Goal: Task Accomplishment & Management: Use online tool/utility

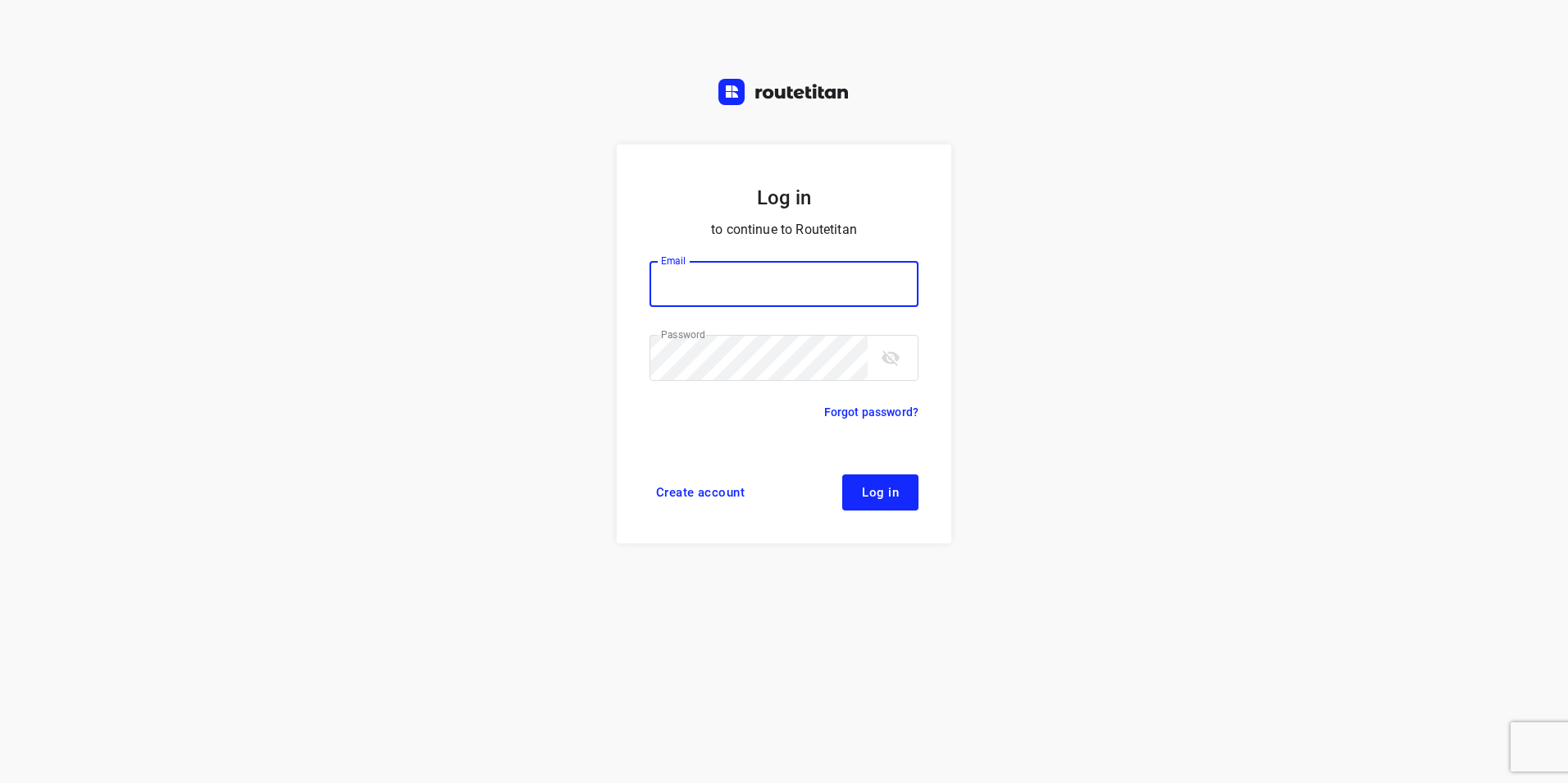
type input "plengtransport@hotmail.com"
click at [897, 498] on span "Log in" at bounding box center [879, 492] width 37 height 13
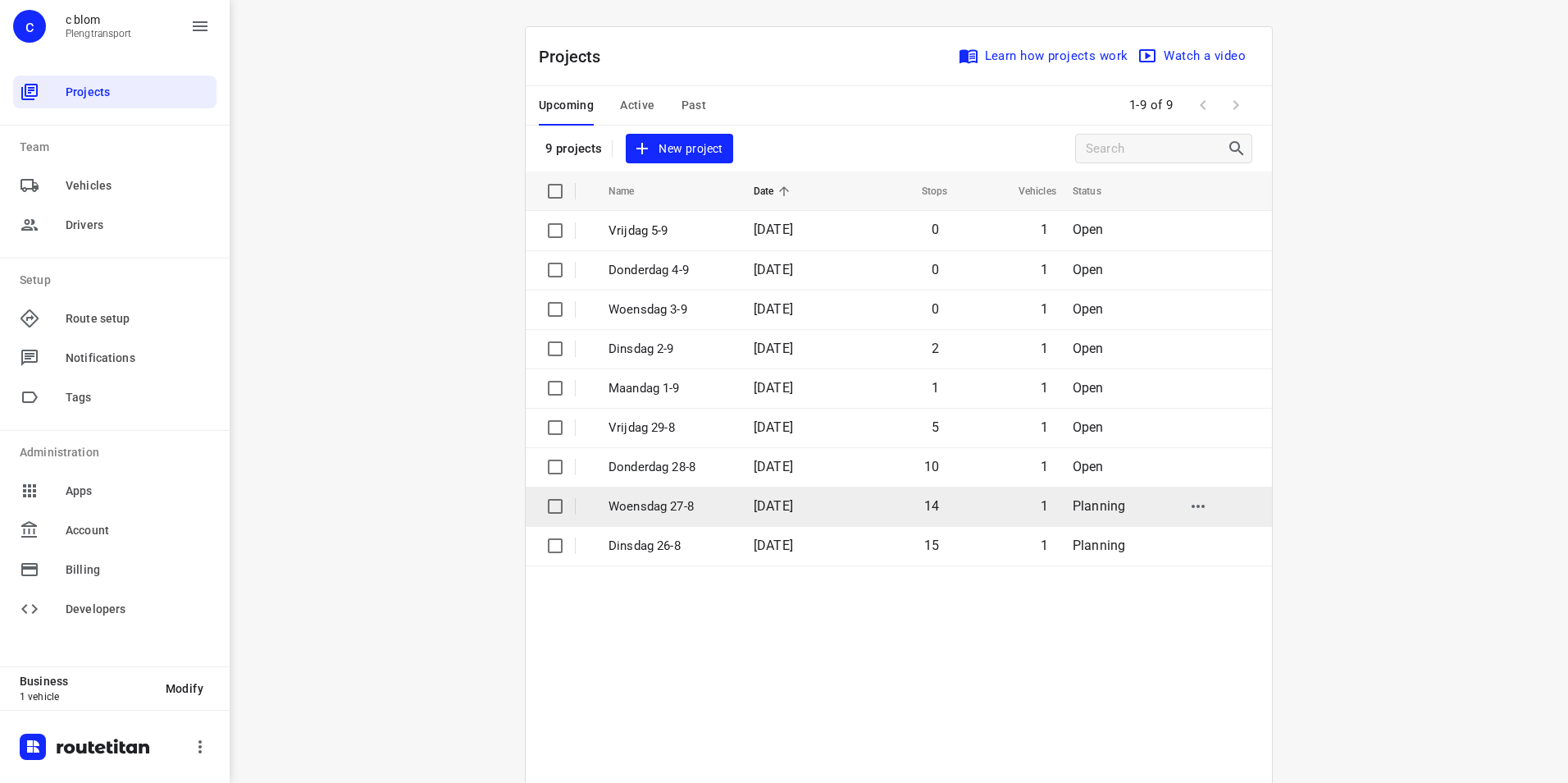
click at [740, 507] on td "[DATE]" at bounding box center [793, 506] width 105 height 40
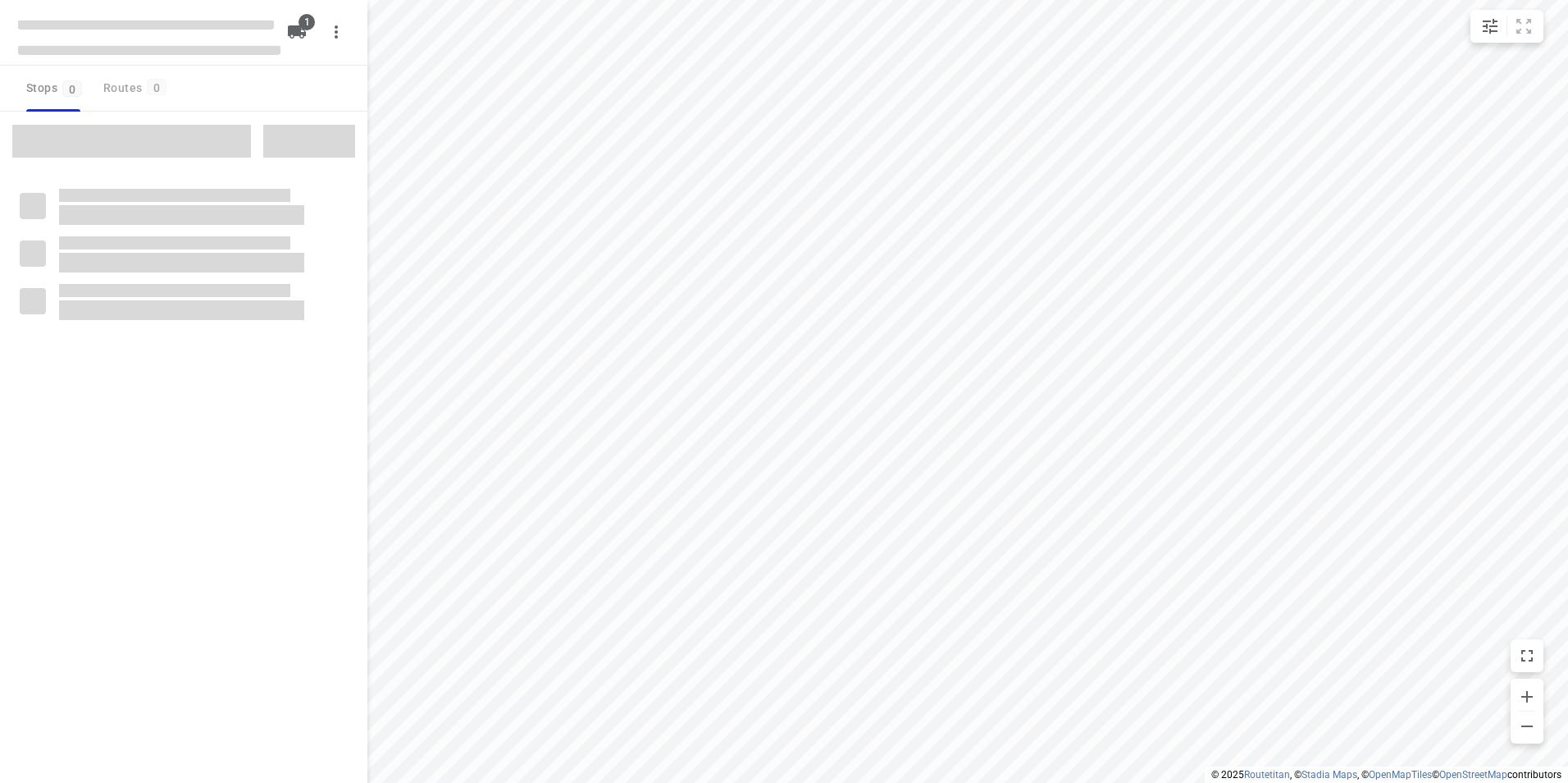
type input "distance"
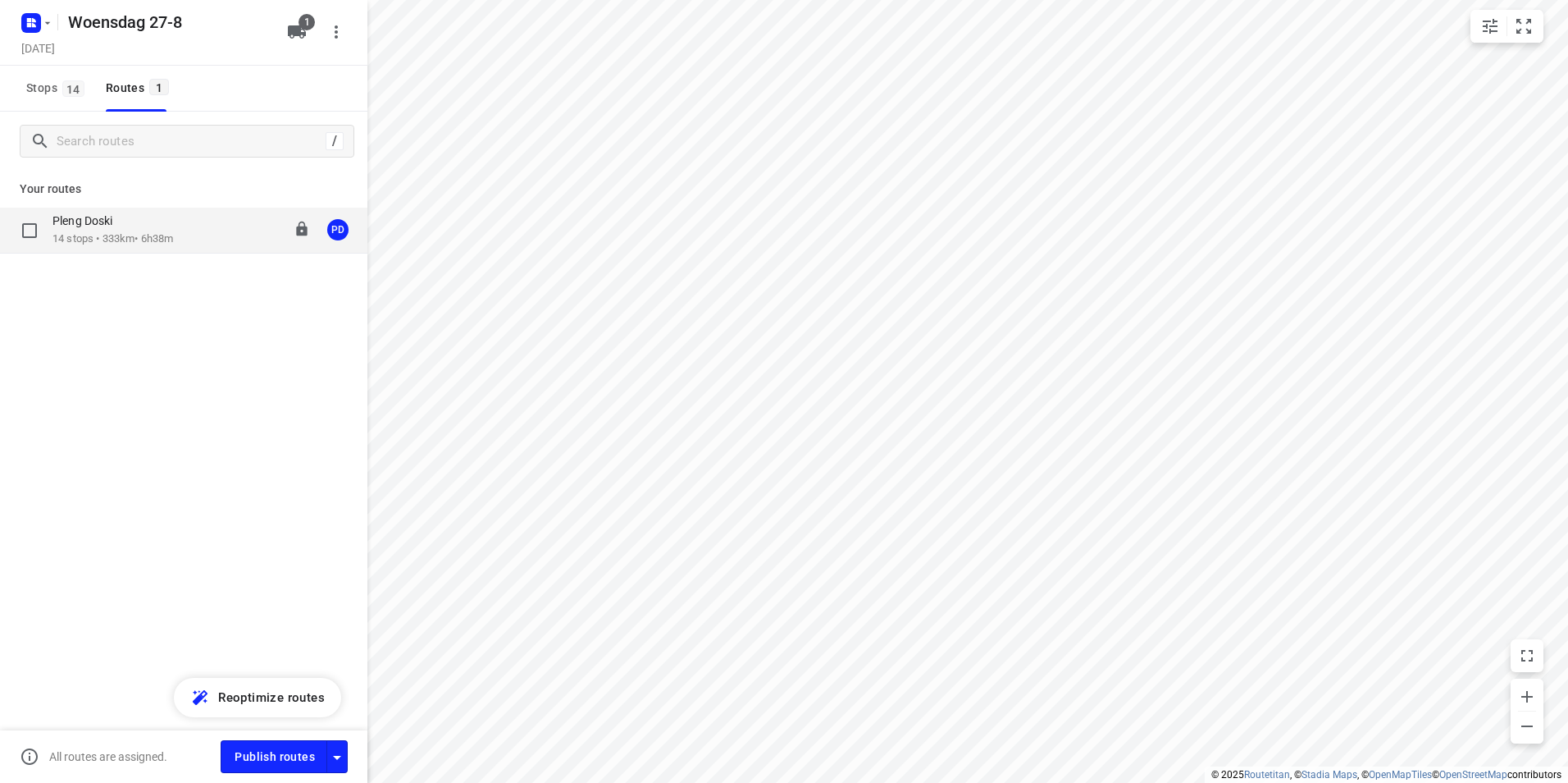
click at [145, 230] on div "Pleng Doski" at bounding box center [113, 222] width 120 height 18
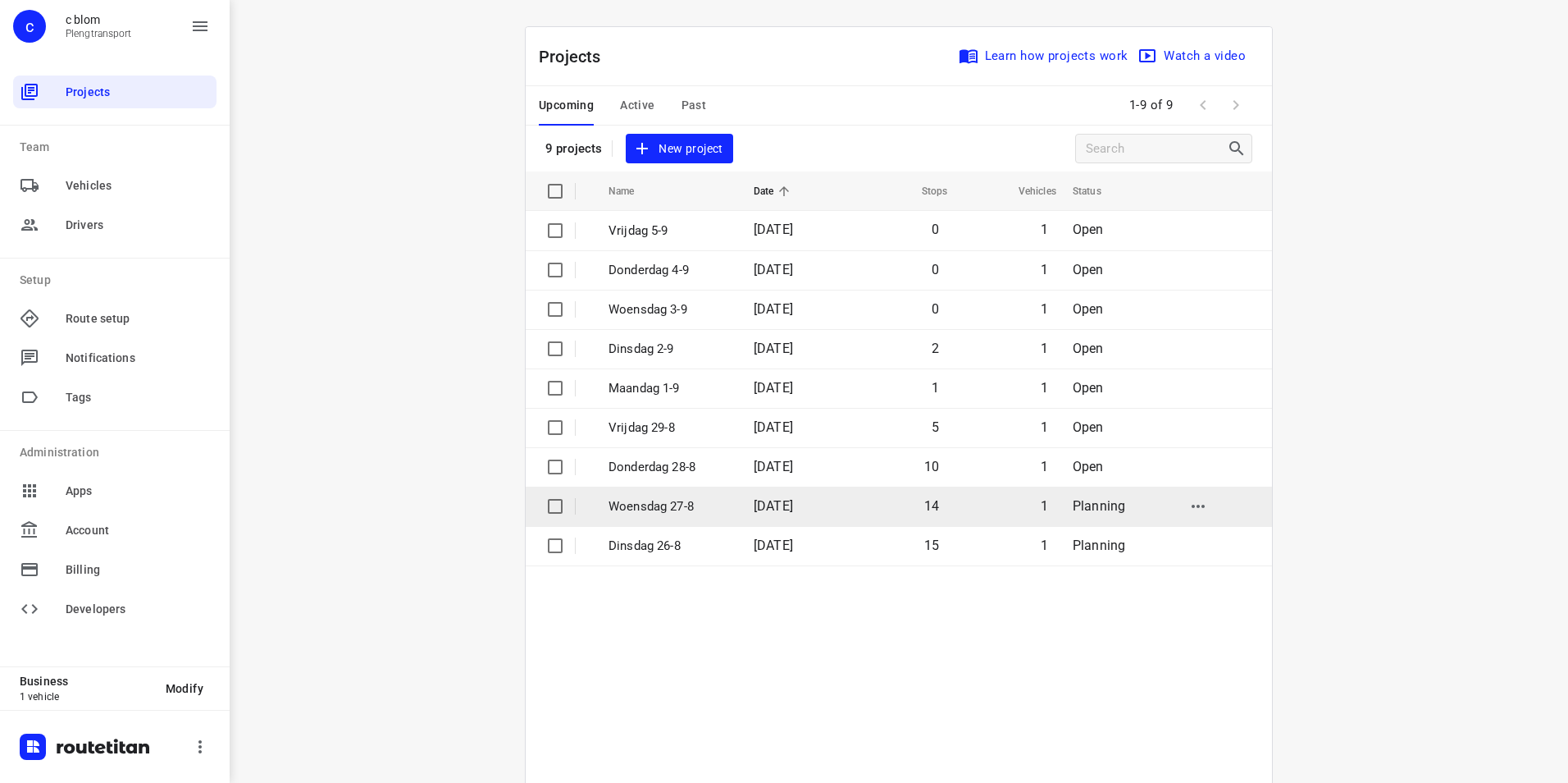
click at [694, 506] on p "Woensdag 27-8" at bounding box center [669, 506] width 120 height 19
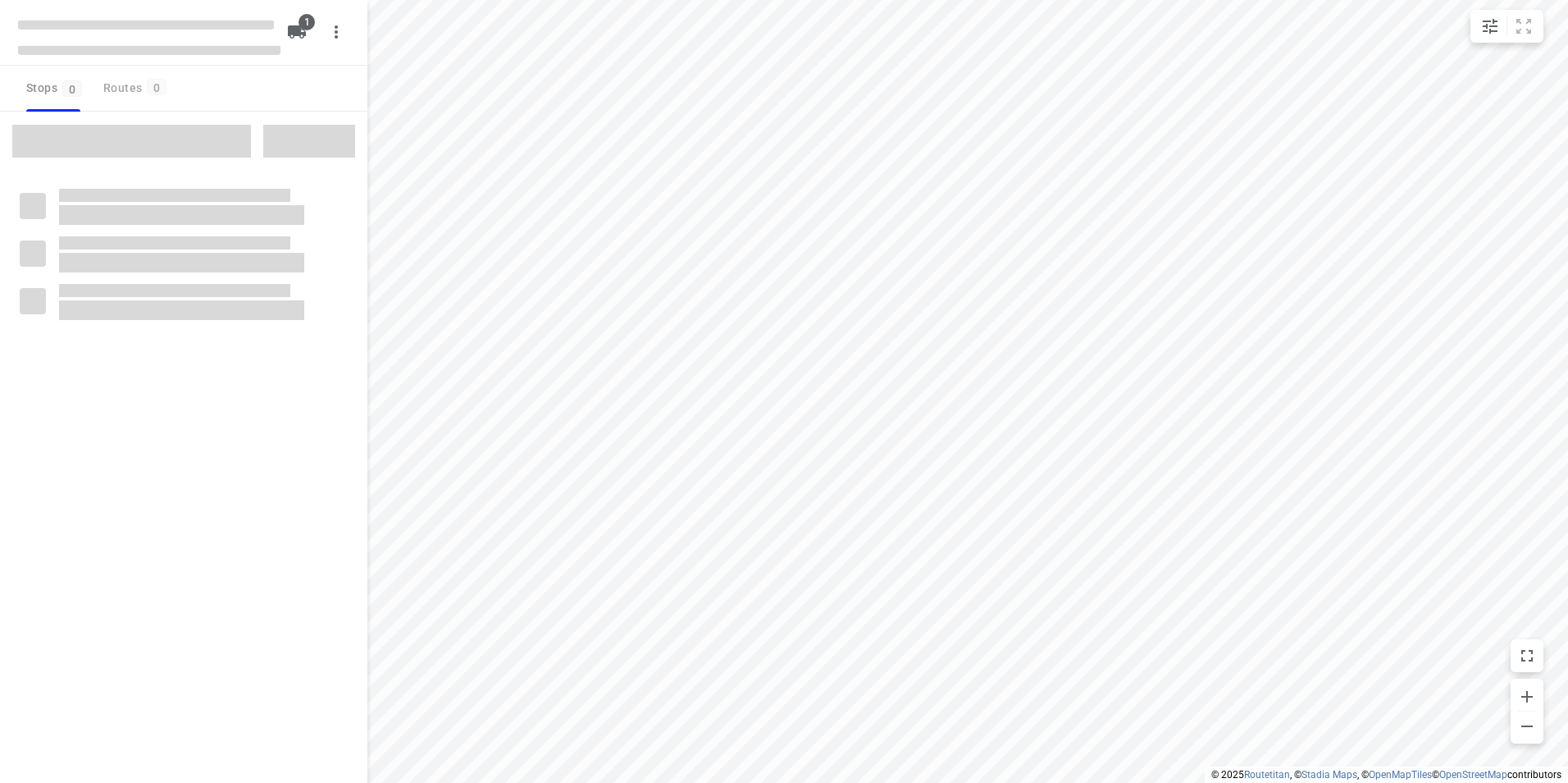
type input "distance"
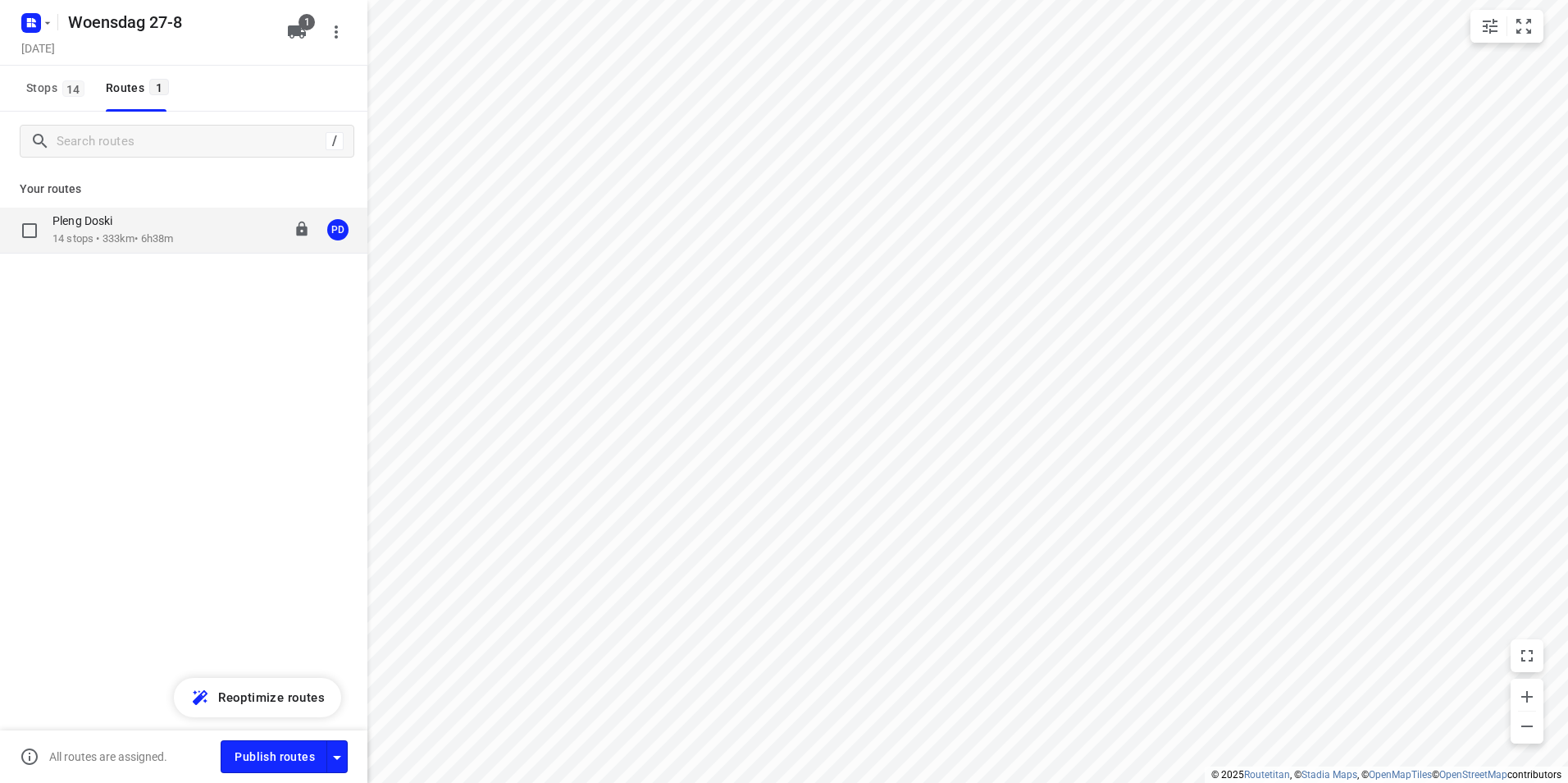
click at [233, 240] on div "08:00-14:38" at bounding box center [268, 231] width 82 height 34
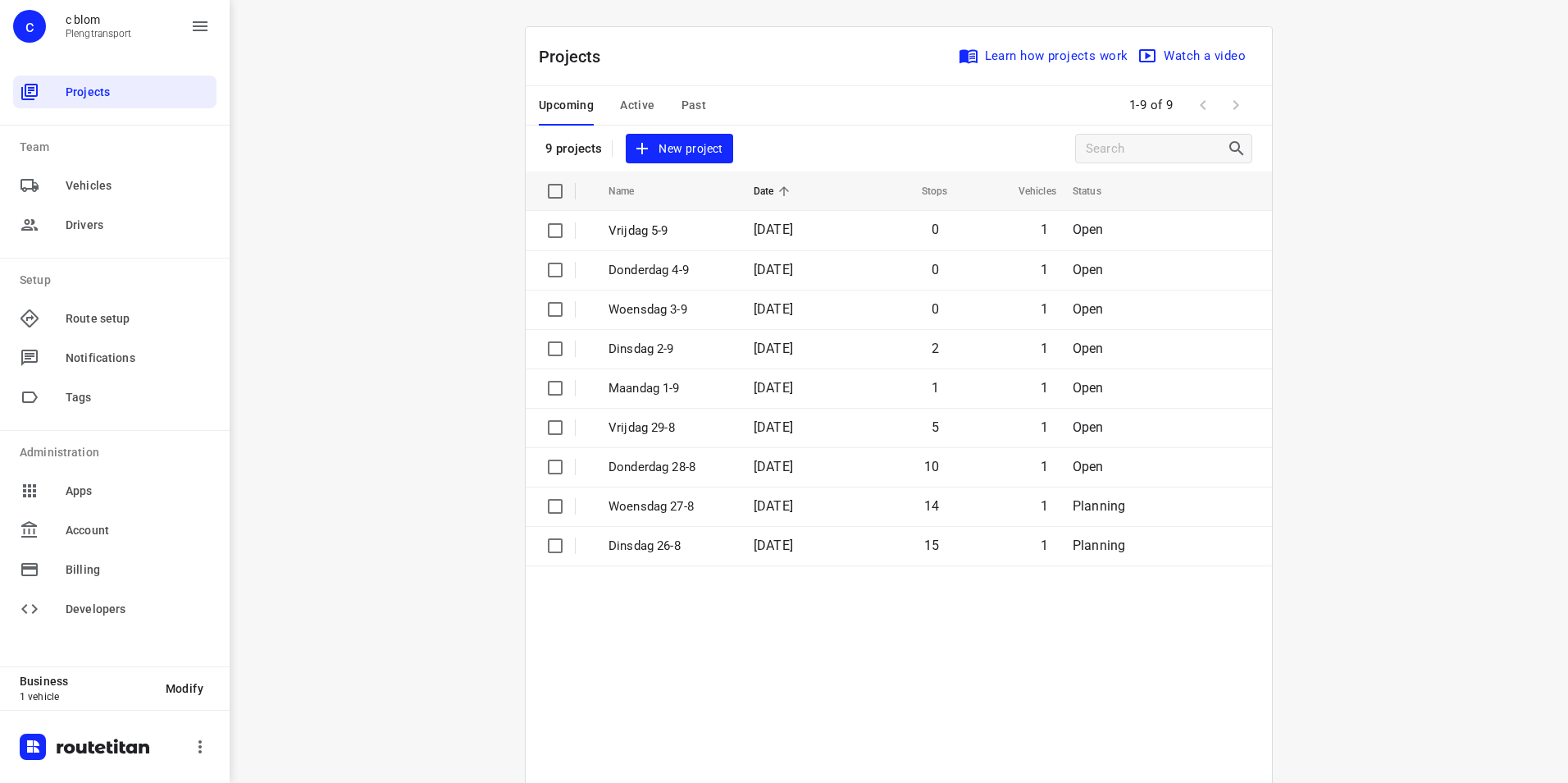
click at [685, 151] on span "New project" at bounding box center [679, 149] width 87 height 21
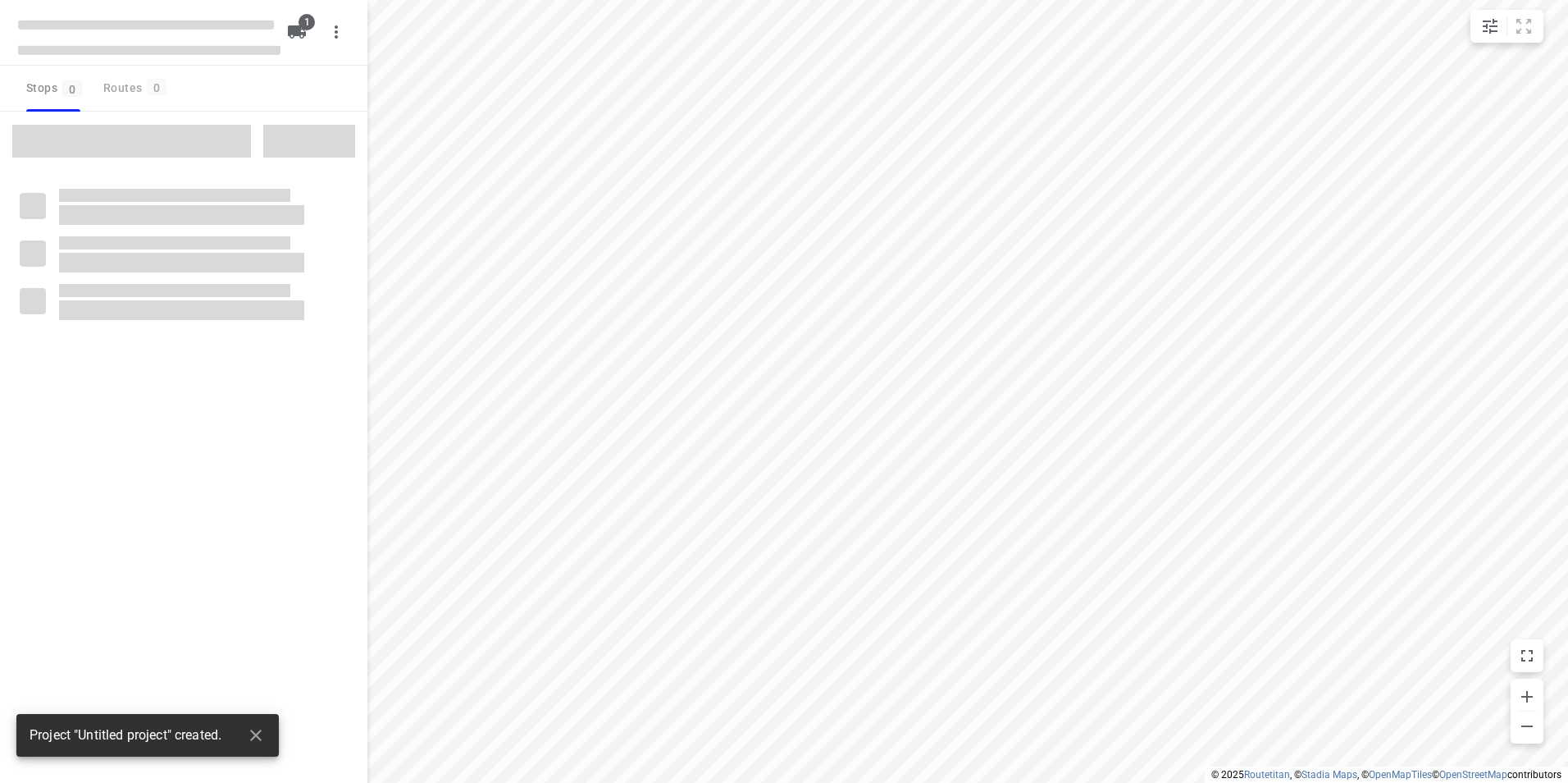
type input "distance"
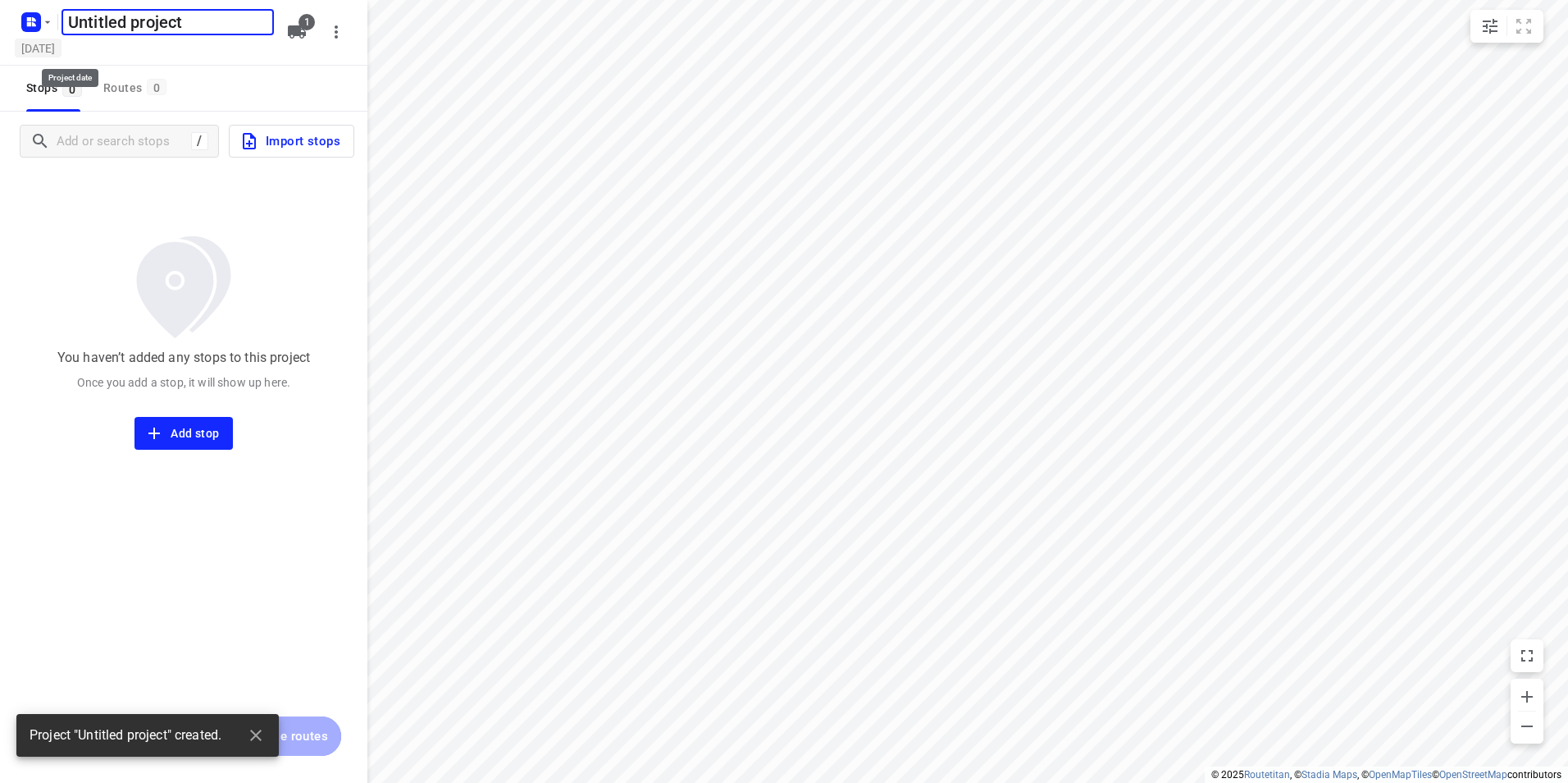
click at [41, 55] on h5 "[DATE]" at bounding box center [39, 48] width 47 height 19
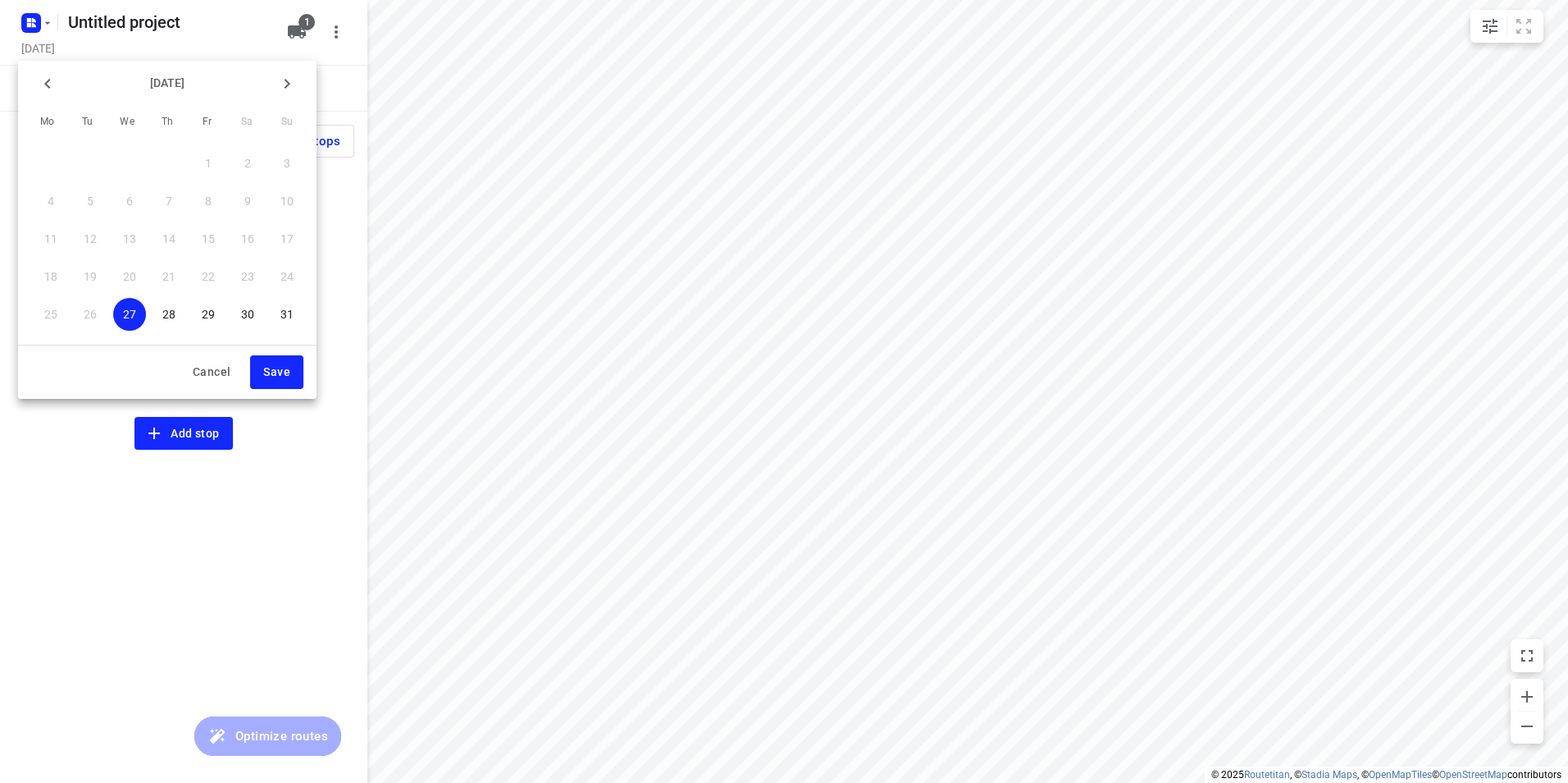
click at [291, 87] on icon "button" at bounding box center [287, 83] width 20 height 20
click at [121, 200] on span "10" at bounding box center [129, 200] width 33 height 16
click at [293, 363] on button "Save" at bounding box center [277, 372] width 54 height 34
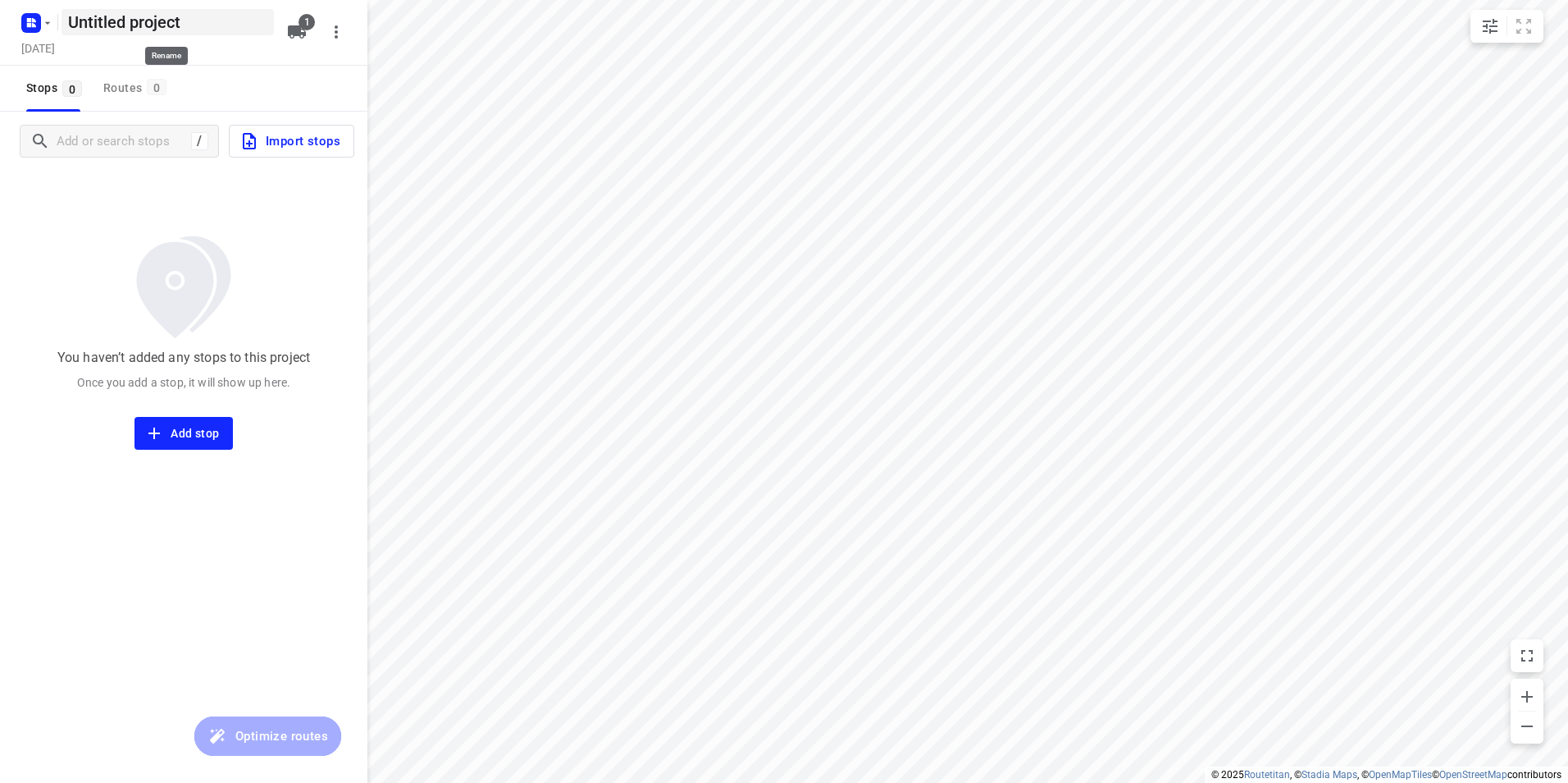
click at [211, 27] on h5 "Untitled project" at bounding box center [167, 23] width 213 height 26
click at [211, 27] on input "Untitled project" at bounding box center [167, 23] width 213 height 26
type input "woensdag 10-9"
click at [251, 75] on div "Stops 0 Routes 0" at bounding box center [183, 88] width 368 height 46
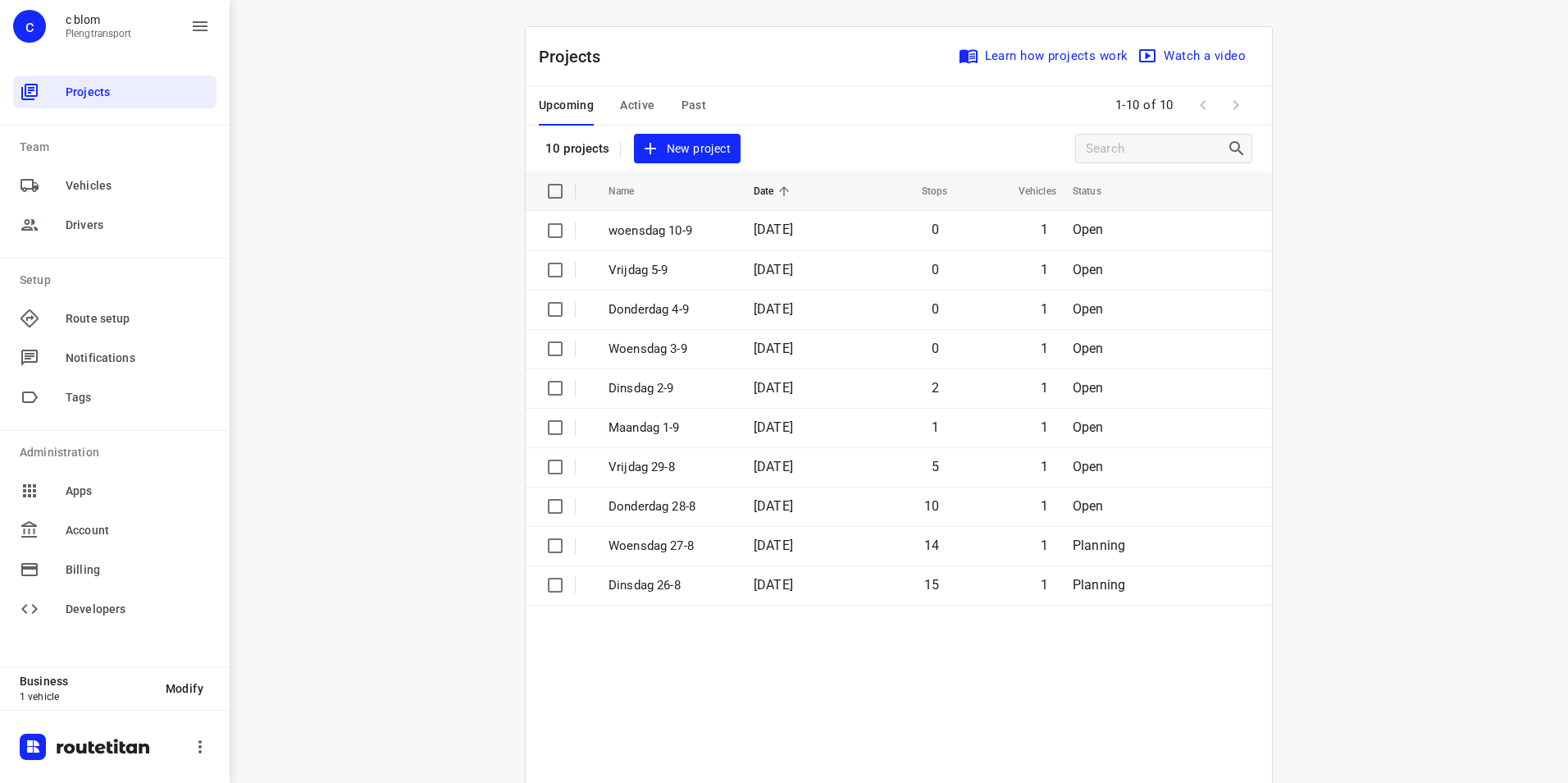
click at [674, 151] on span "New project" at bounding box center [687, 149] width 87 height 21
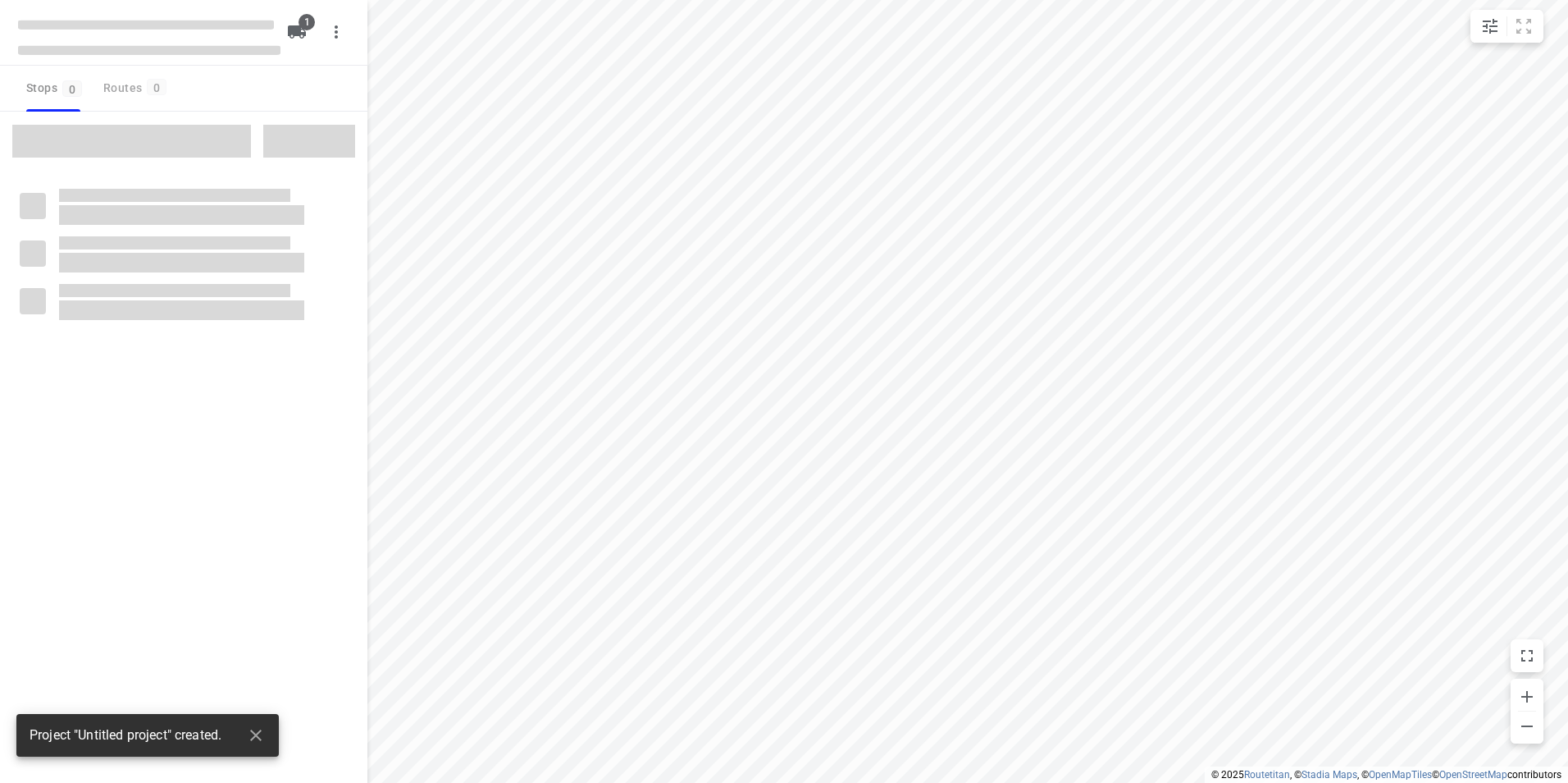
type input "distance"
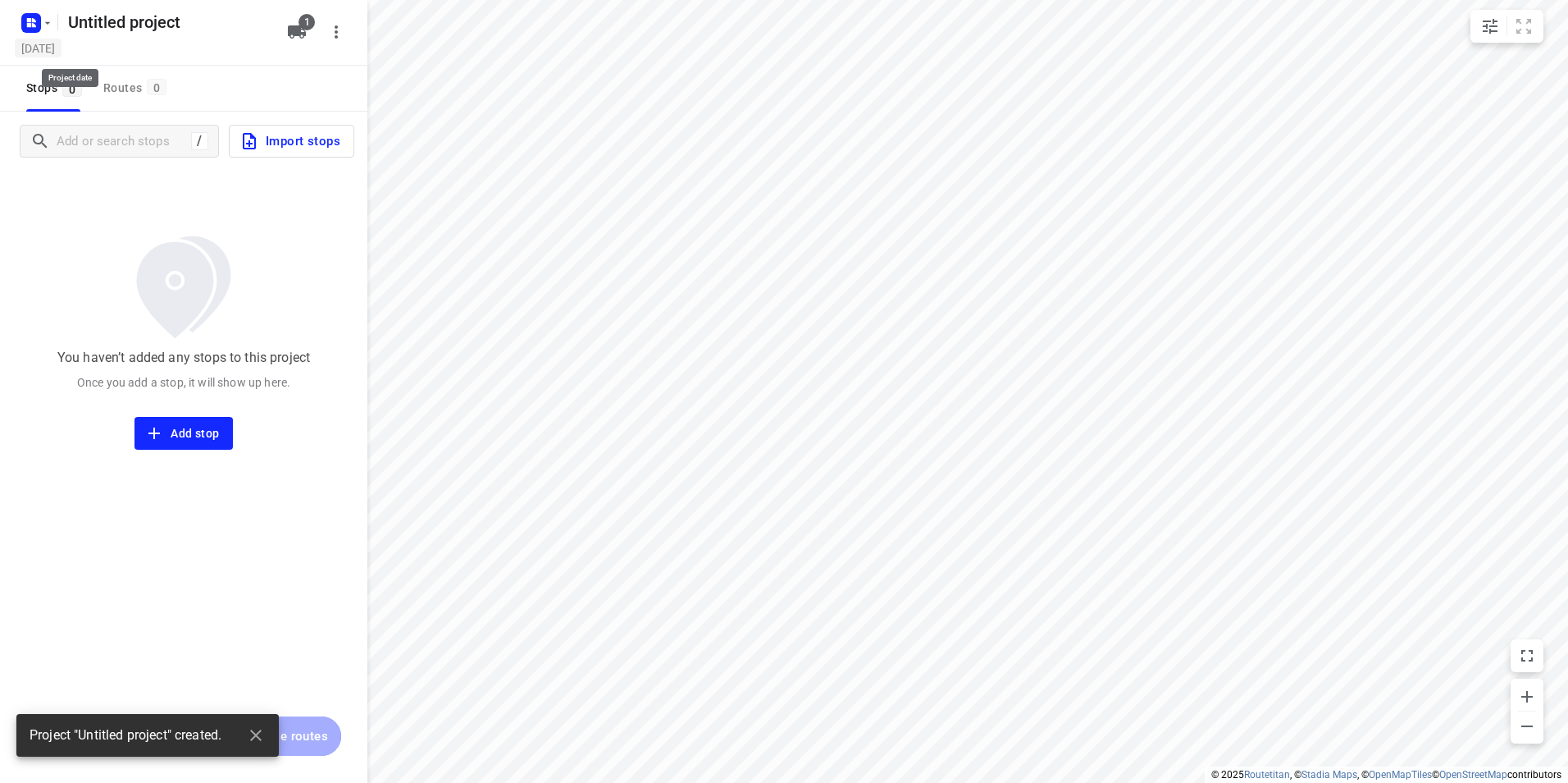
click at [59, 48] on h5 "[DATE]" at bounding box center [39, 48] width 47 height 19
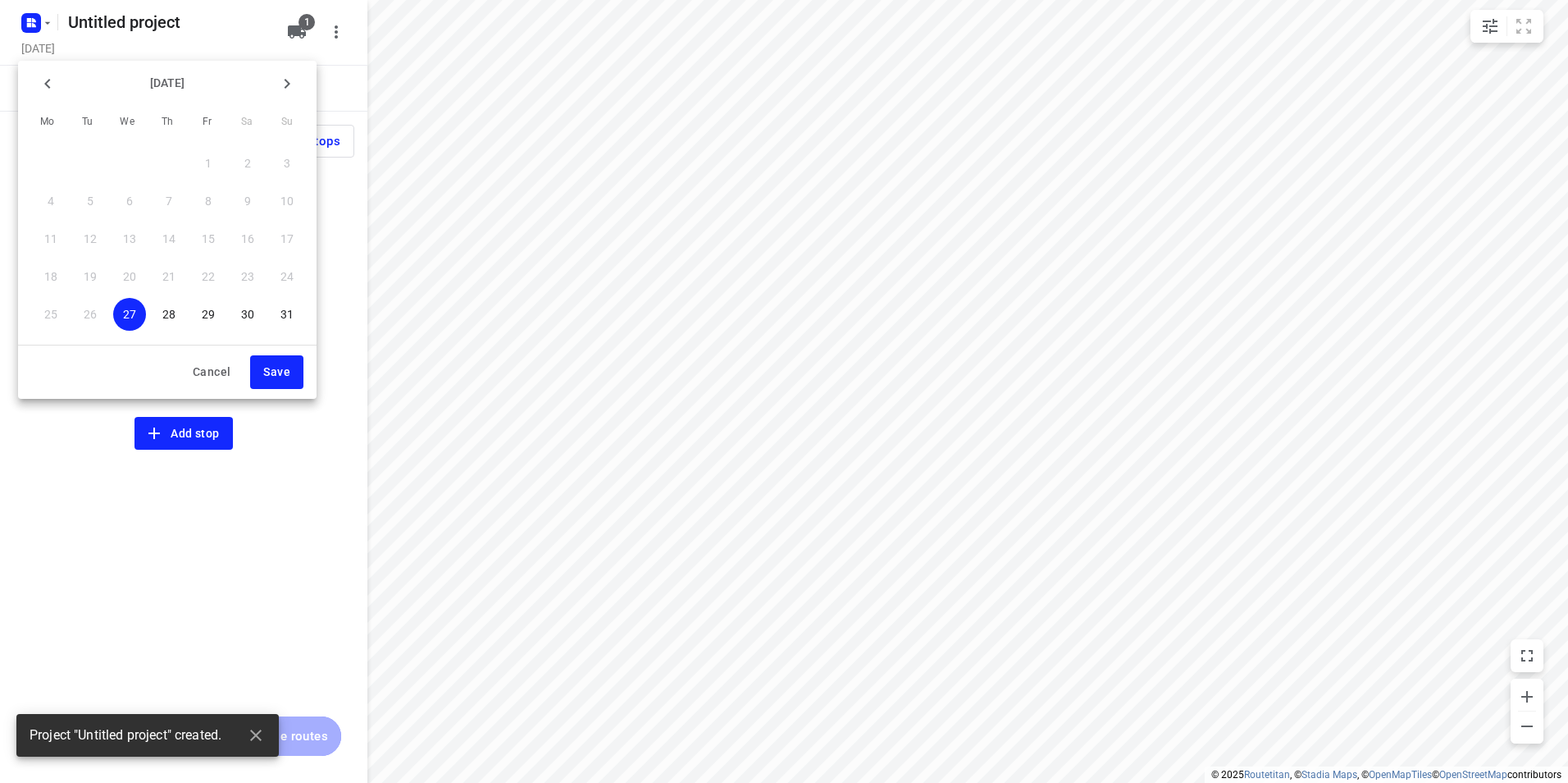
click at [287, 91] on icon "button" at bounding box center [287, 83] width 20 height 20
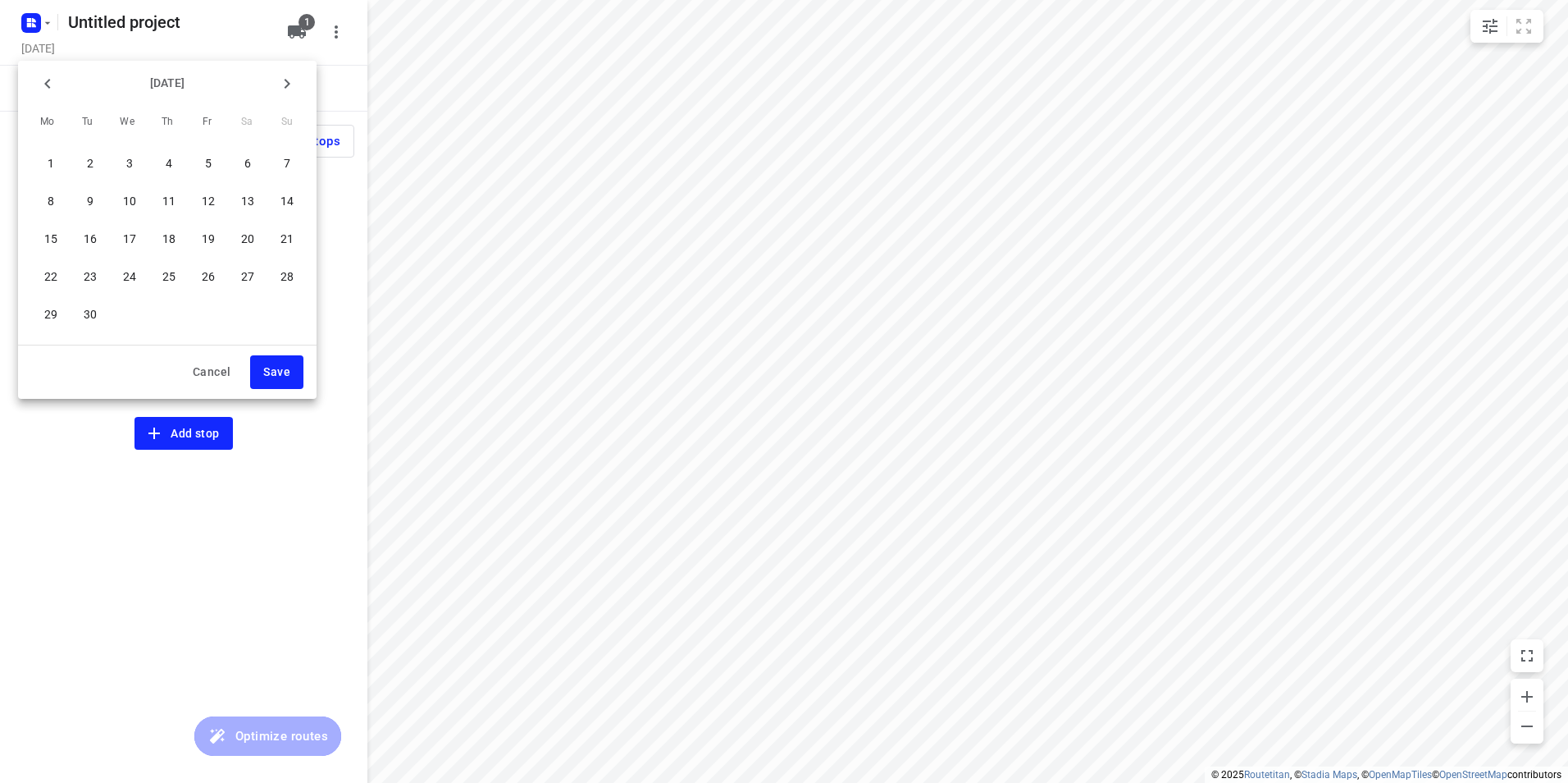
click at [53, 199] on p "8" at bounding box center [51, 200] width 7 height 16
click at [281, 371] on span "Save" at bounding box center [277, 372] width 27 height 21
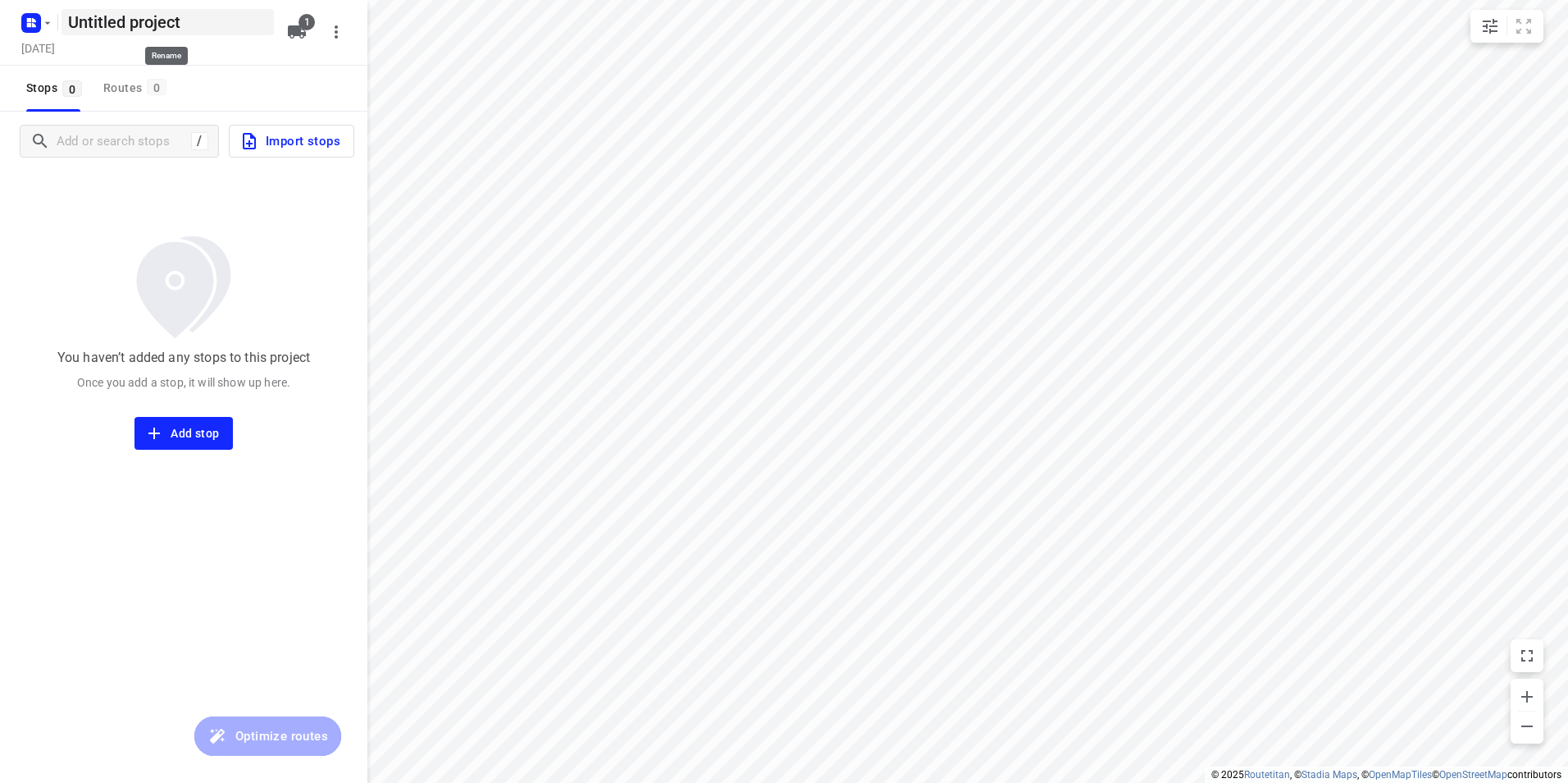
click at [235, 29] on h5 "Untitled project" at bounding box center [167, 23] width 213 height 26
click at [235, 29] on input "Untitled project" at bounding box center [167, 23] width 213 height 26
type input "Maandag 8-9"
click at [245, 48] on div "[DATE]" at bounding box center [149, 50] width 262 height 23
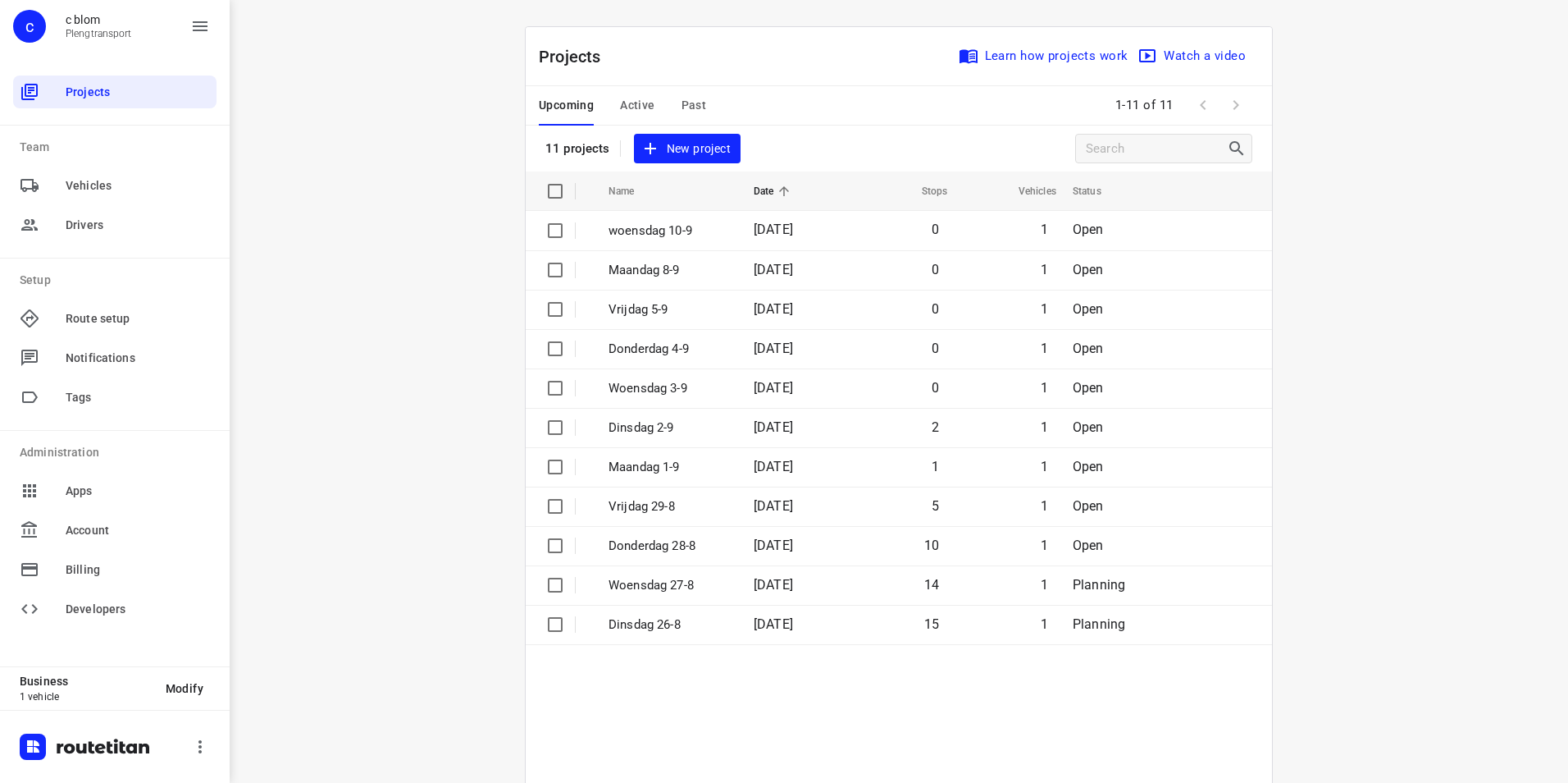
click at [709, 141] on span "New project" at bounding box center [687, 149] width 87 height 21
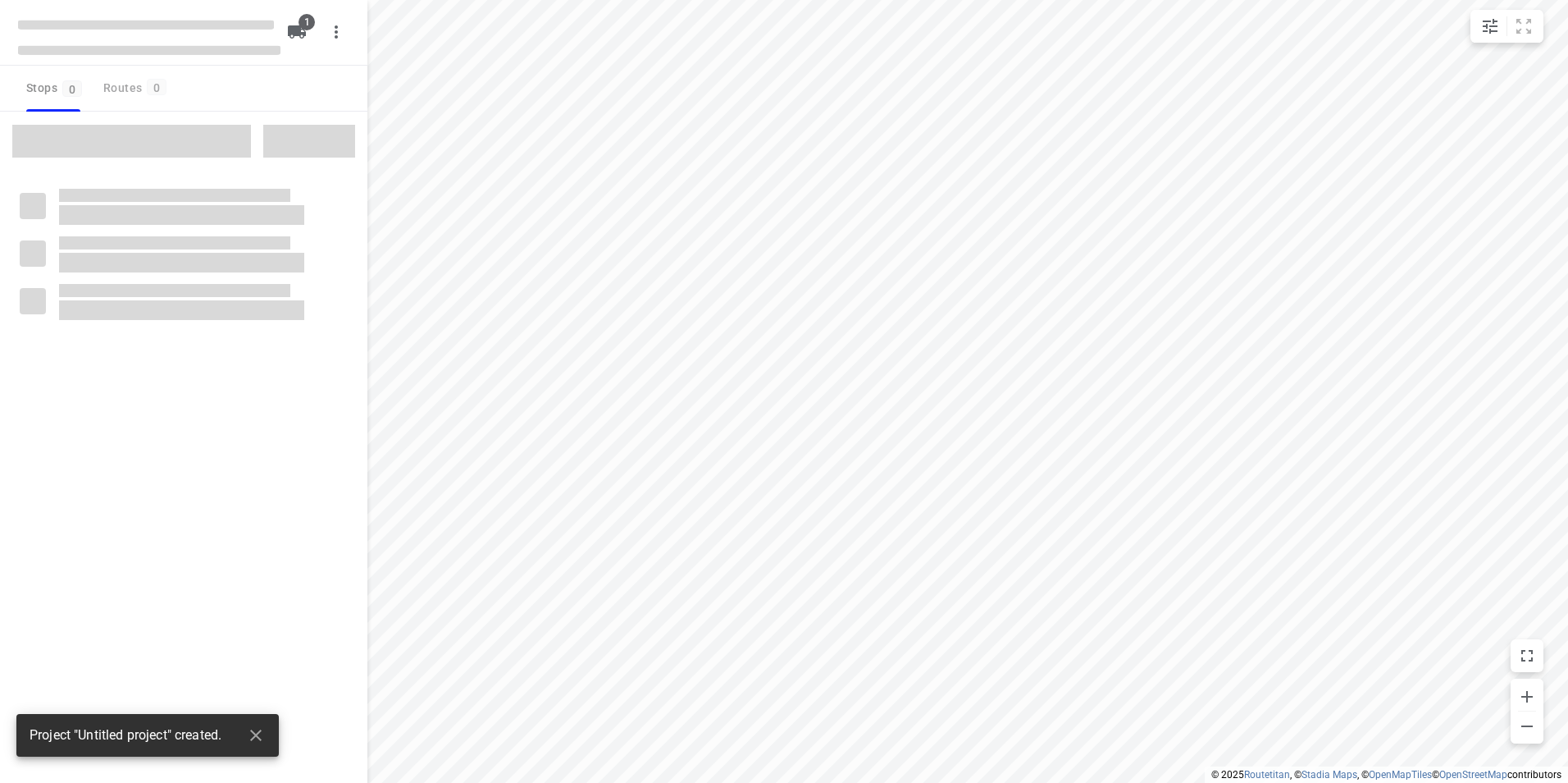
type input "distance"
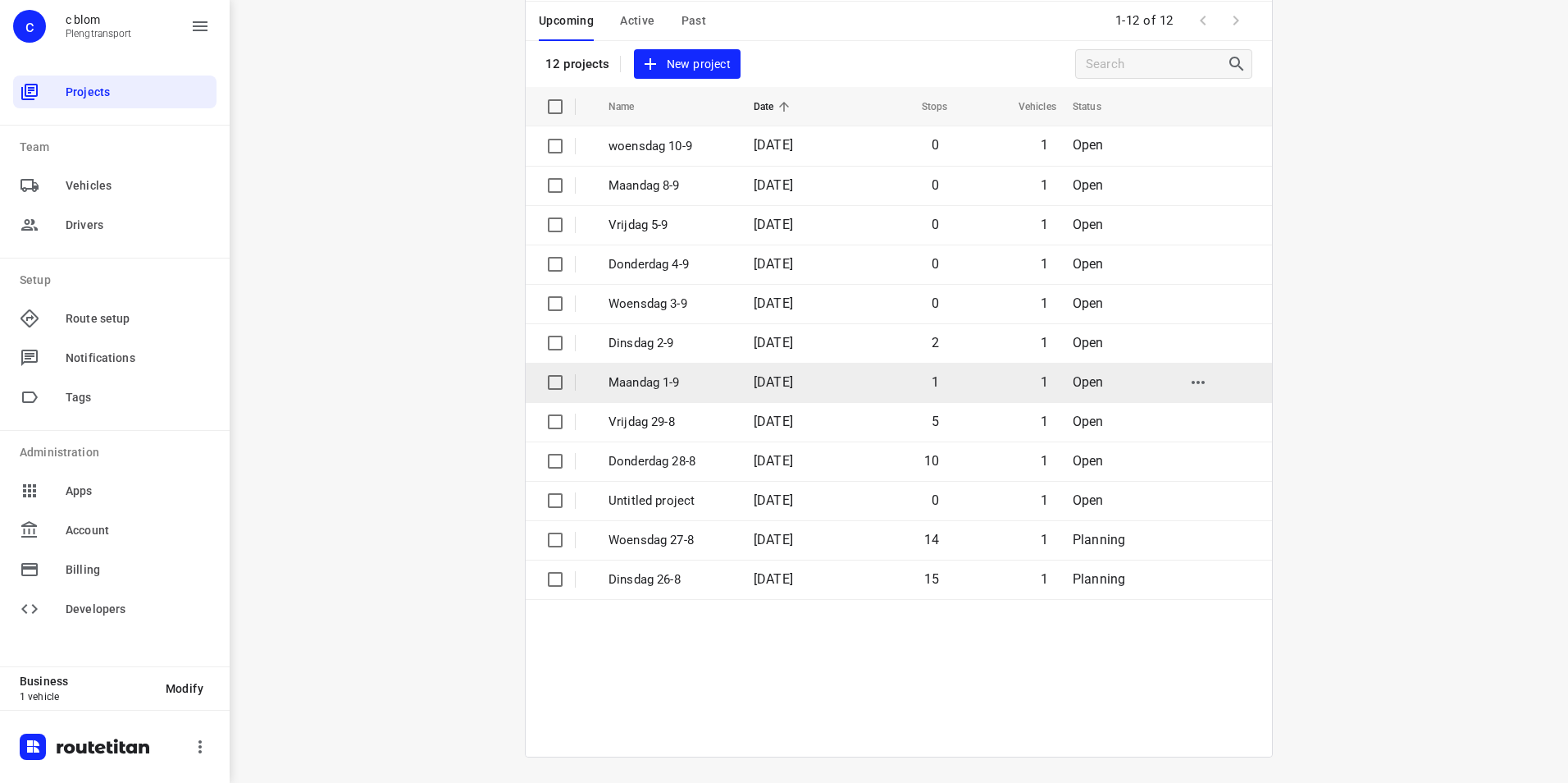
scroll to position [86, 0]
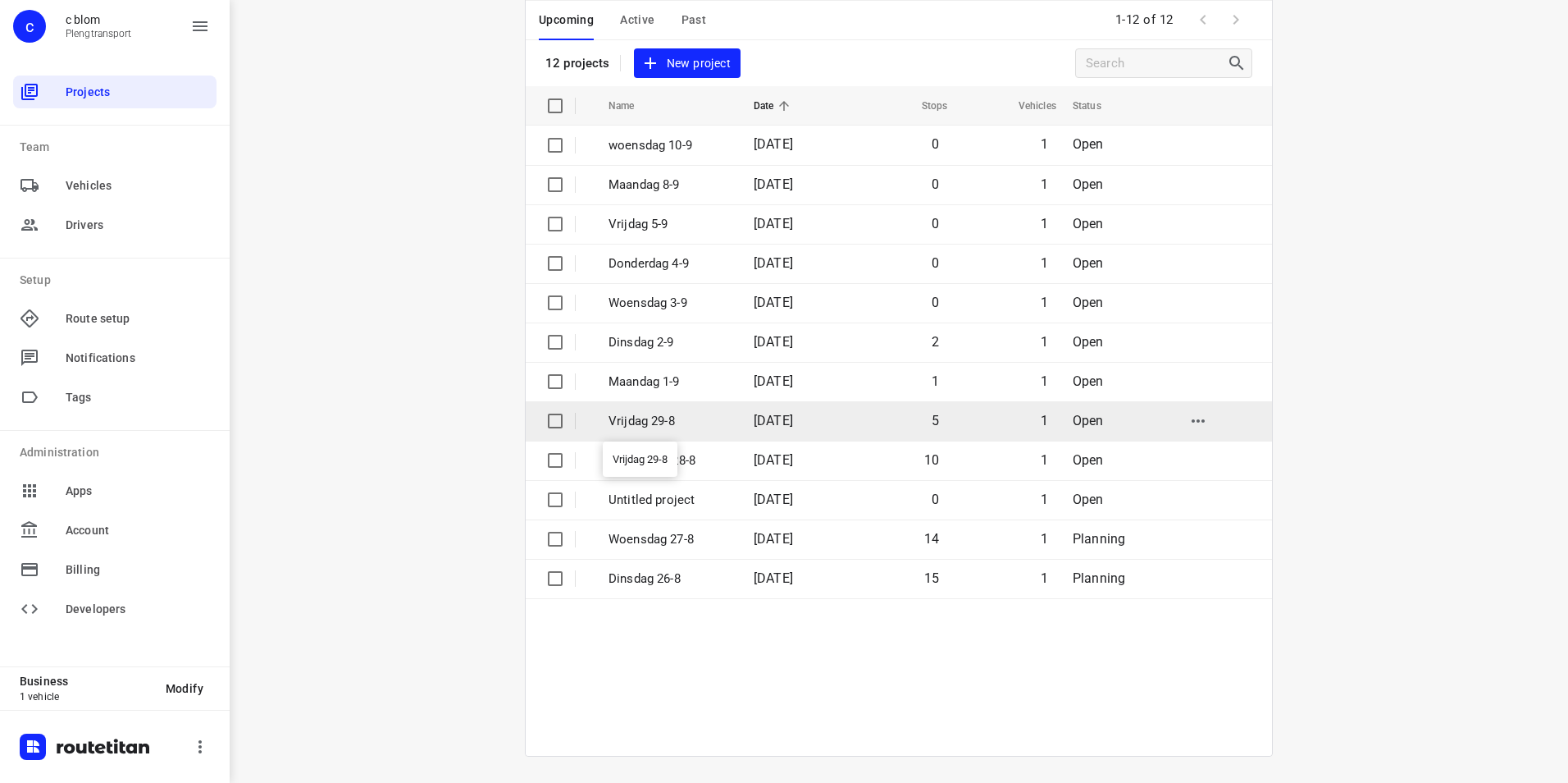
click at [657, 425] on p "Vrijdag 29-8" at bounding box center [669, 422] width 120 height 19
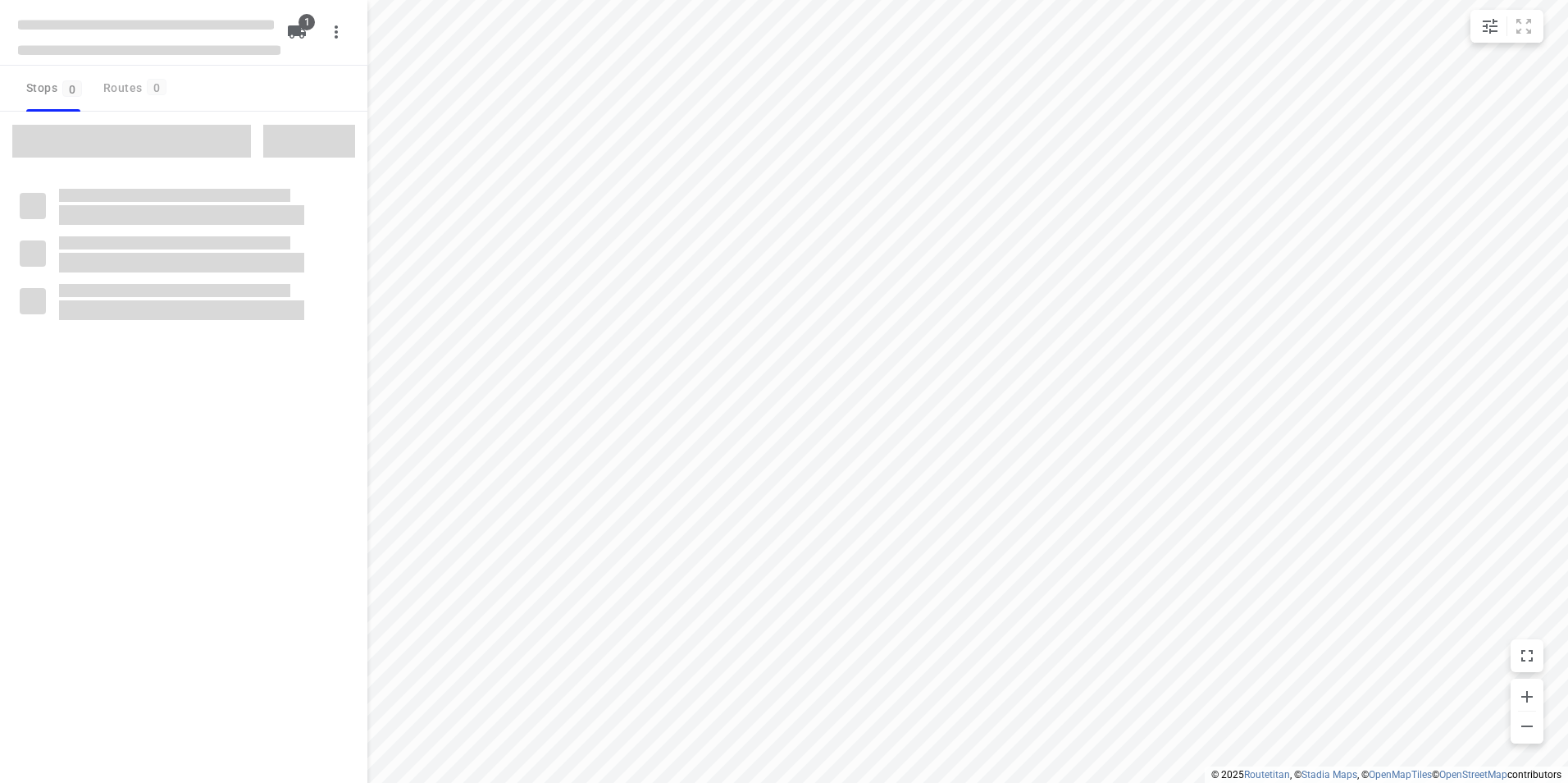
type input "distance"
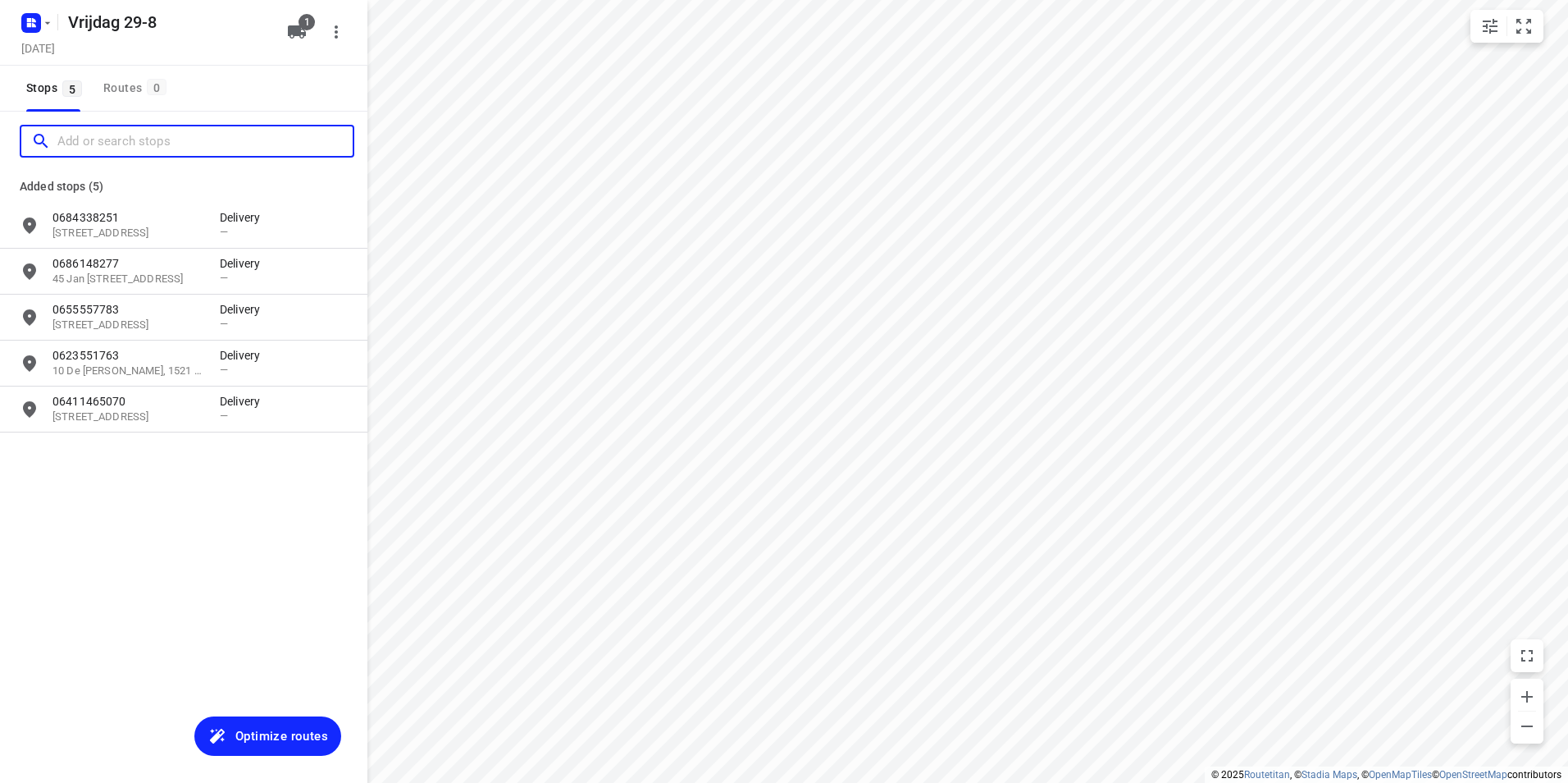
click at [132, 152] on input "Add or search stops" at bounding box center [205, 141] width 295 height 25
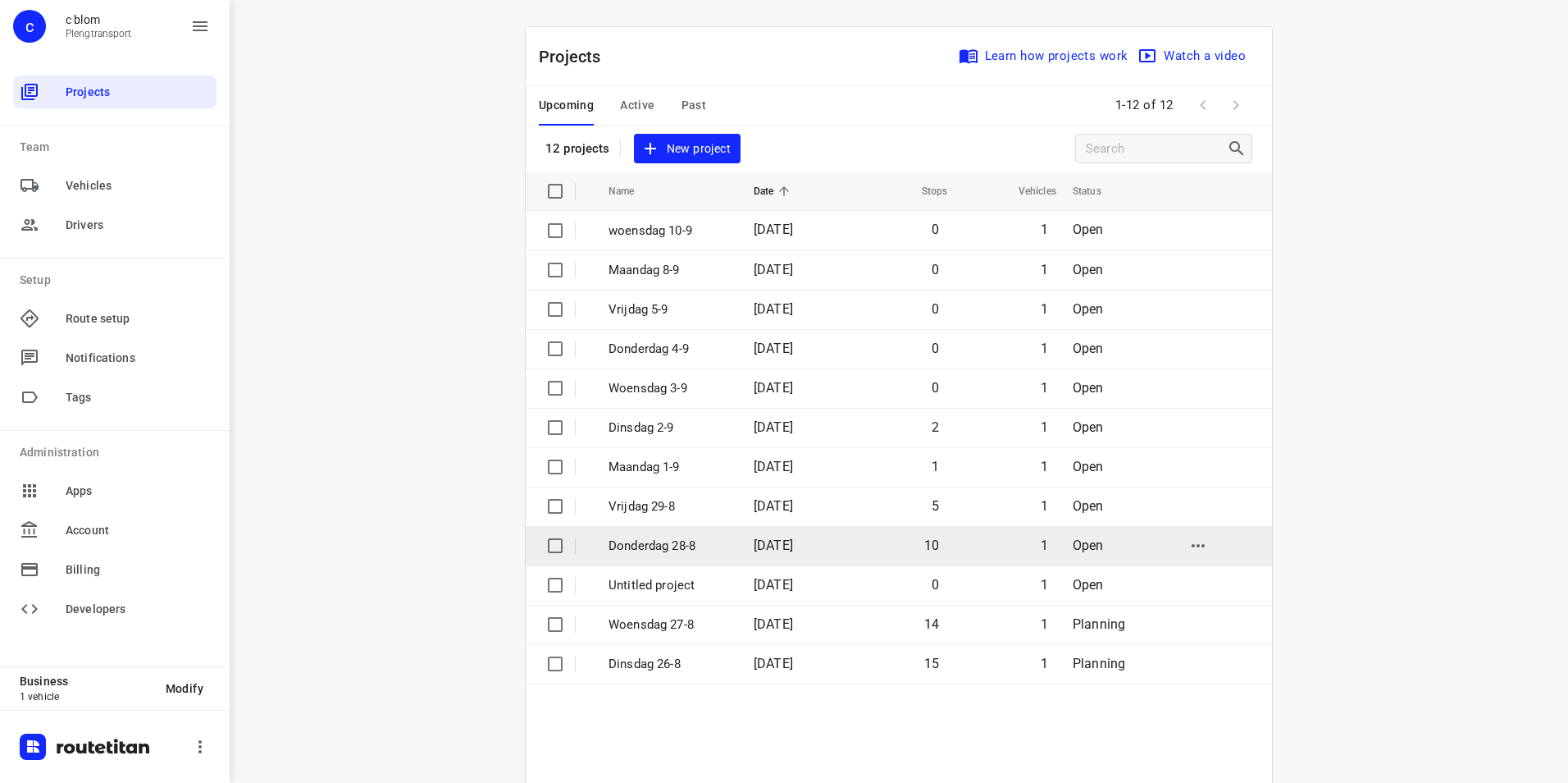
click at [740, 549] on td "[DATE]" at bounding box center [793, 546] width 105 height 40
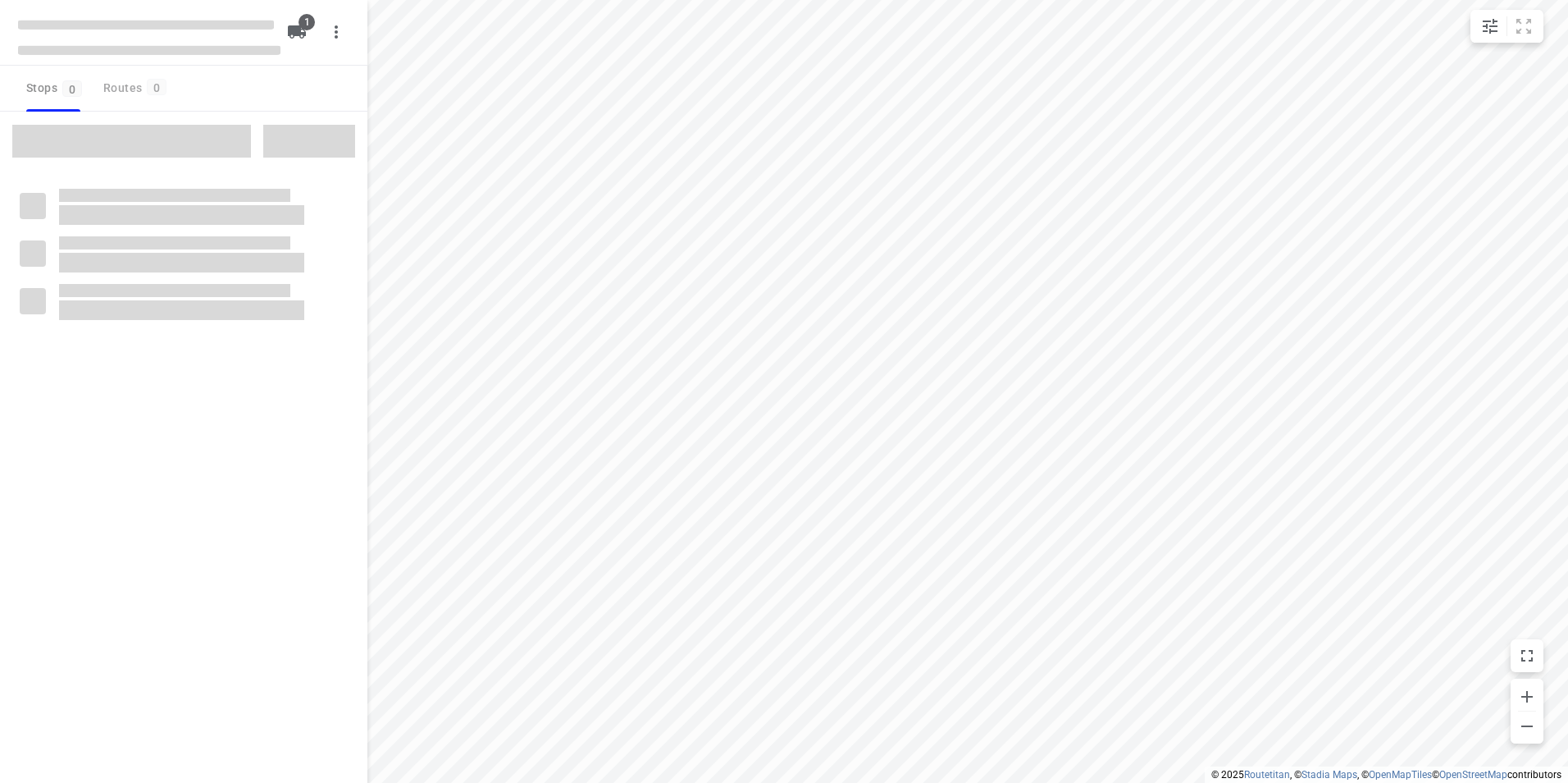
type input "distance"
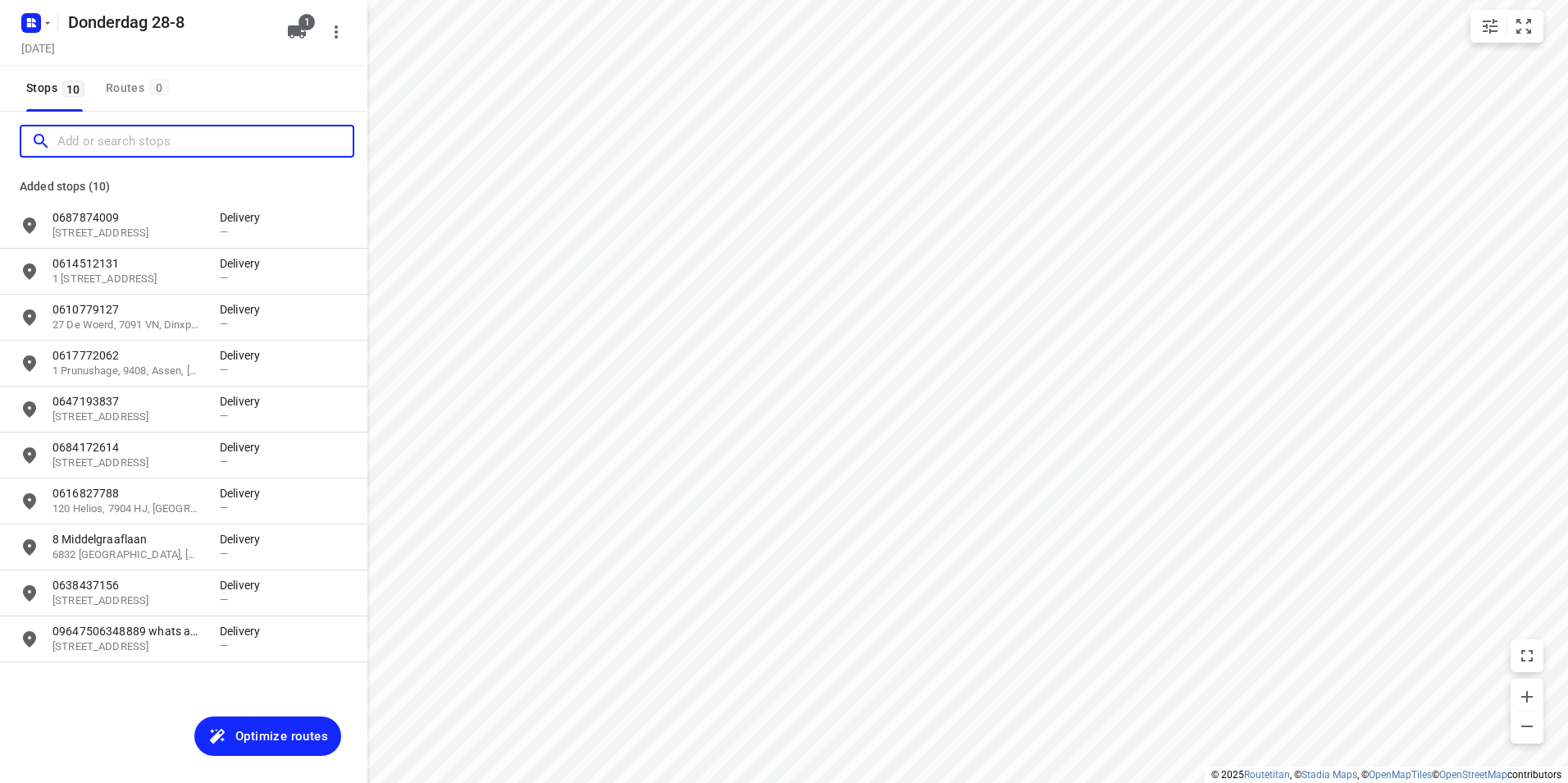
click at [121, 147] on input "Add or search stops" at bounding box center [205, 141] width 295 height 25
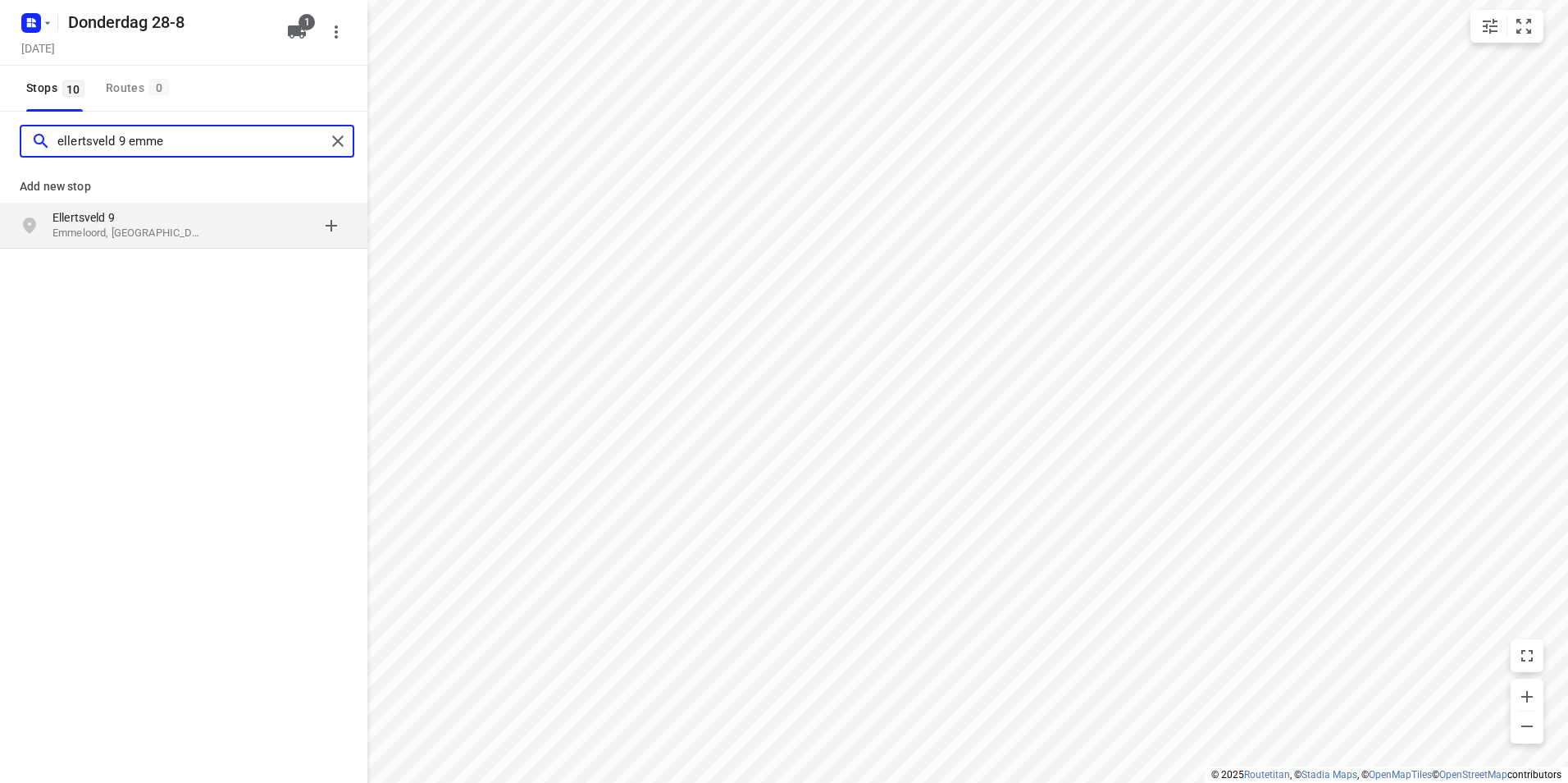
type input "ellertsveld 9 emme"
click at [130, 232] on p "Emmeloord, [GEOGRAPHIC_DATA]" at bounding box center [128, 233] width 150 height 16
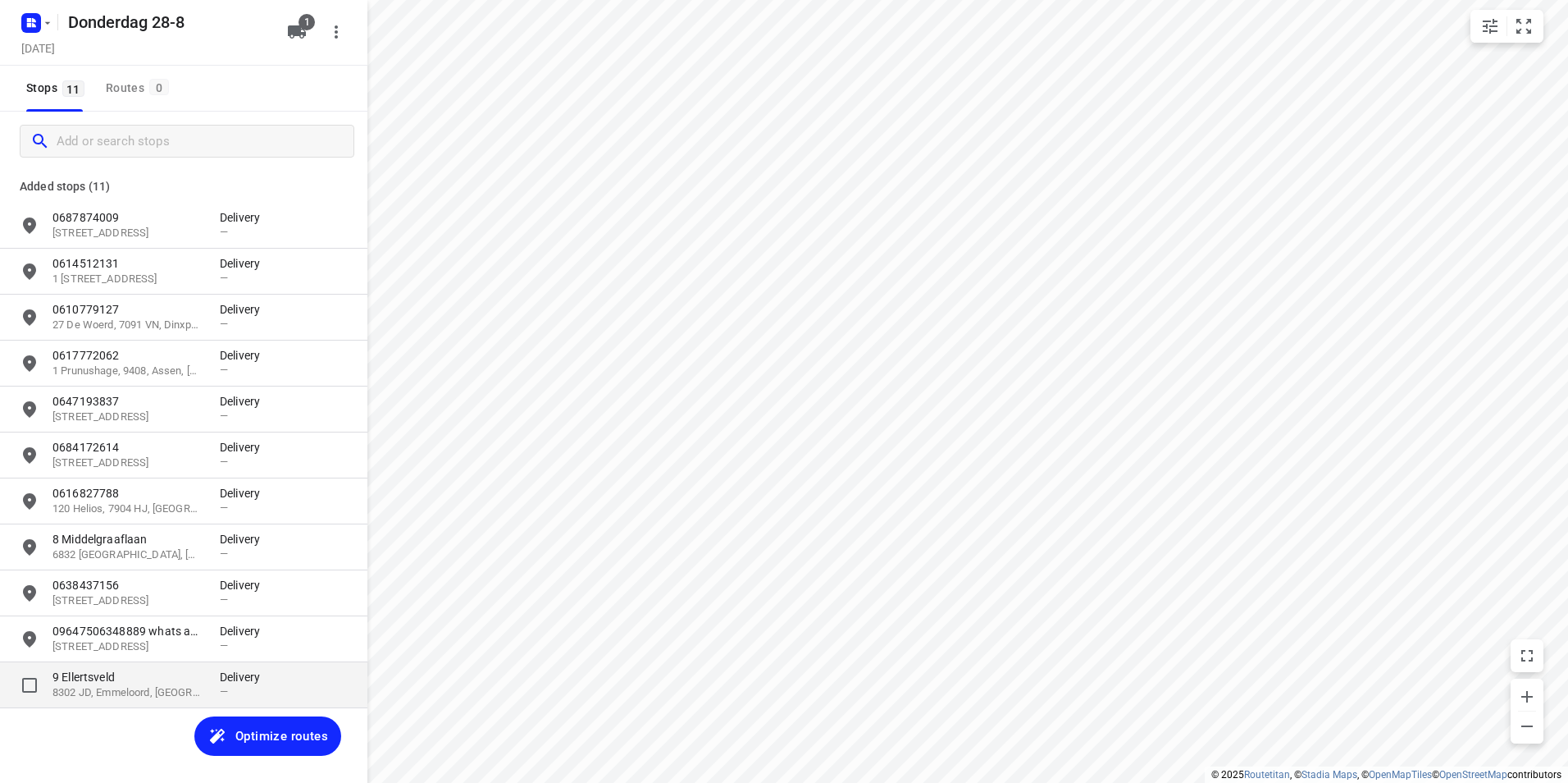
click at [99, 691] on p "8302 JD, Emmeloord, [GEOGRAPHIC_DATA]" at bounding box center [128, 693] width 150 height 16
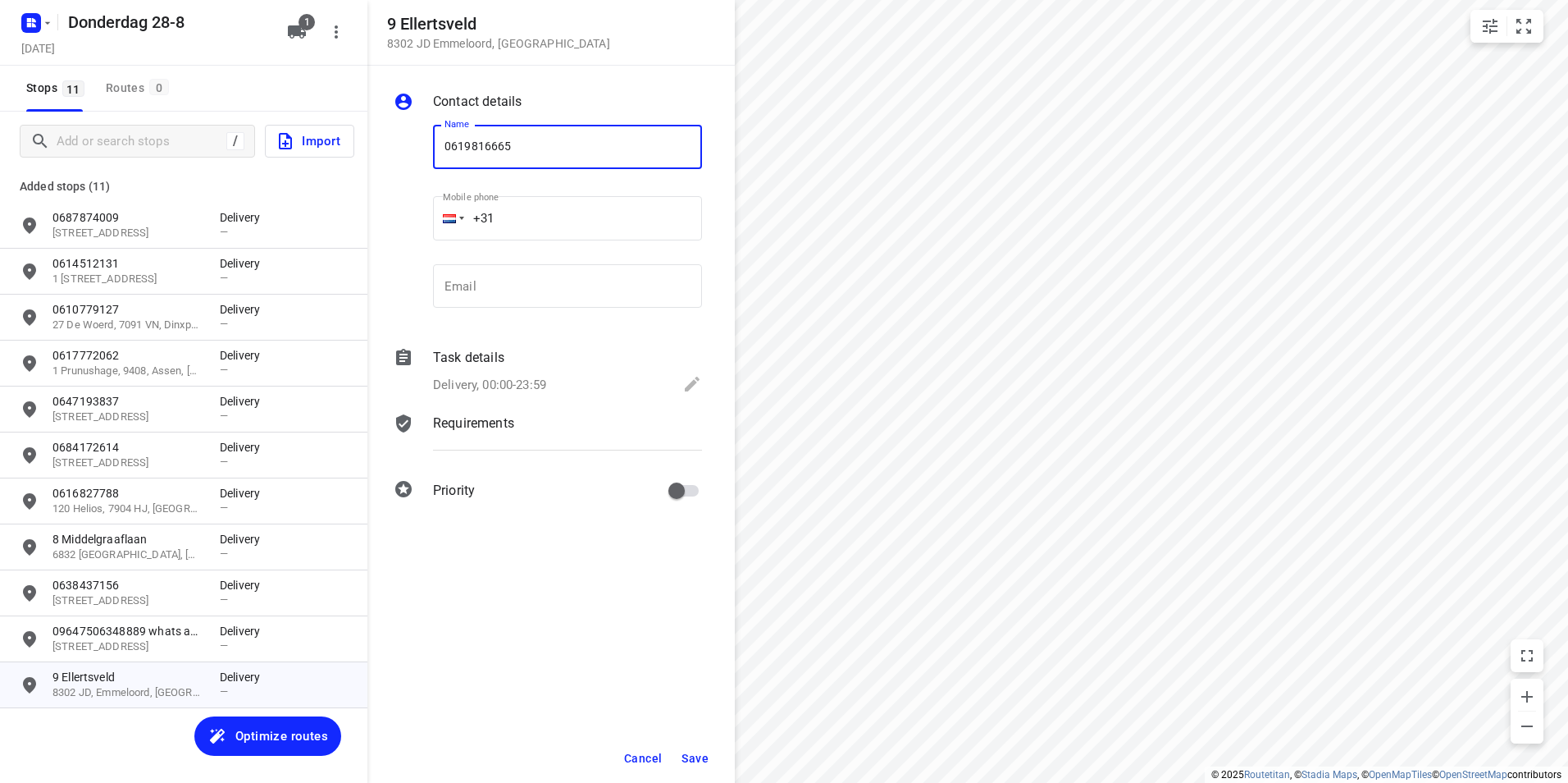
type input "0619816665"
click at [695, 749] on button "Save" at bounding box center [694, 758] width 40 height 29
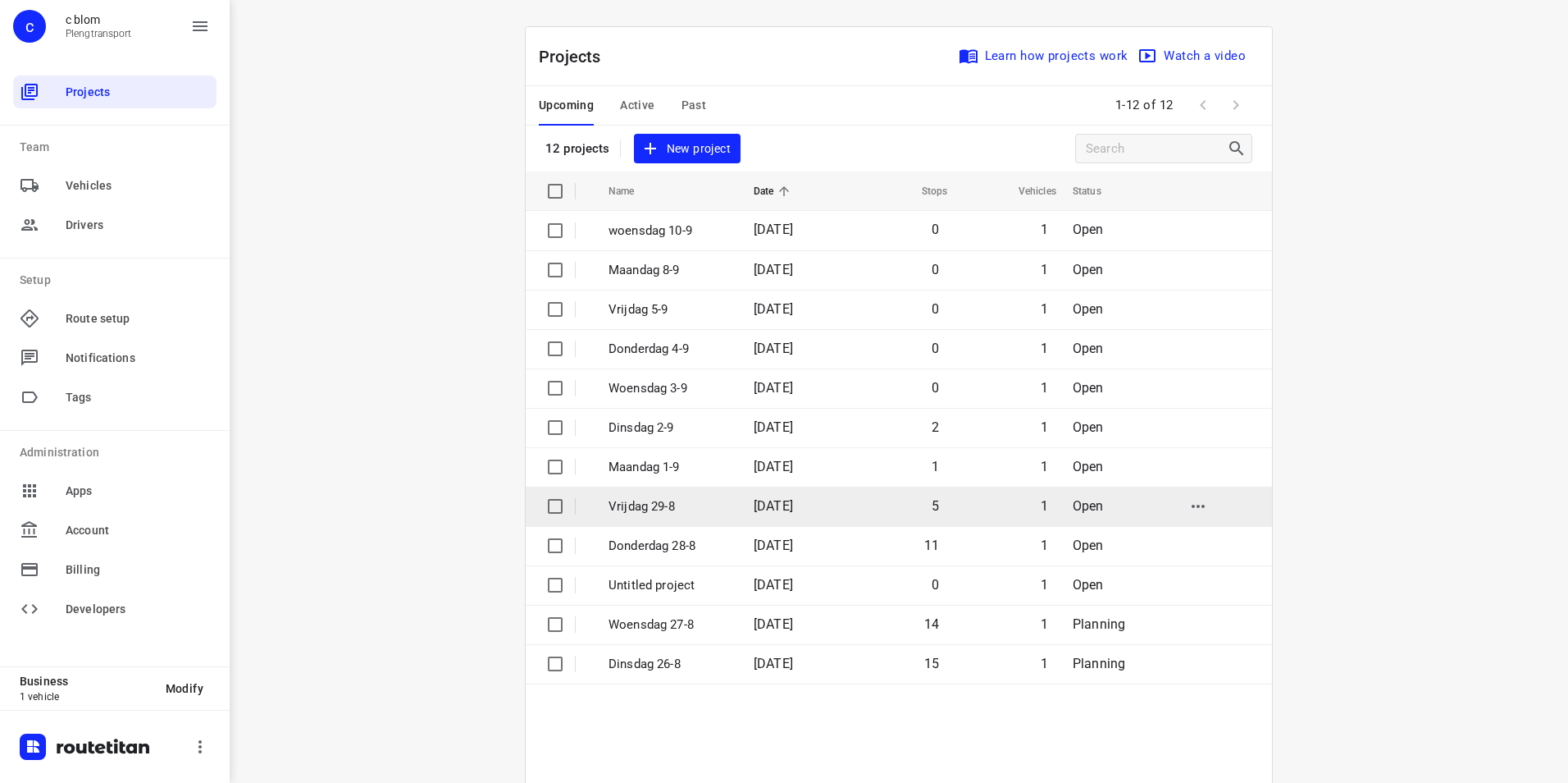
click at [727, 507] on td "Vrijdag 29-8" at bounding box center [666, 506] width 149 height 40
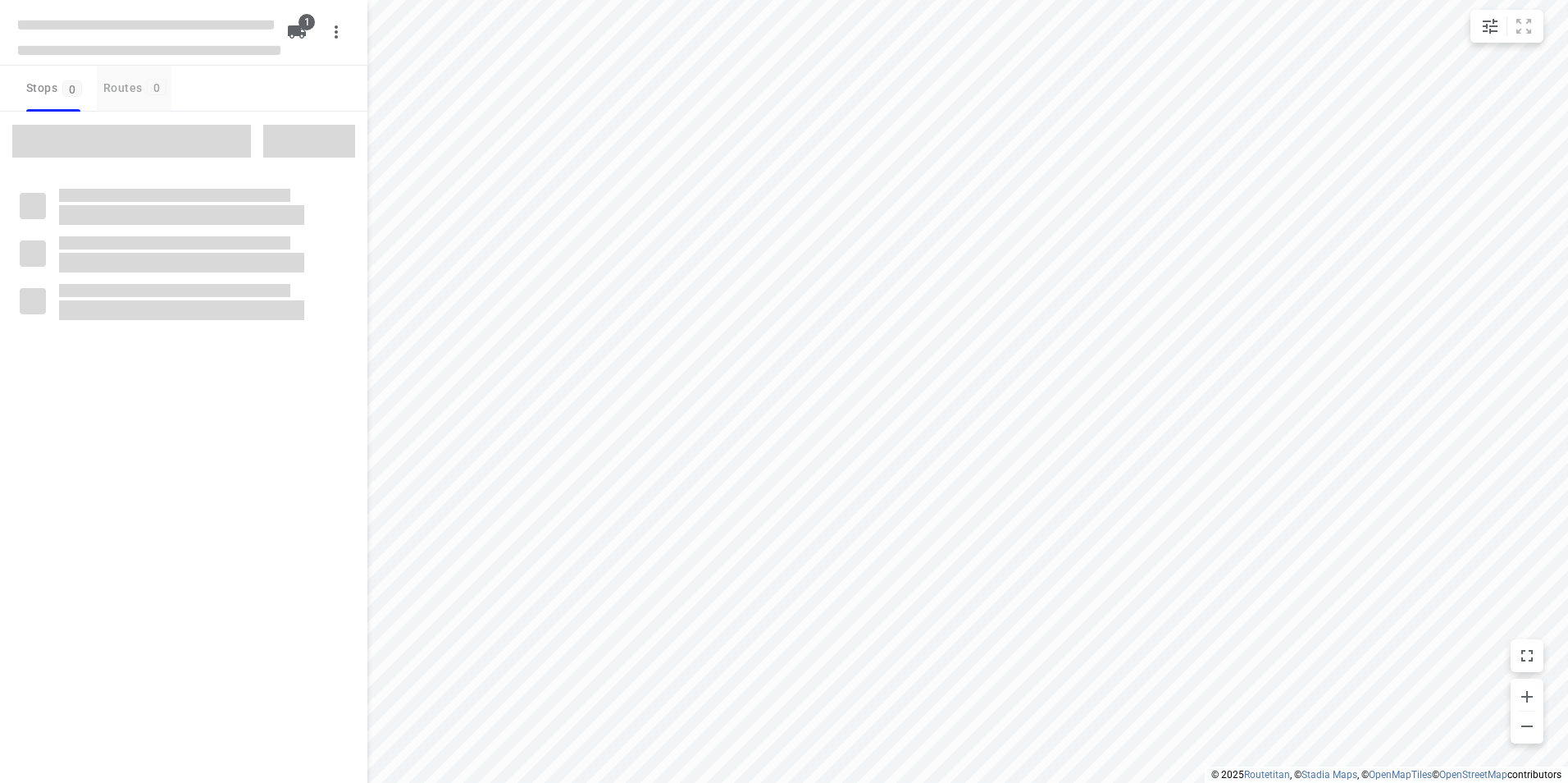
type input "distance"
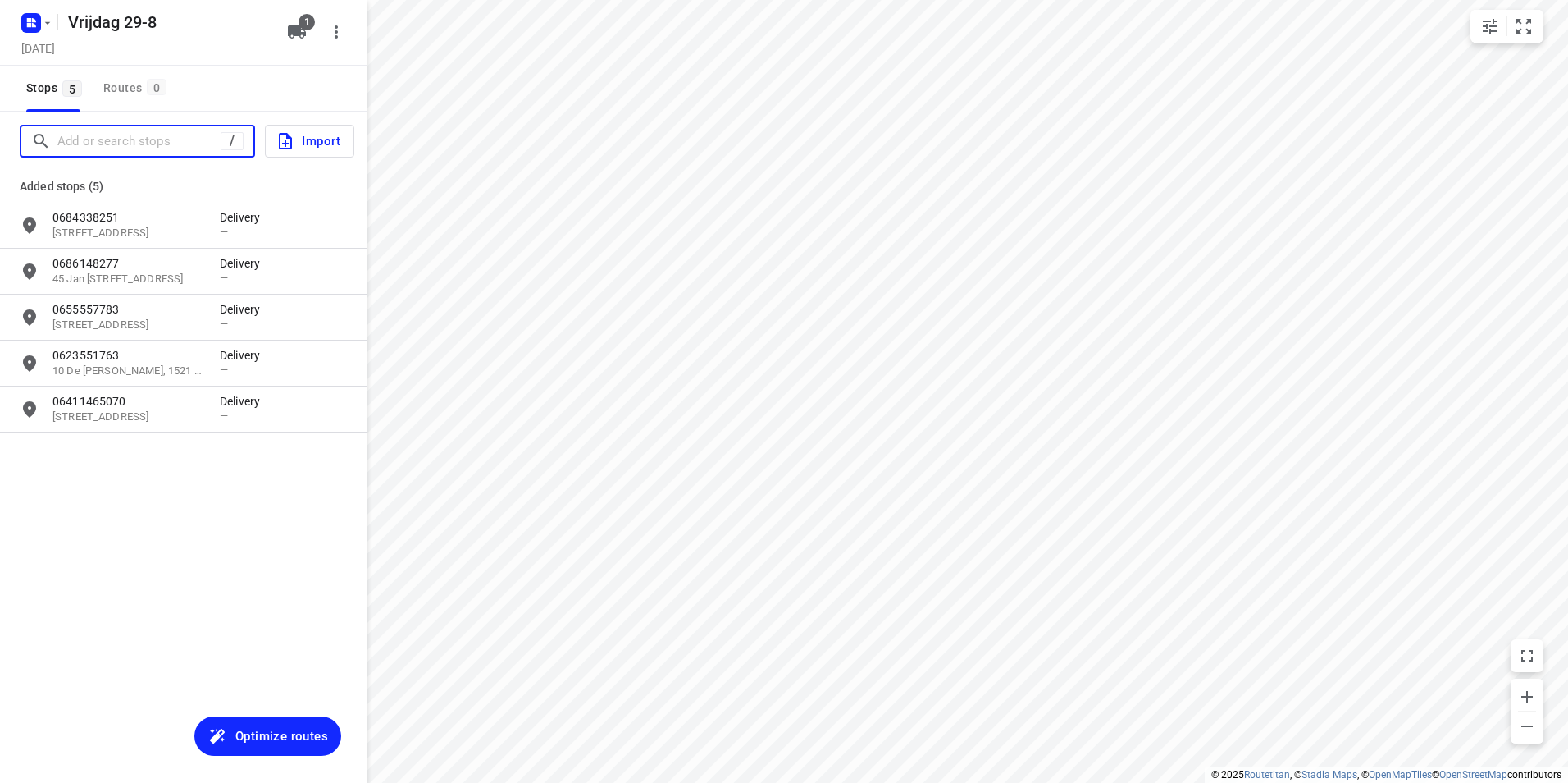
click at [112, 140] on input "Add or search stops" at bounding box center [138, 141] width 163 height 25
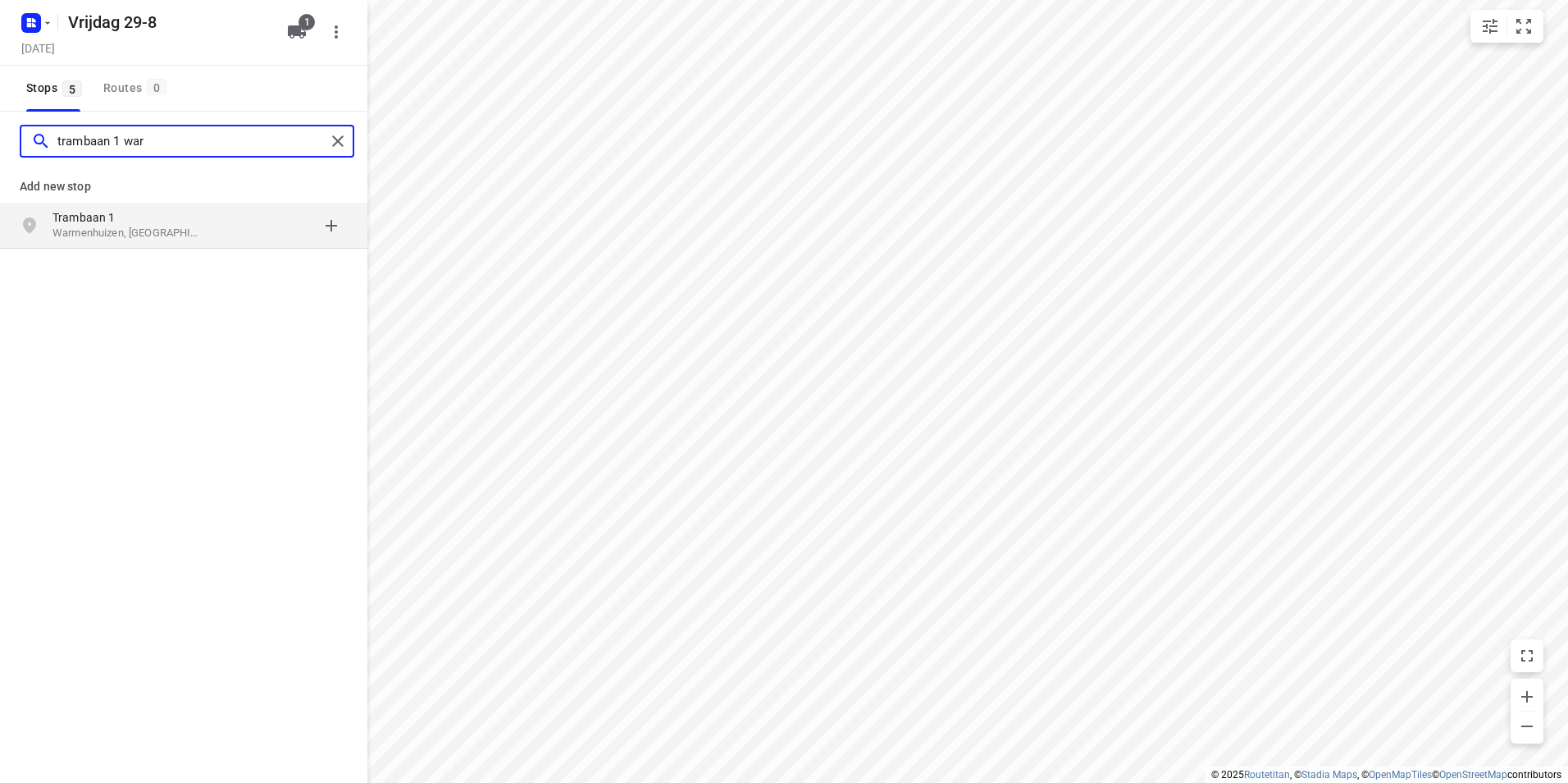
type input "trambaan 1 war"
click at [166, 224] on p "Trambaan 1" at bounding box center [128, 216] width 150 height 16
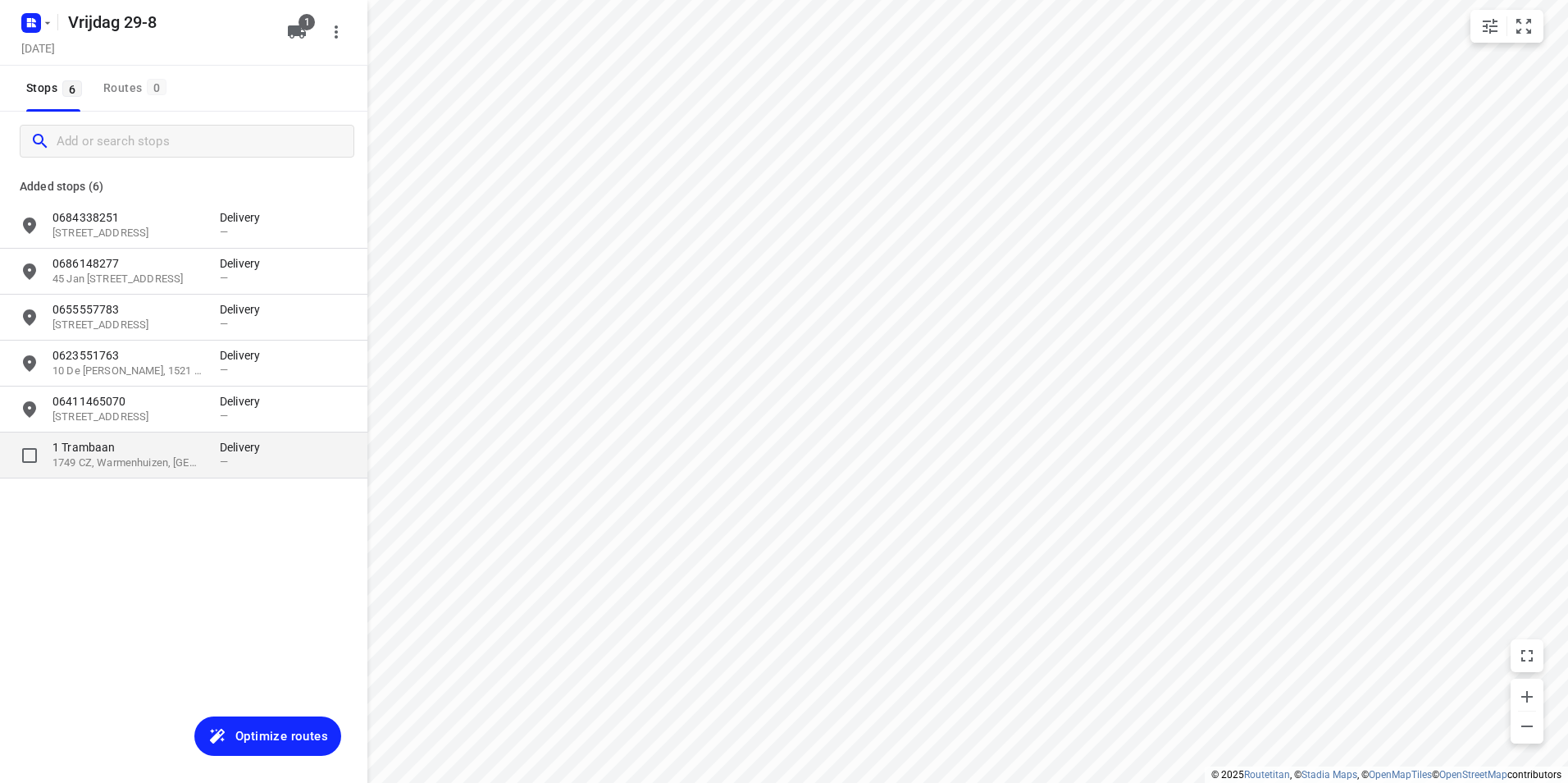
click at [165, 452] on p "1 Trambaan" at bounding box center [128, 446] width 150 height 16
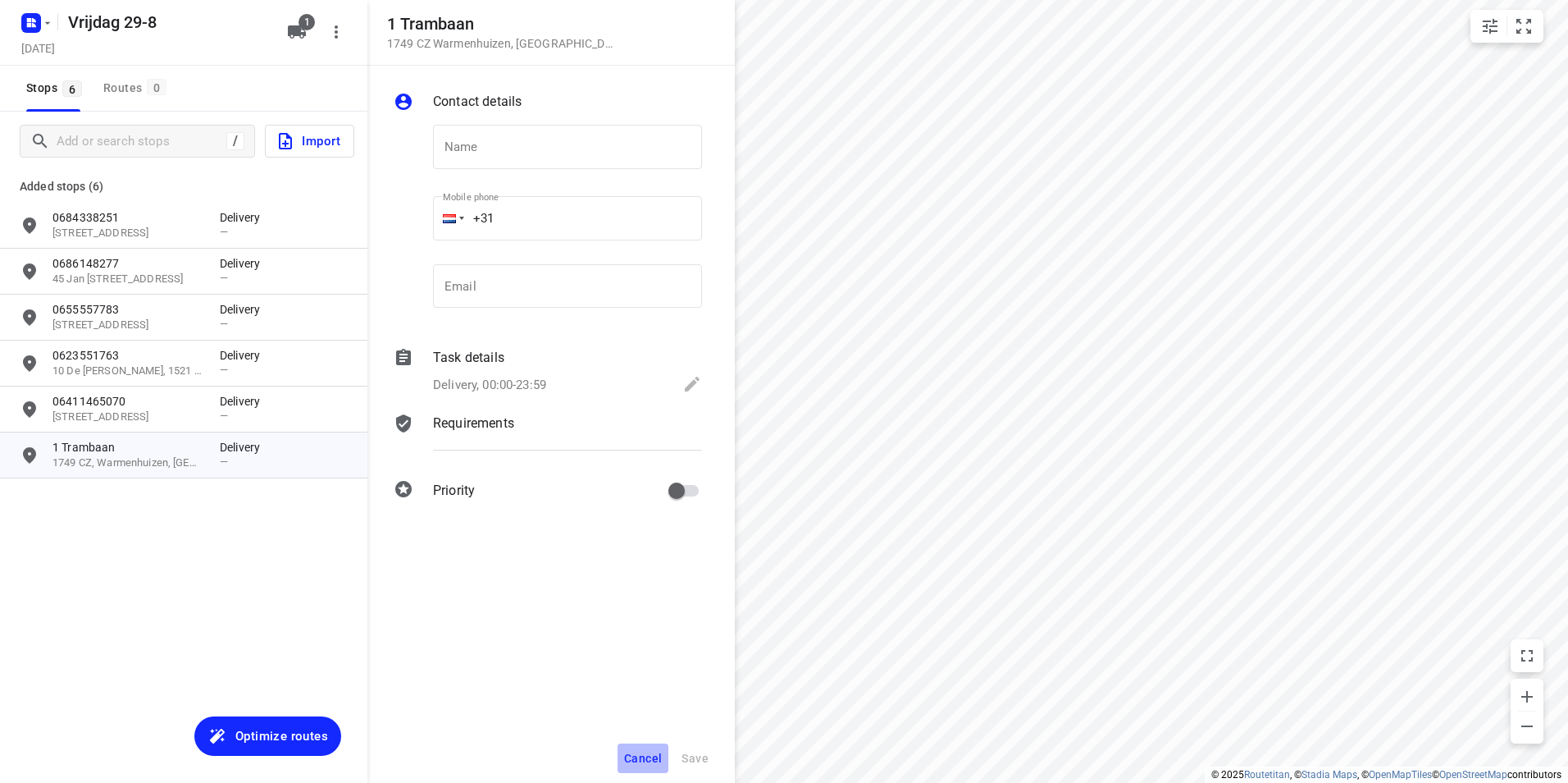
click at [636, 759] on span "Cancel" at bounding box center [642, 759] width 38 height 13
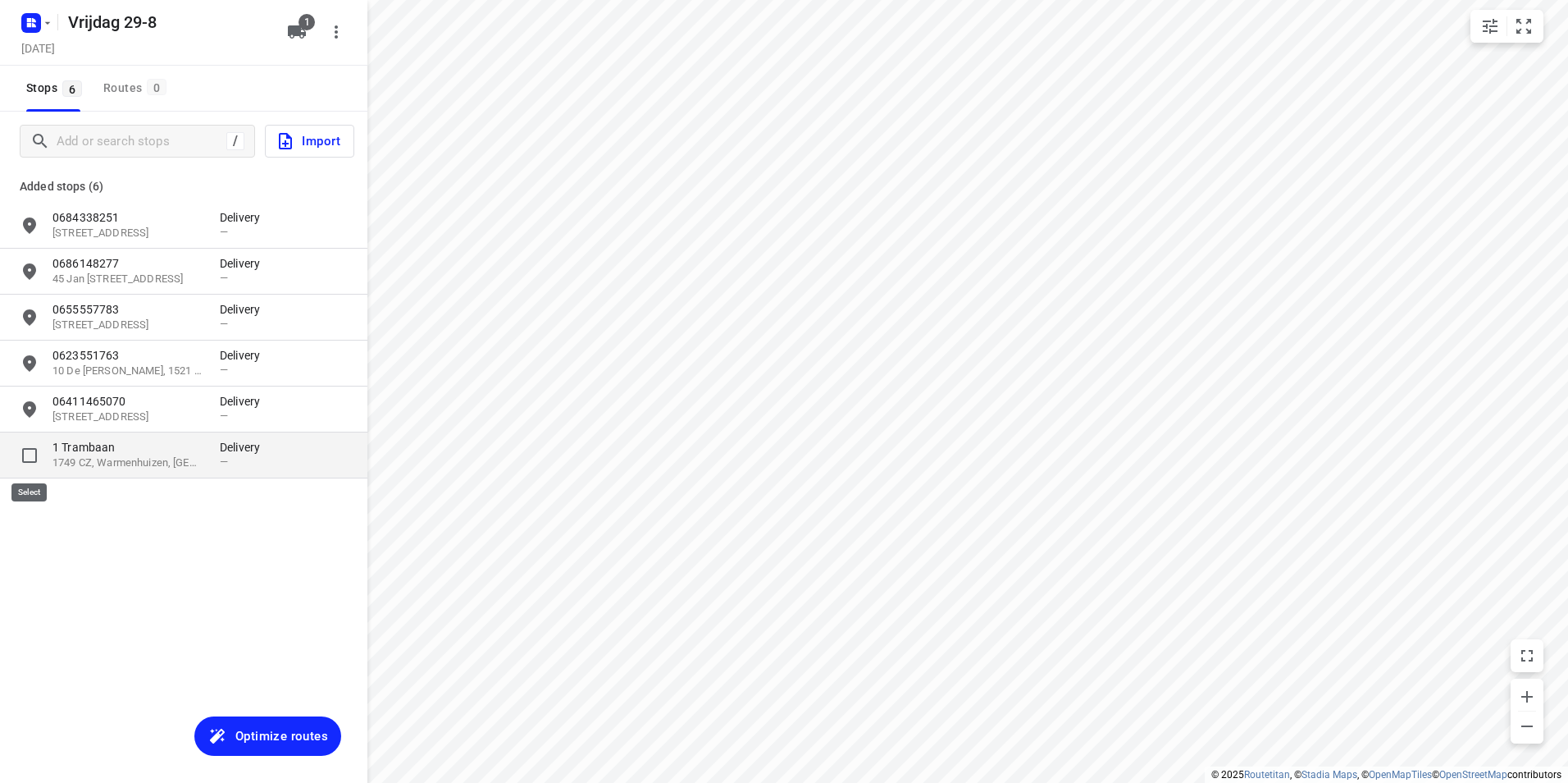
click at [32, 457] on input "grid" at bounding box center [29, 455] width 33 height 33
checkbox input "true"
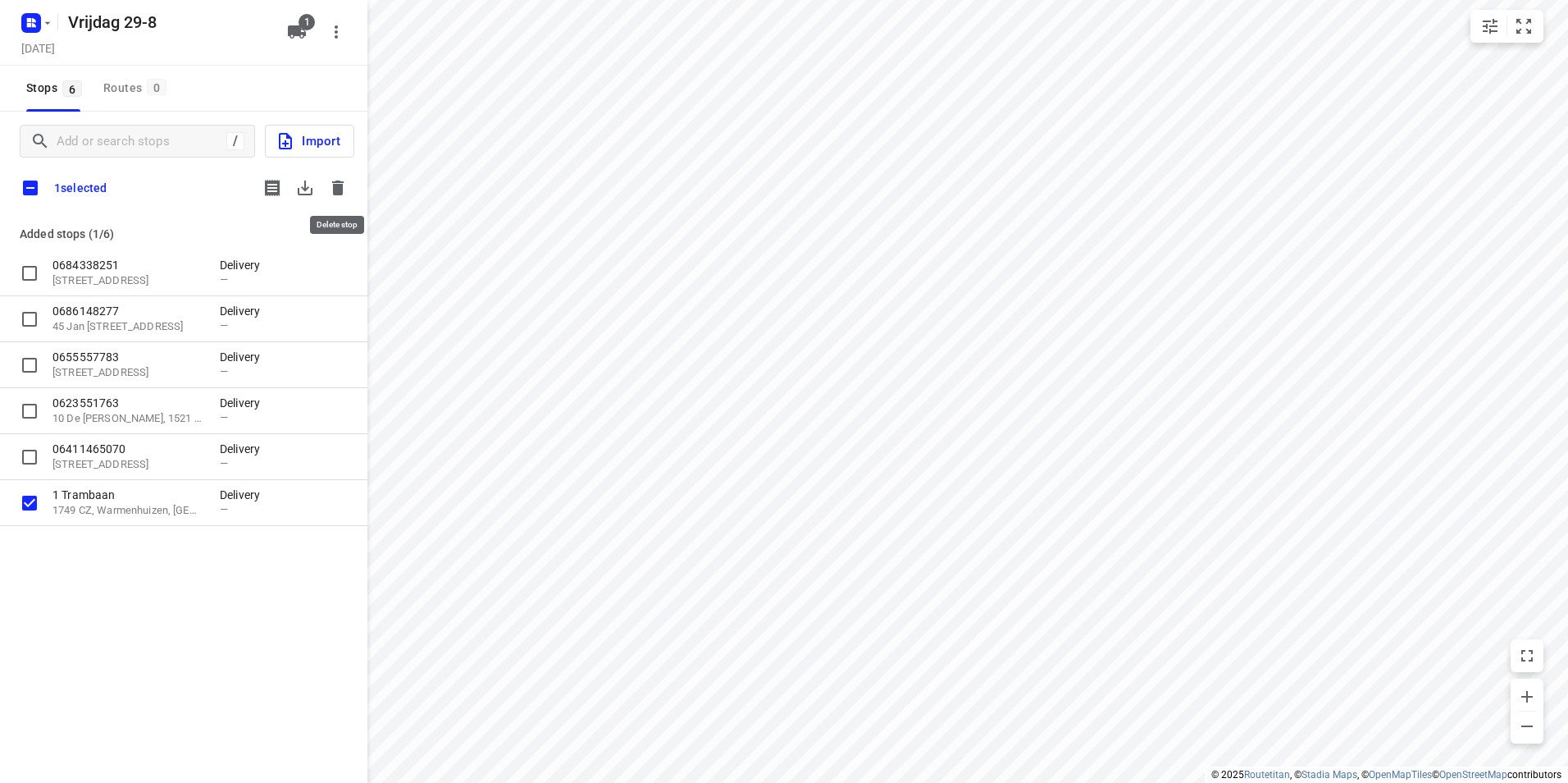
click at [342, 195] on icon "button" at bounding box center [338, 188] width 11 height 15
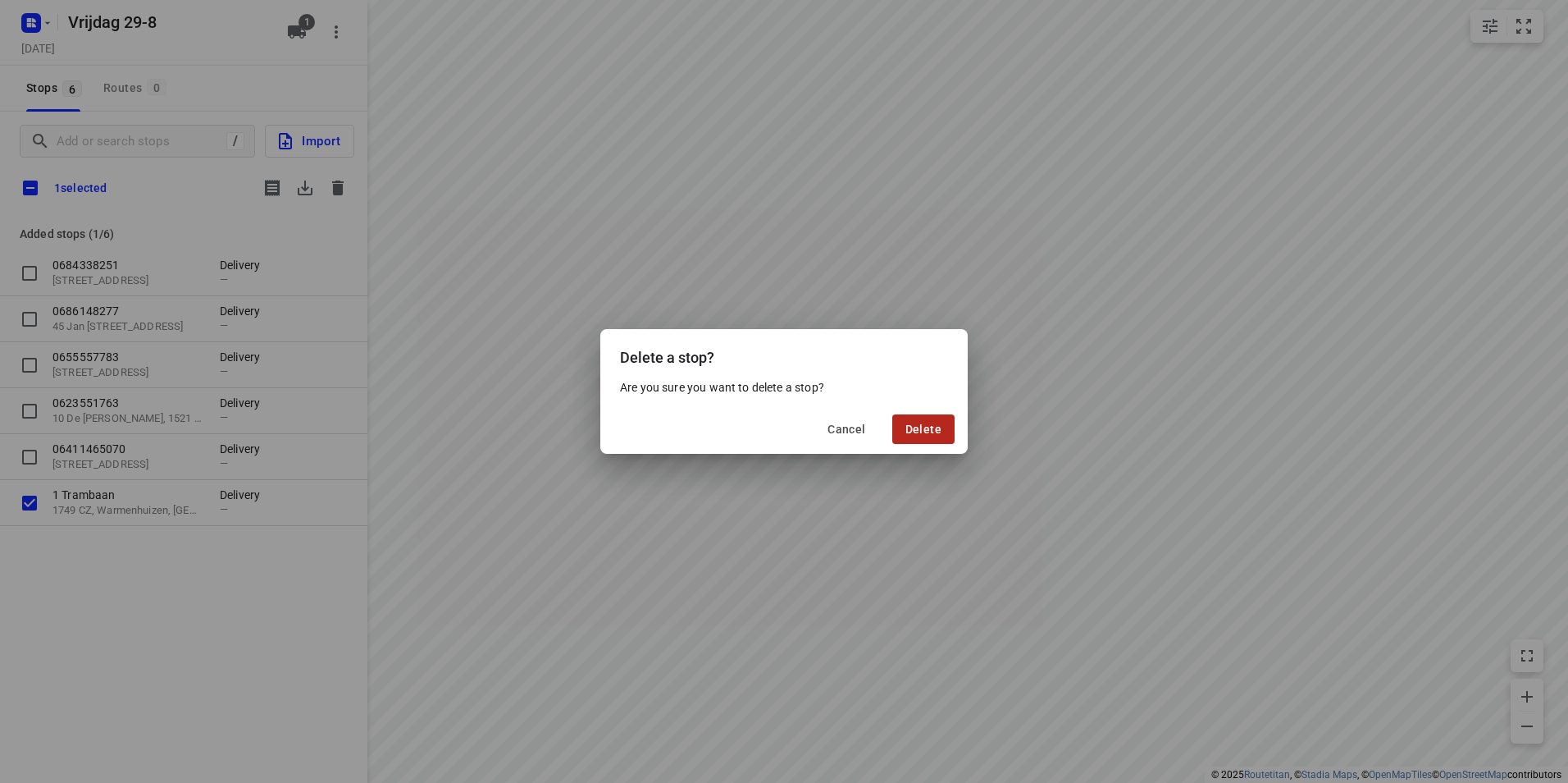
click at [919, 420] on button "Delete" at bounding box center [923, 428] width 62 height 29
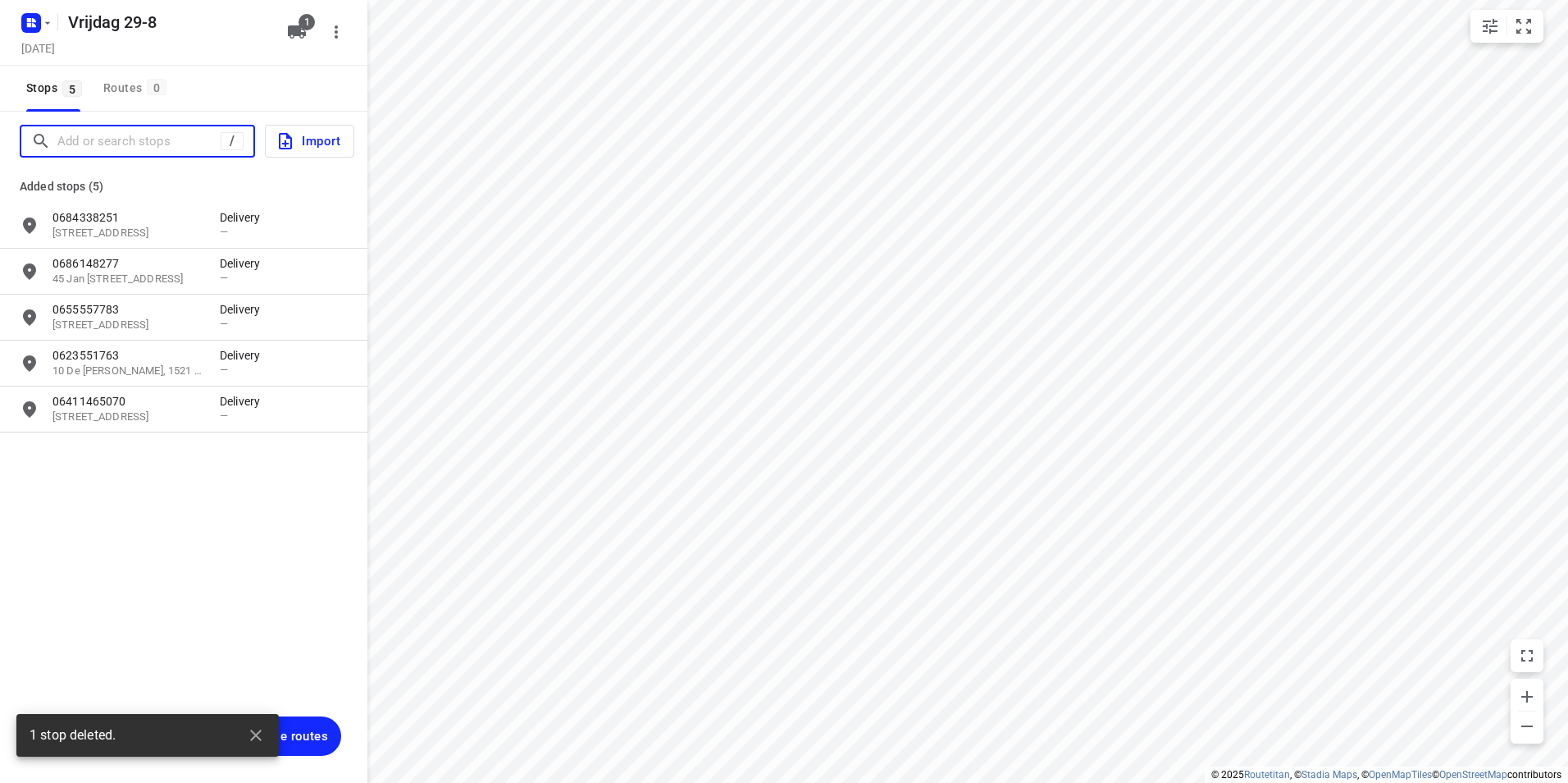
click at [128, 138] on input "Add or search stops" at bounding box center [138, 141] width 163 height 25
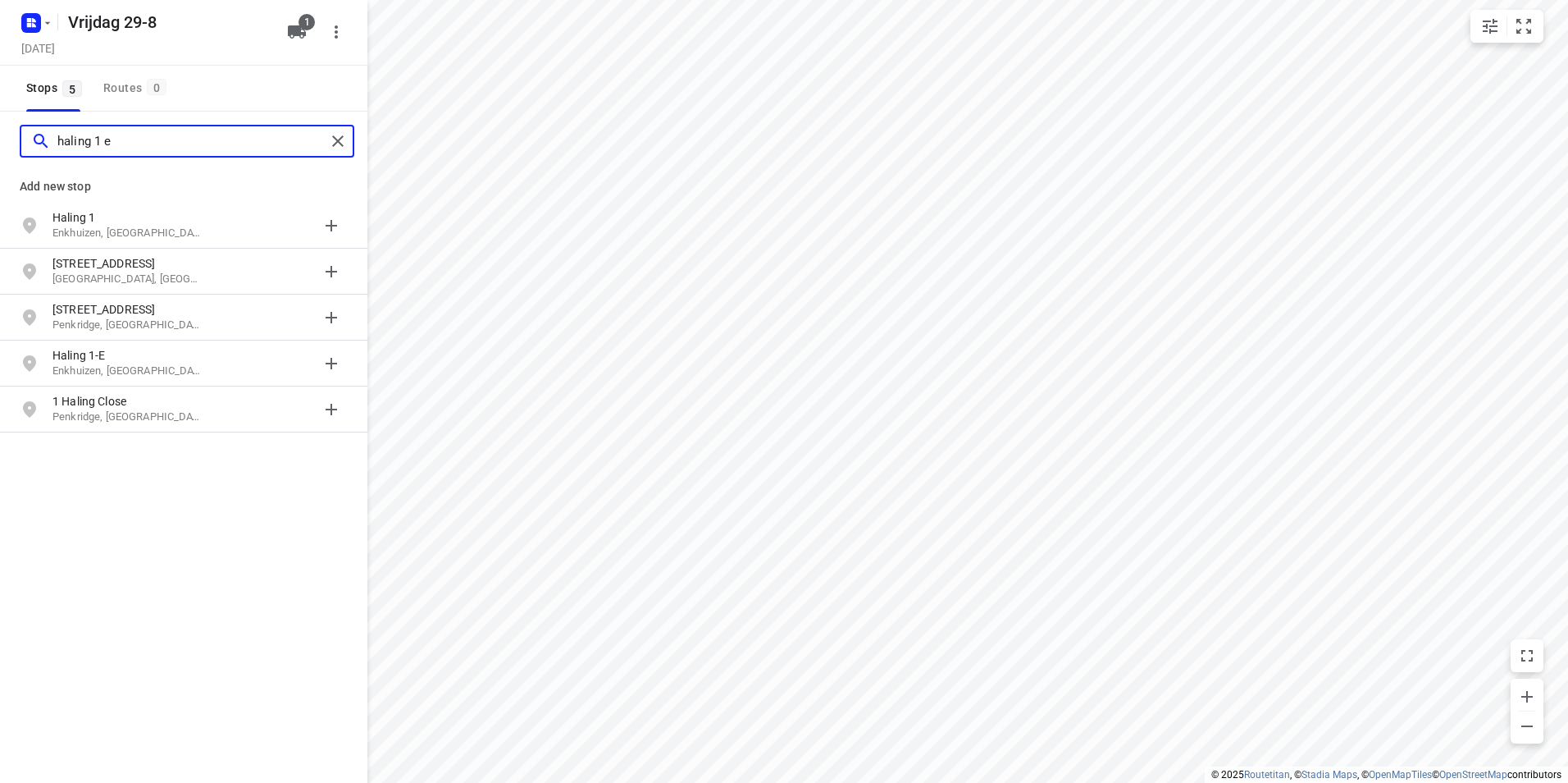
type input "haling 1 e"
click at [152, 230] on p "Enkhuizen, [GEOGRAPHIC_DATA]" at bounding box center [128, 233] width 150 height 16
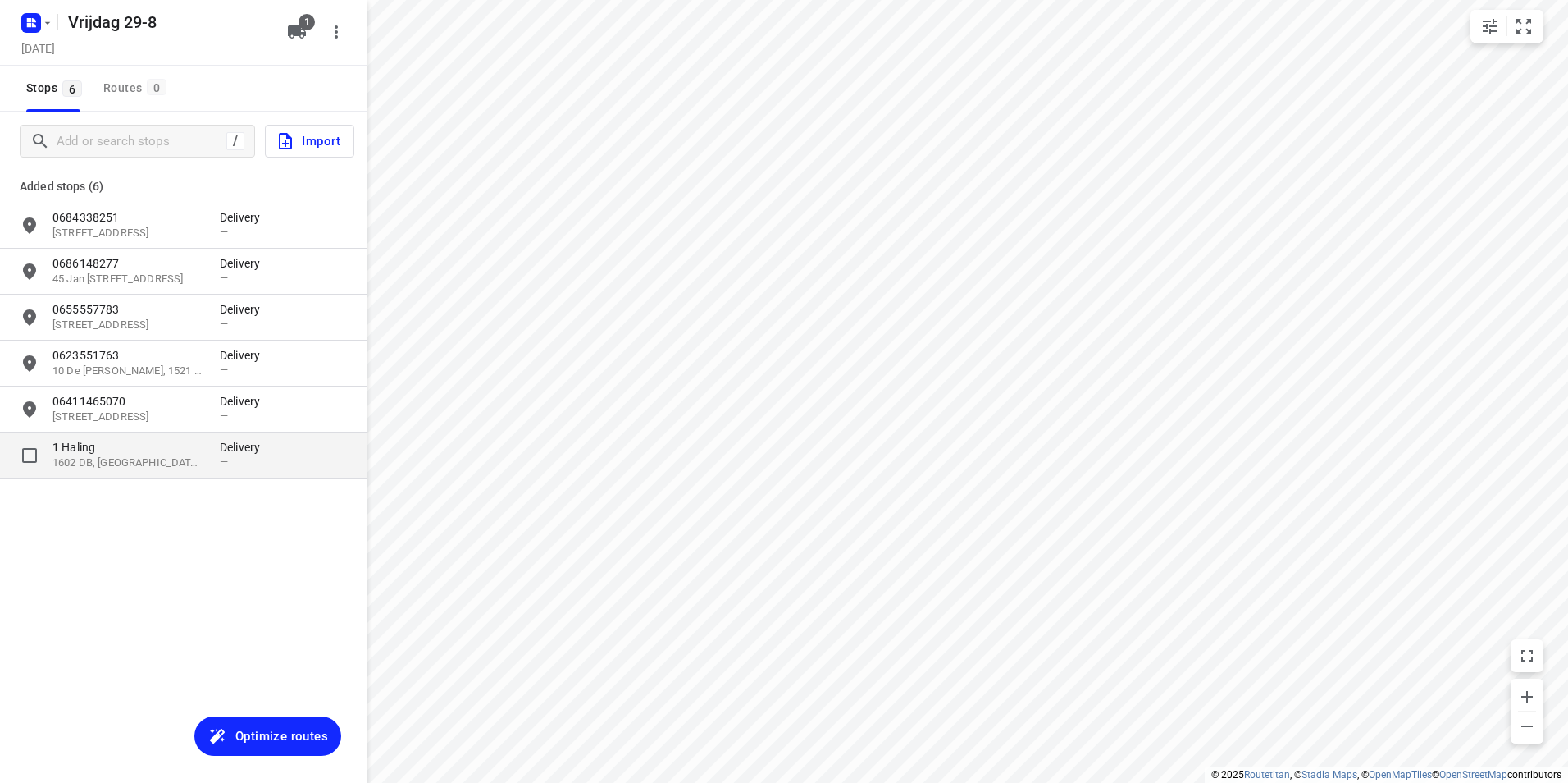
click at [192, 472] on div "1 Haling 1602 DB, [GEOGRAPHIC_DATA], [GEOGRAPHIC_DATA] Delivery —" at bounding box center [183, 455] width 368 height 46
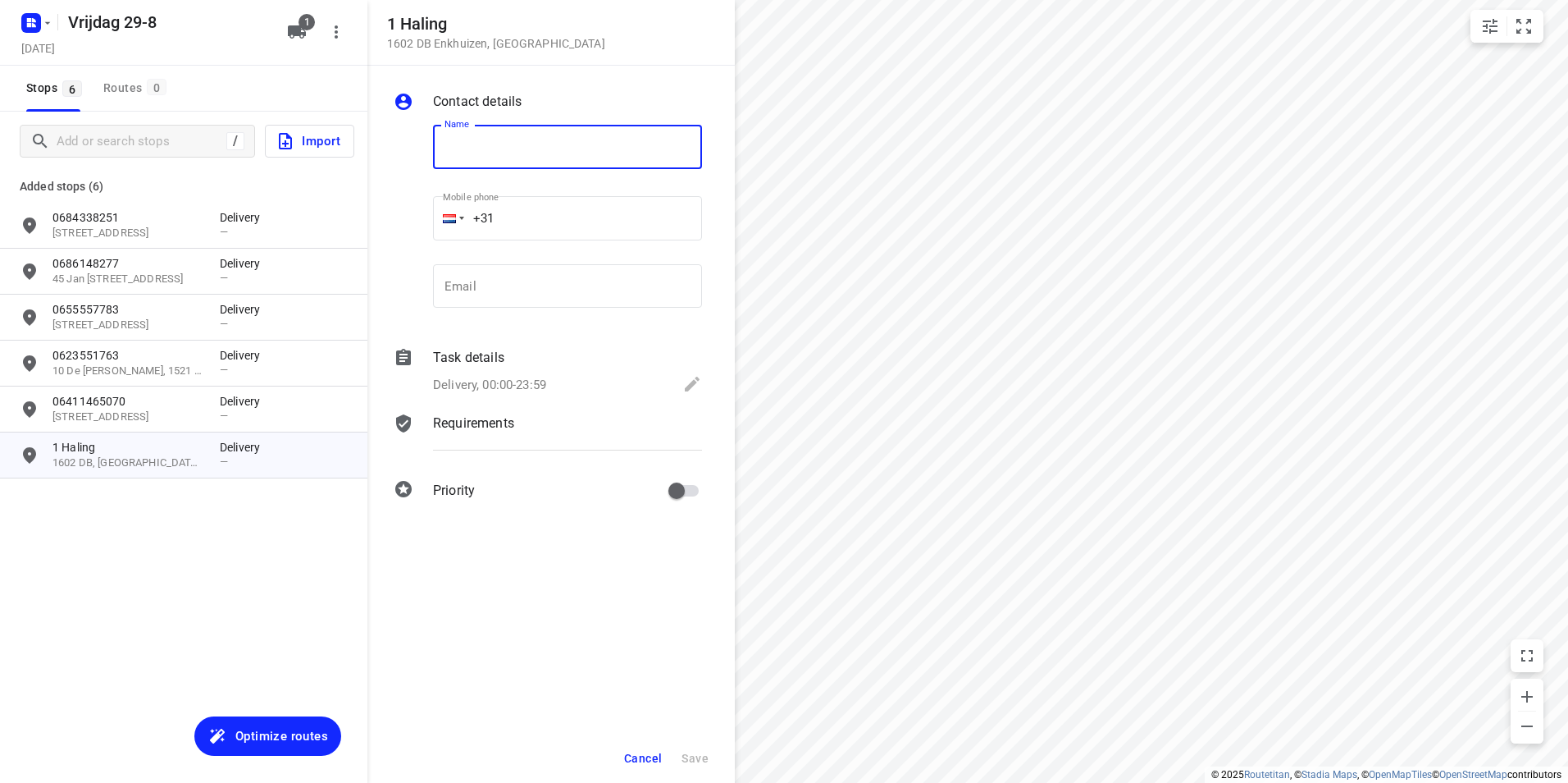
click at [649, 763] on span "Cancel" at bounding box center [642, 759] width 38 height 13
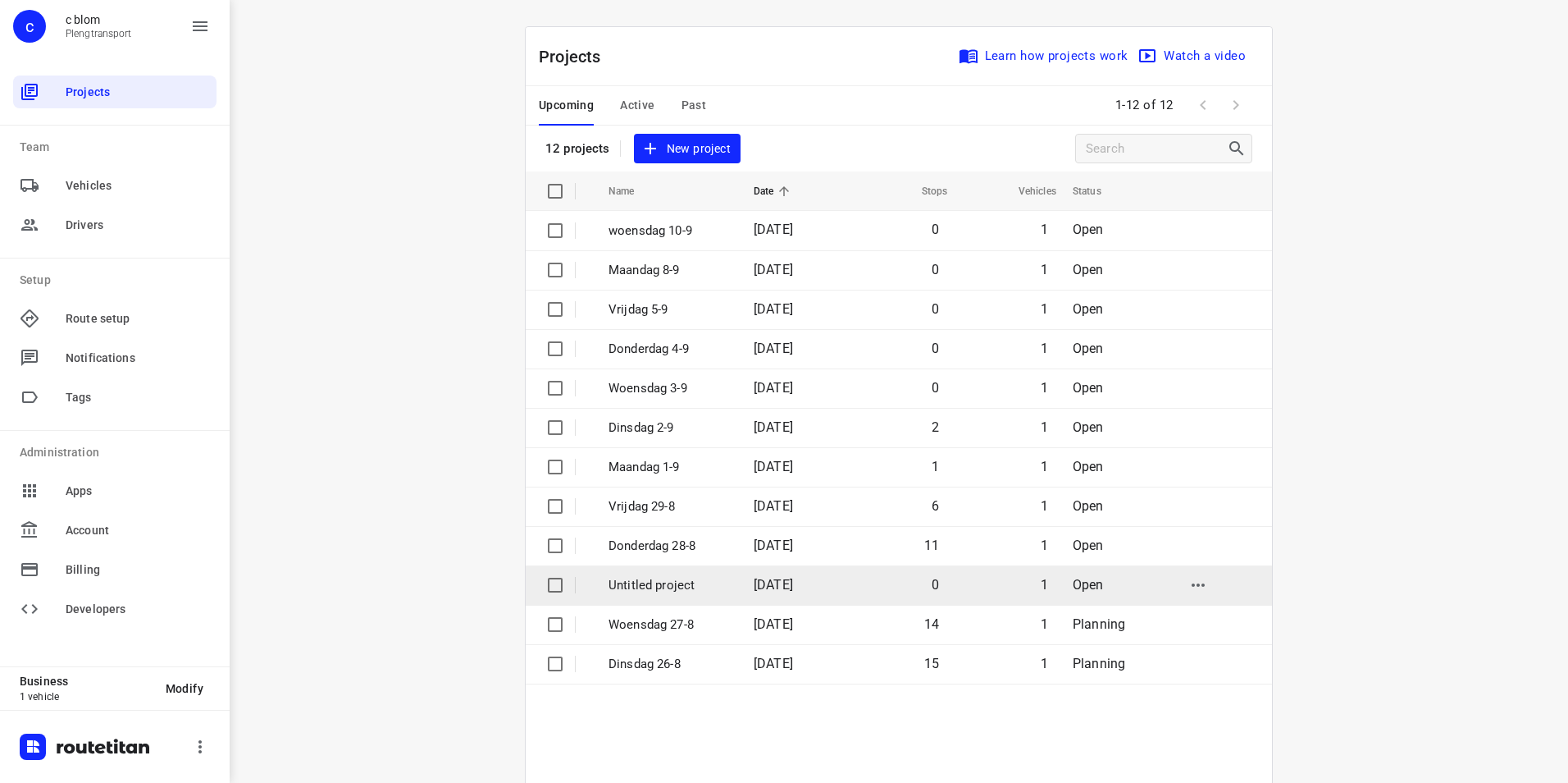
click at [716, 580] on p "Untitled project" at bounding box center [669, 585] width 120 height 19
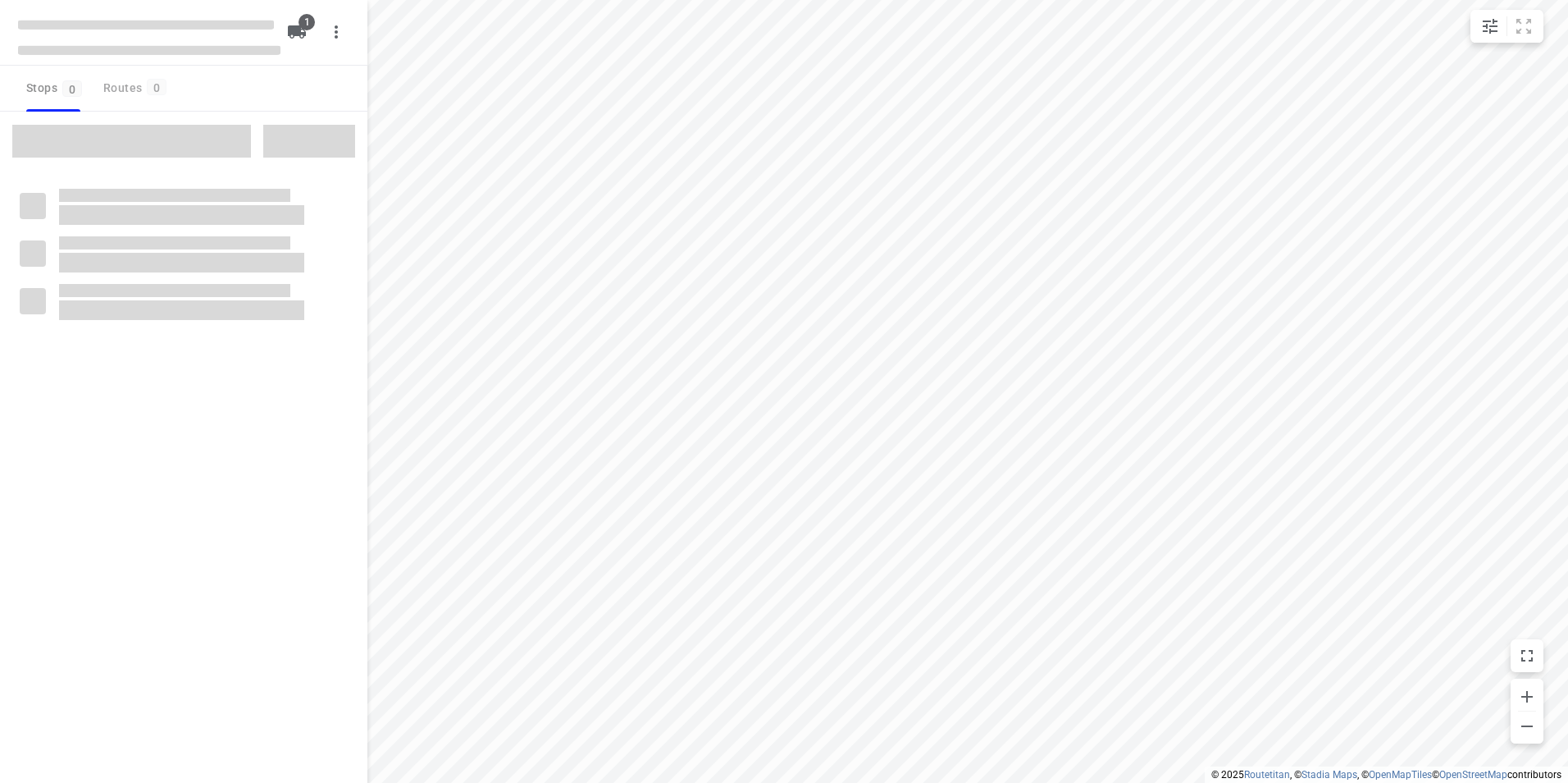
type input "distance"
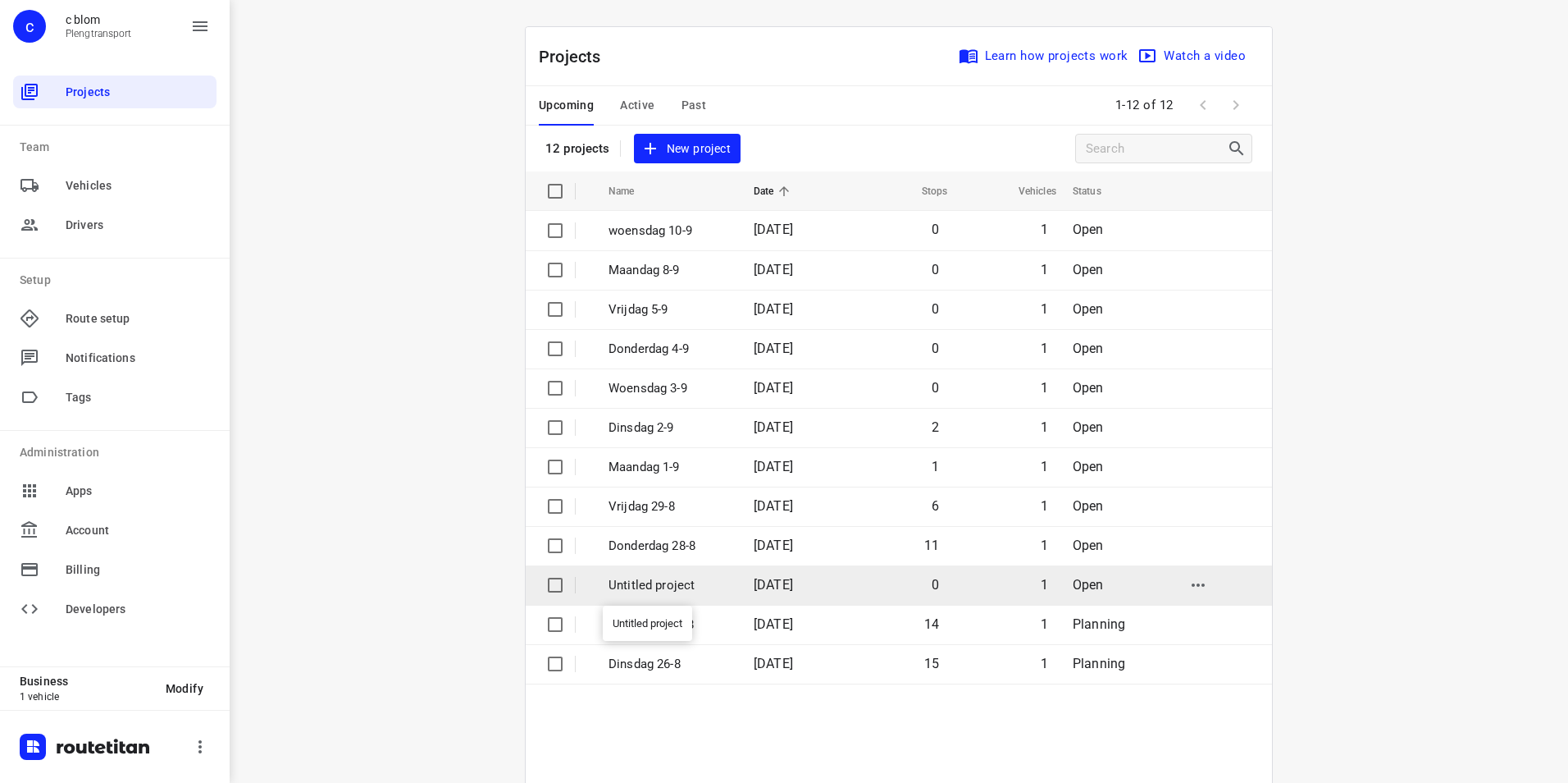
click at [703, 589] on p "Untitled project" at bounding box center [669, 585] width 120 height 19
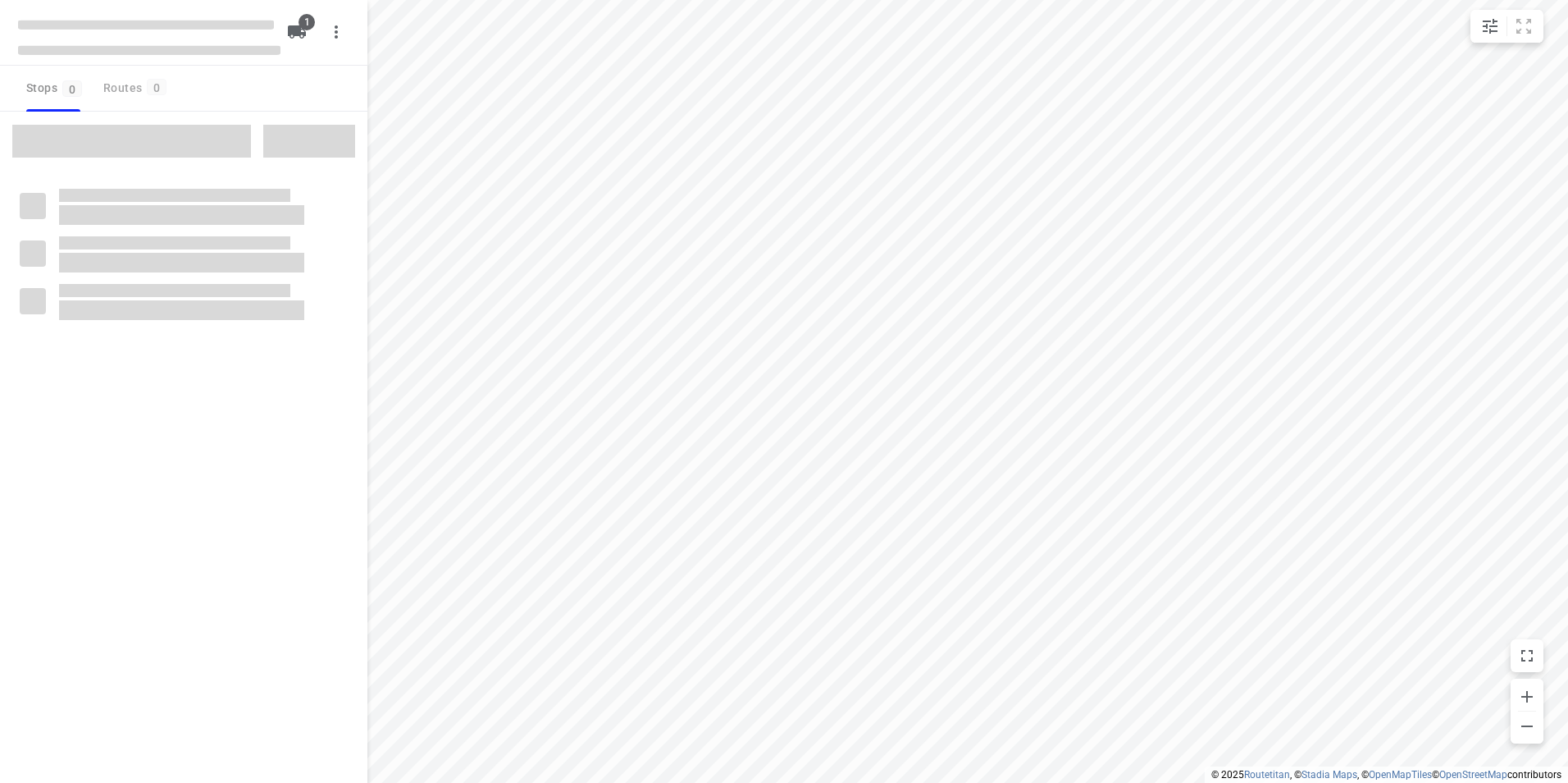
type input "distance"
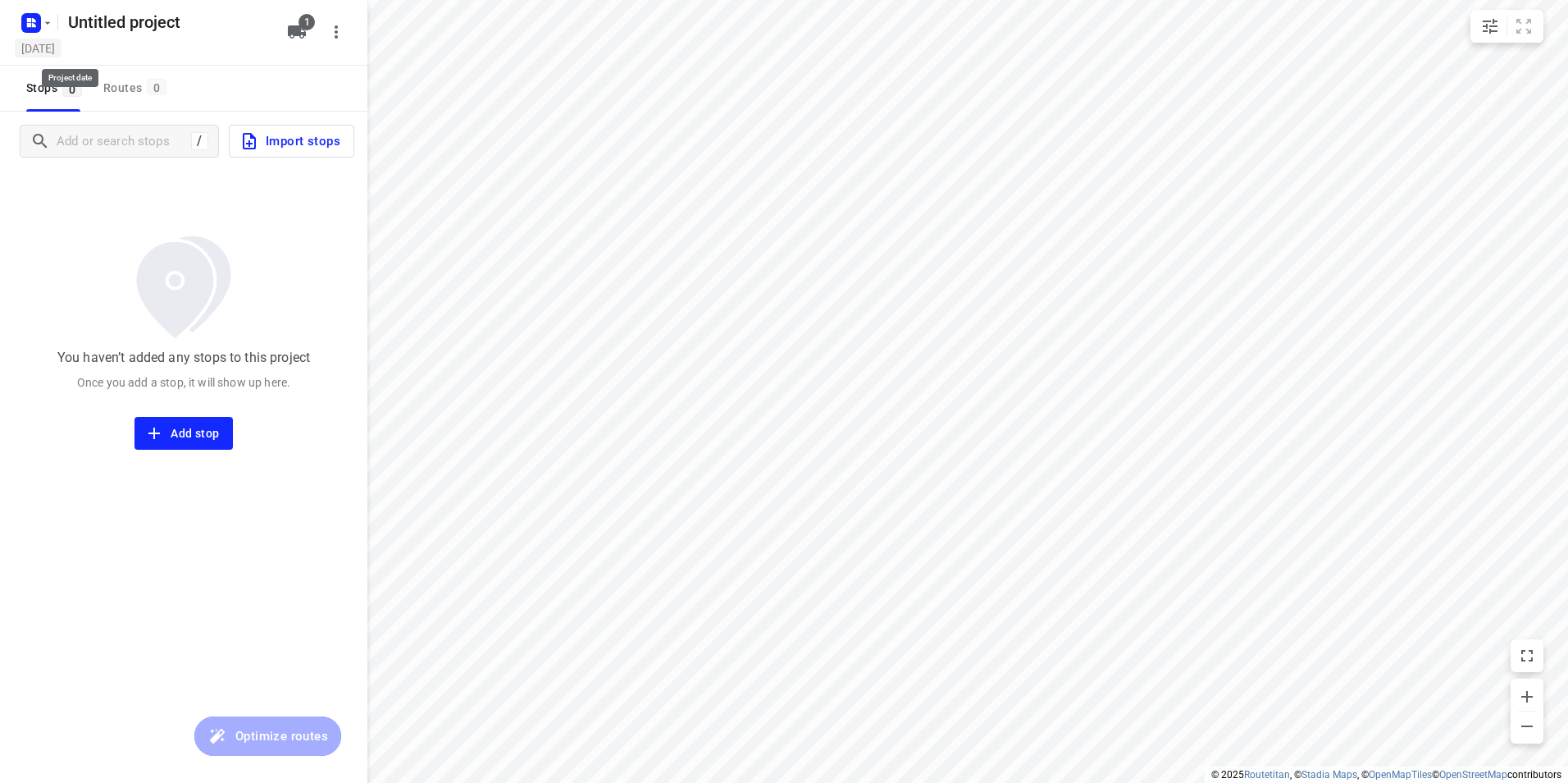
click at [61, 53] on h5 "[DATE]" at bounding box center [39, 48] width 47 height 19
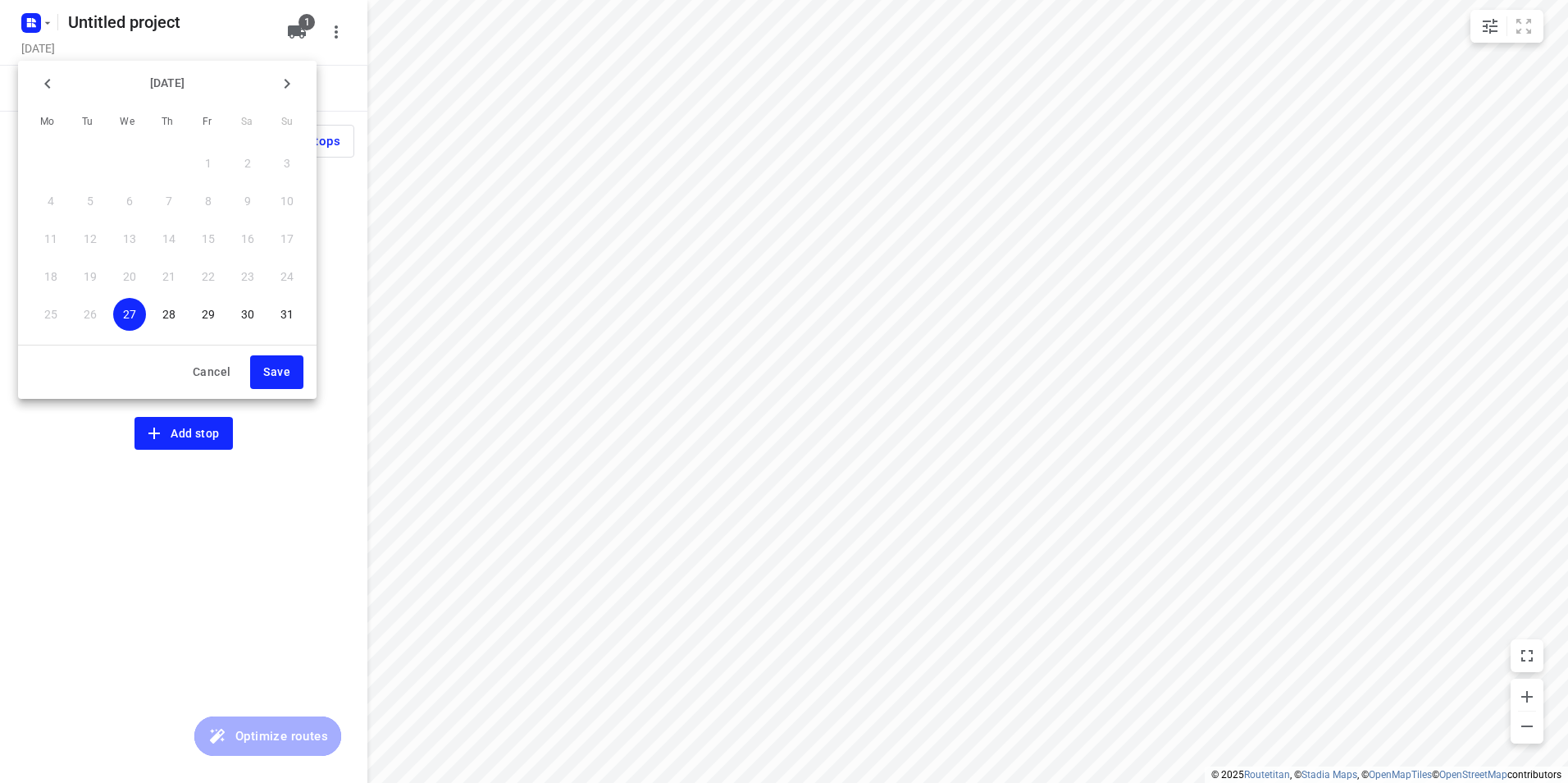
click at [297, 79] on button "button" at bounding box center [287, 83] width 33 height 33
click at [91, 198] on p "9" at bounding box center [89, 200] width 7 height 16
click at [284, 368] on span "Save" at bounding box center [277, 372] width 27 height 21
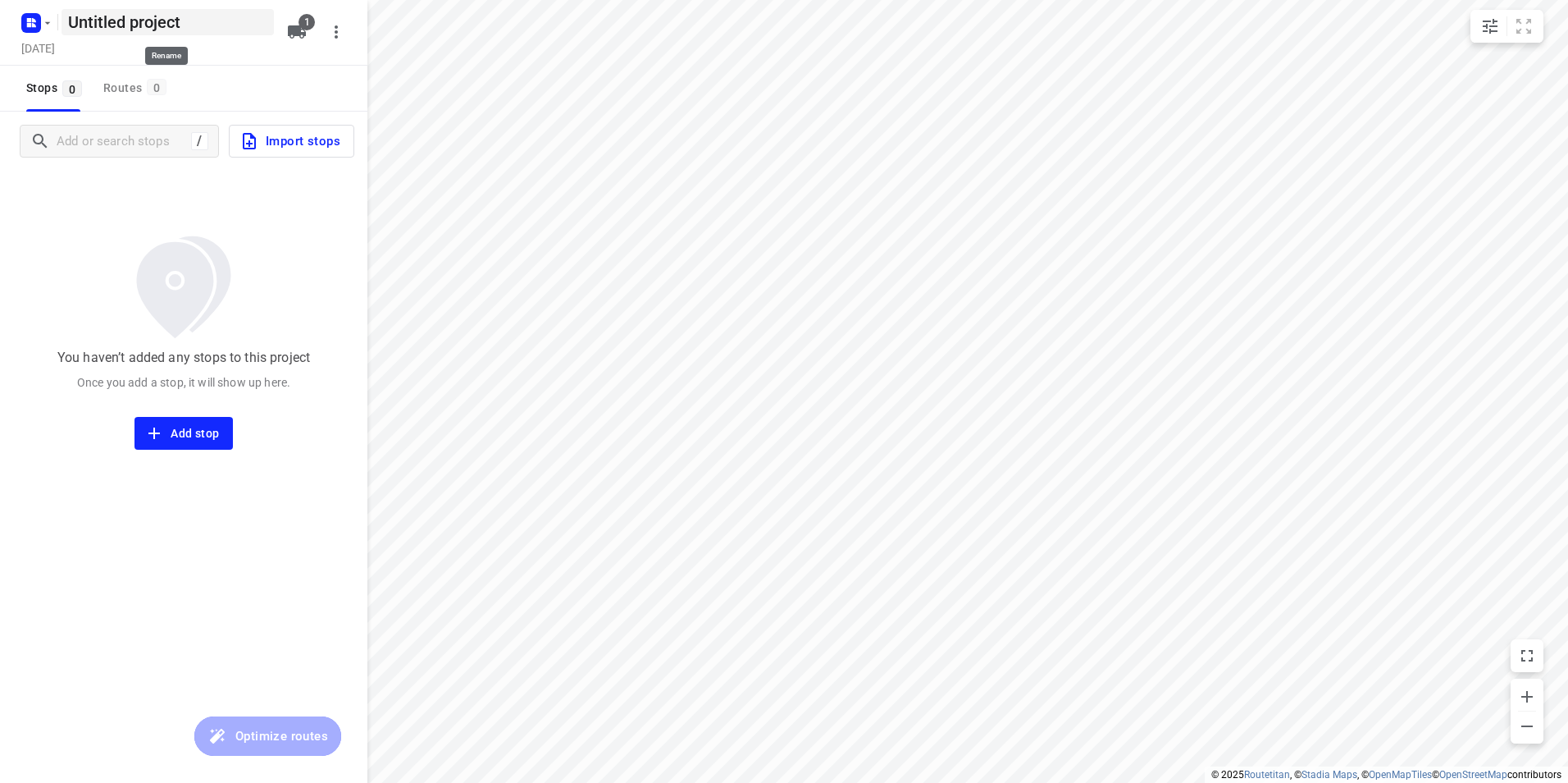
click at [223, 25] on h5 "Untitled project" at bounding box center [167, 23] width 213 height 26
click at [223, 25] on input "Untitled project" at bounding box center [167, 23] width 213 height 26
type input "Dinsdag 9-9"
click at [231, 74] on div "Stops 0 Routes 0" at bounding box center [183, 88] width 368 height 46
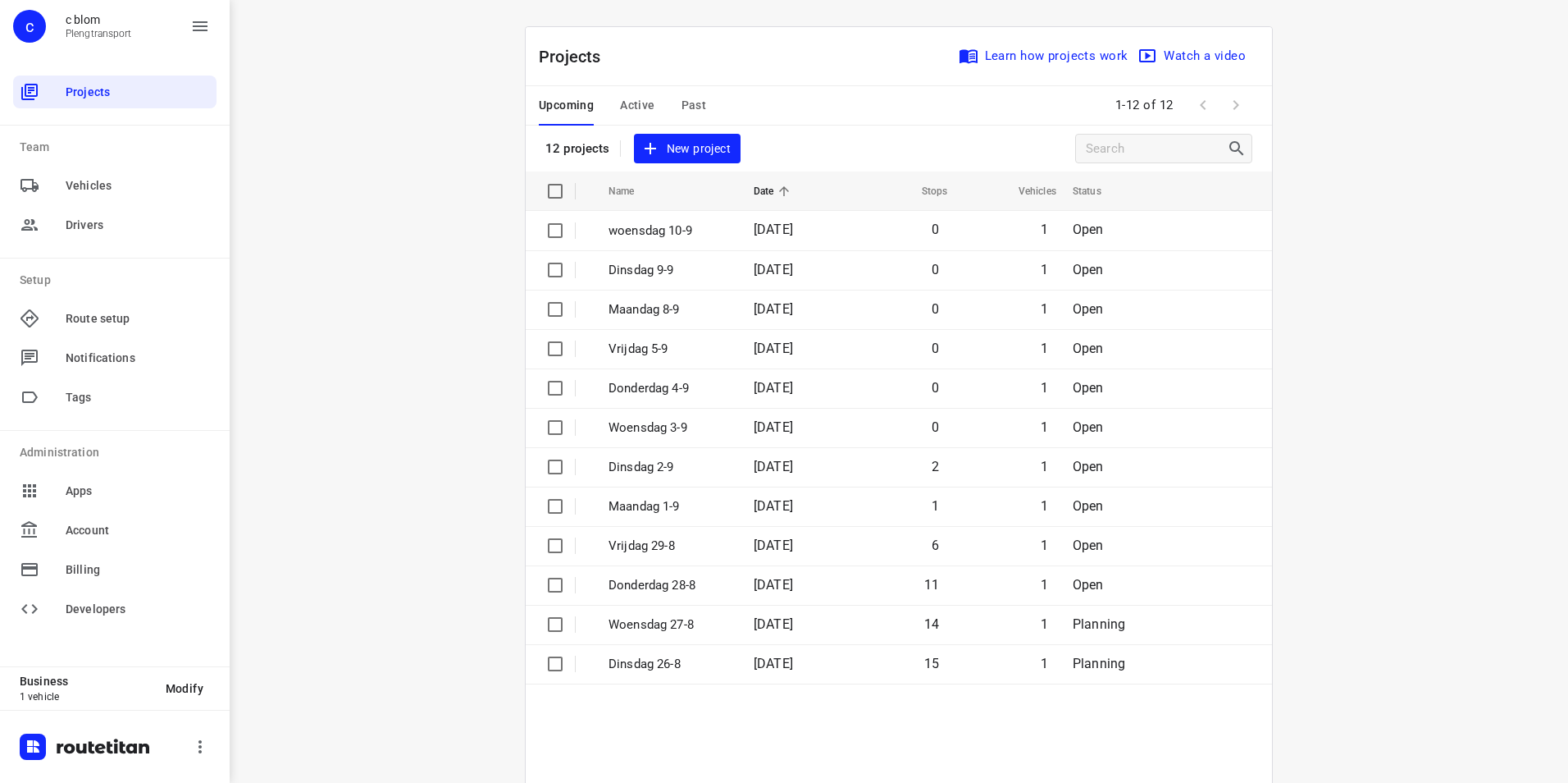
scroll to position [86, 0]
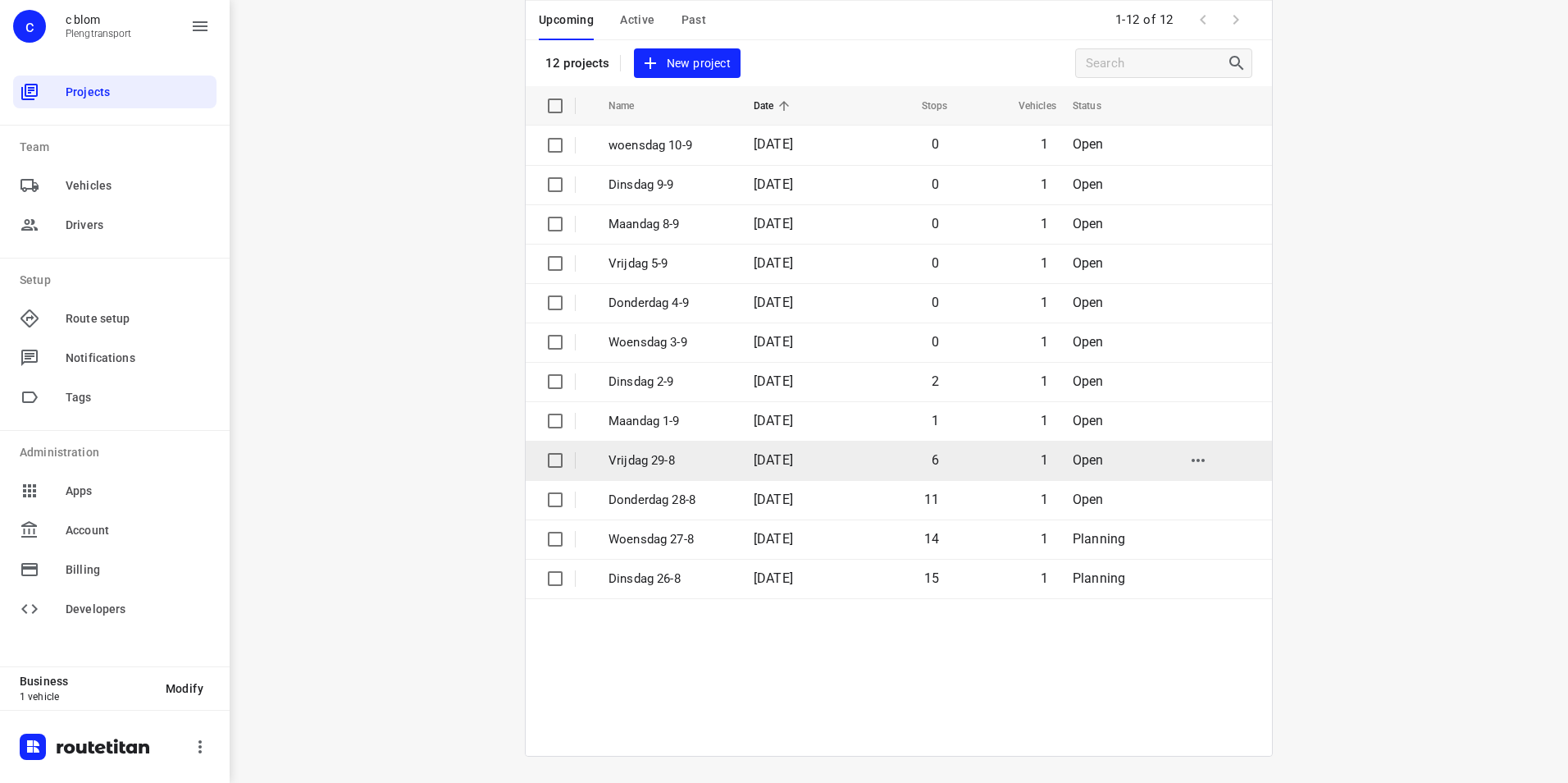
click at [941, 450] on td "6" at bounding box center [898, 460] width 105 height 40
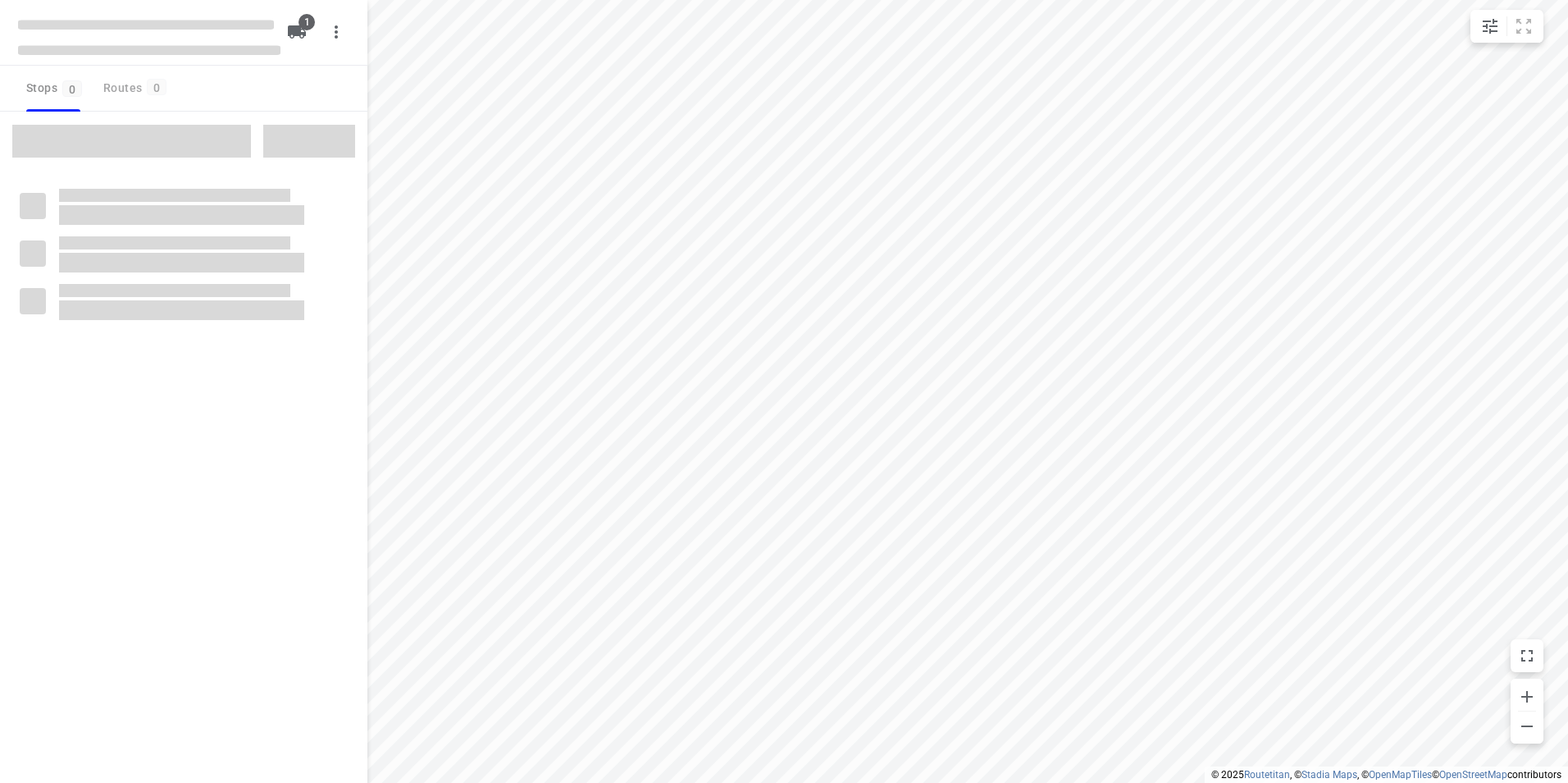
type input "distance"
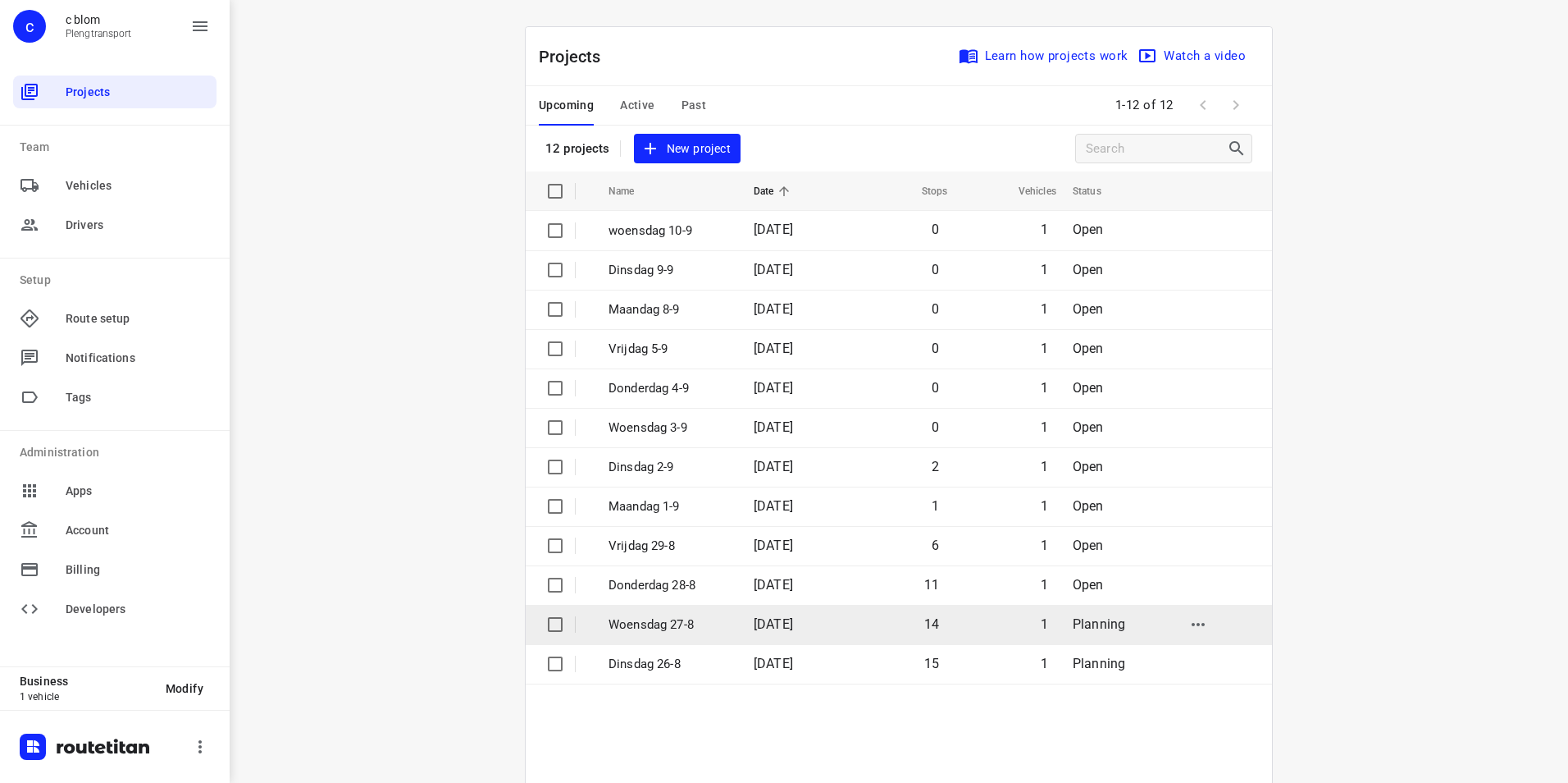
click at [751, 614] on td "[DATE]" at bounding box center [793, 624] width 105 height 40
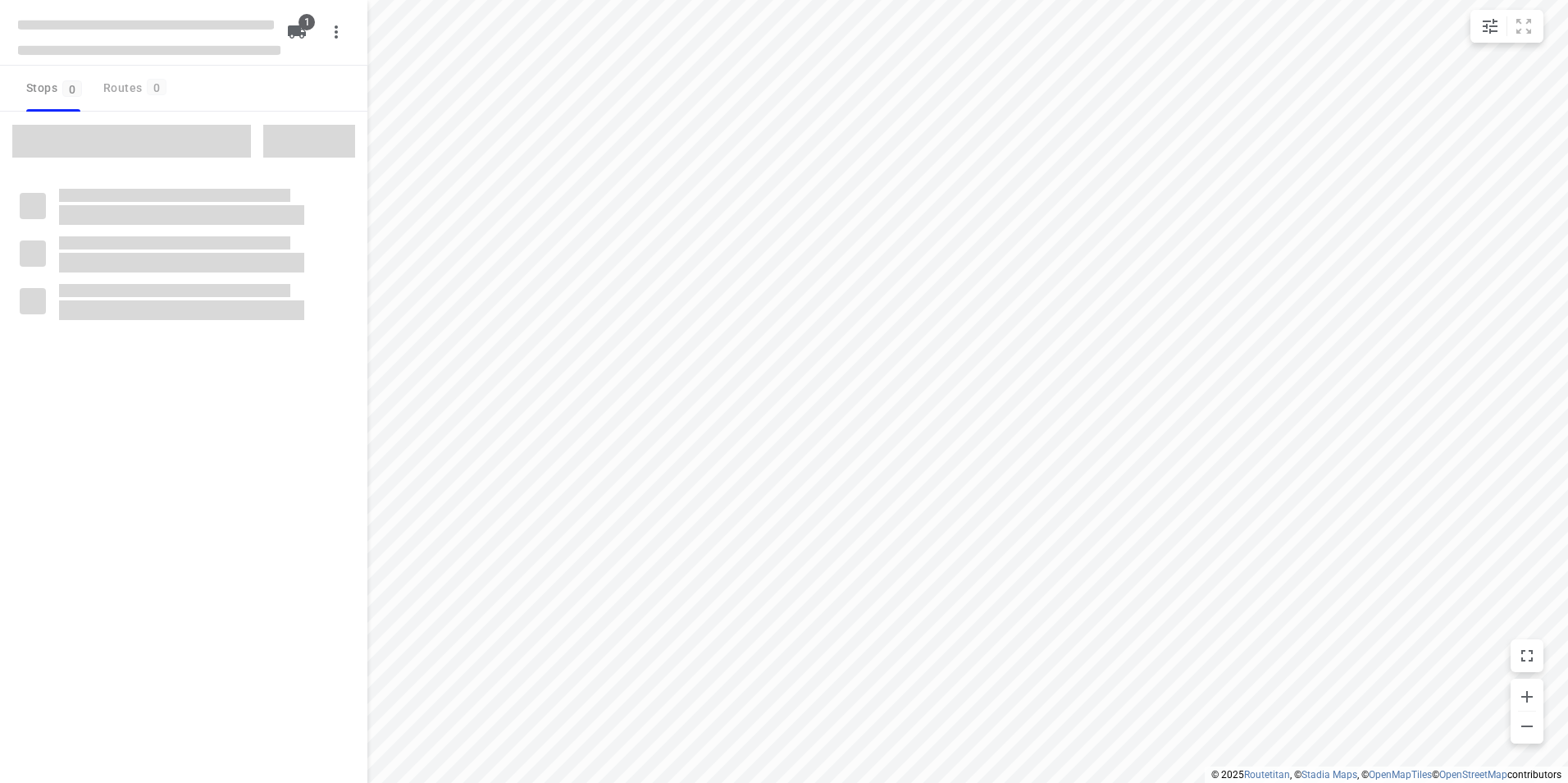
type input "distance"
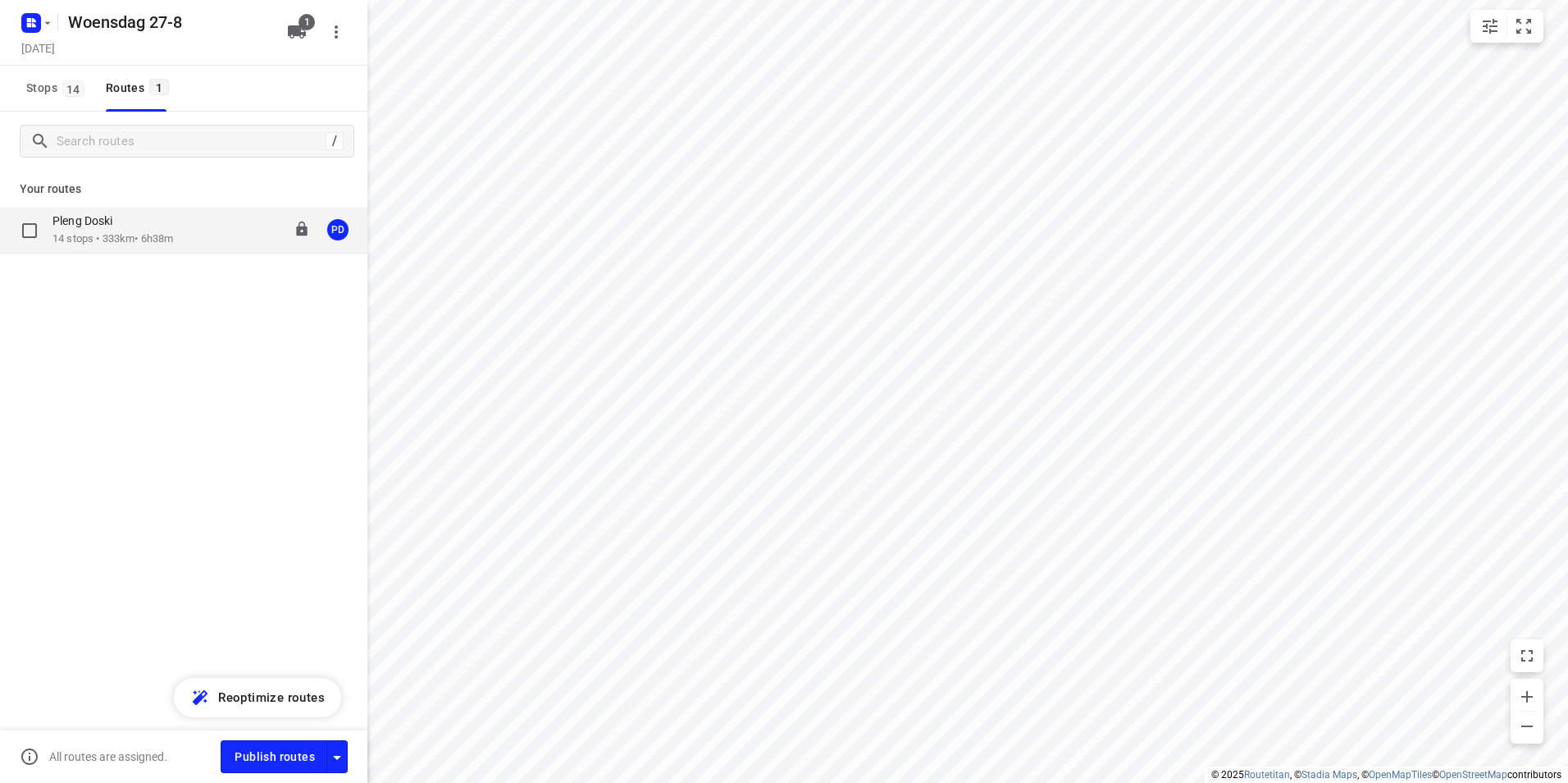
click at [170, 248] on div "Pleng Doski 14 stops • 333km • 6h38m 08:00-14:38 PD" at bounding box center [183, 231] width 368 height 46
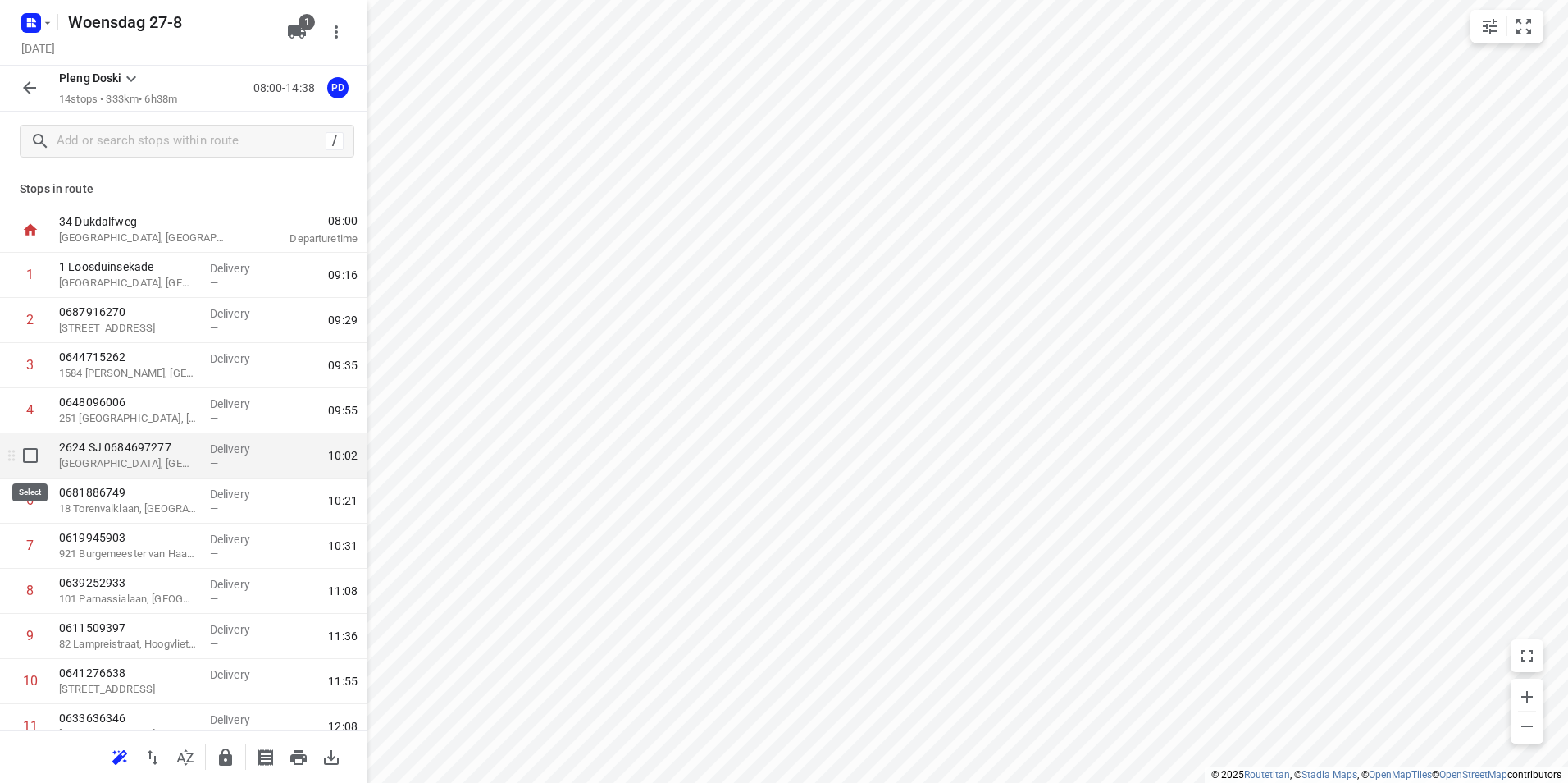
click at [29, 457] on input "checkbox" at bounding box center [30, 455] width 33 height 33
checkbox input "true"
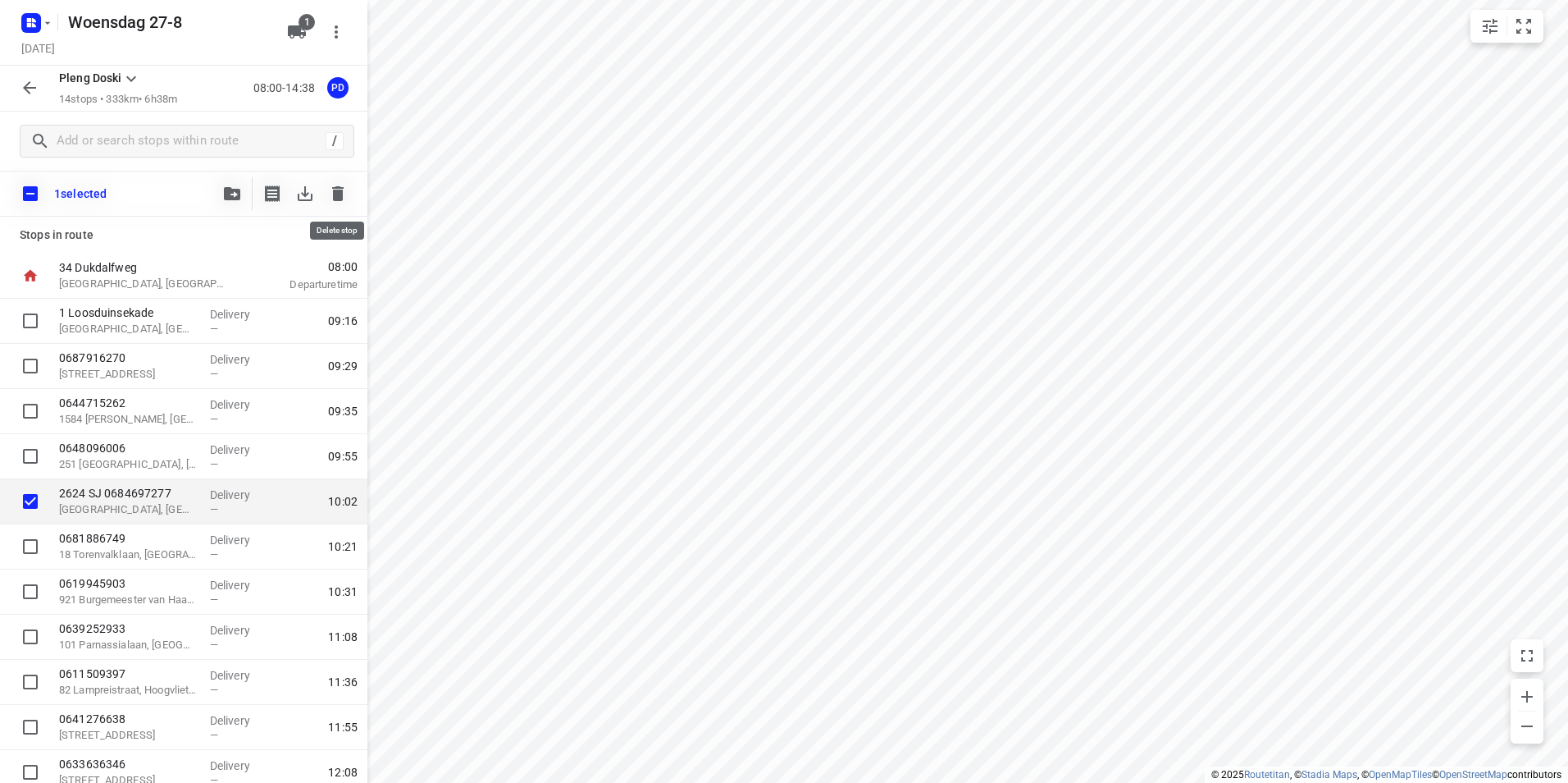
click at [344, 189] on icon "button" at bounding box center [338, 193] width 20 height 20
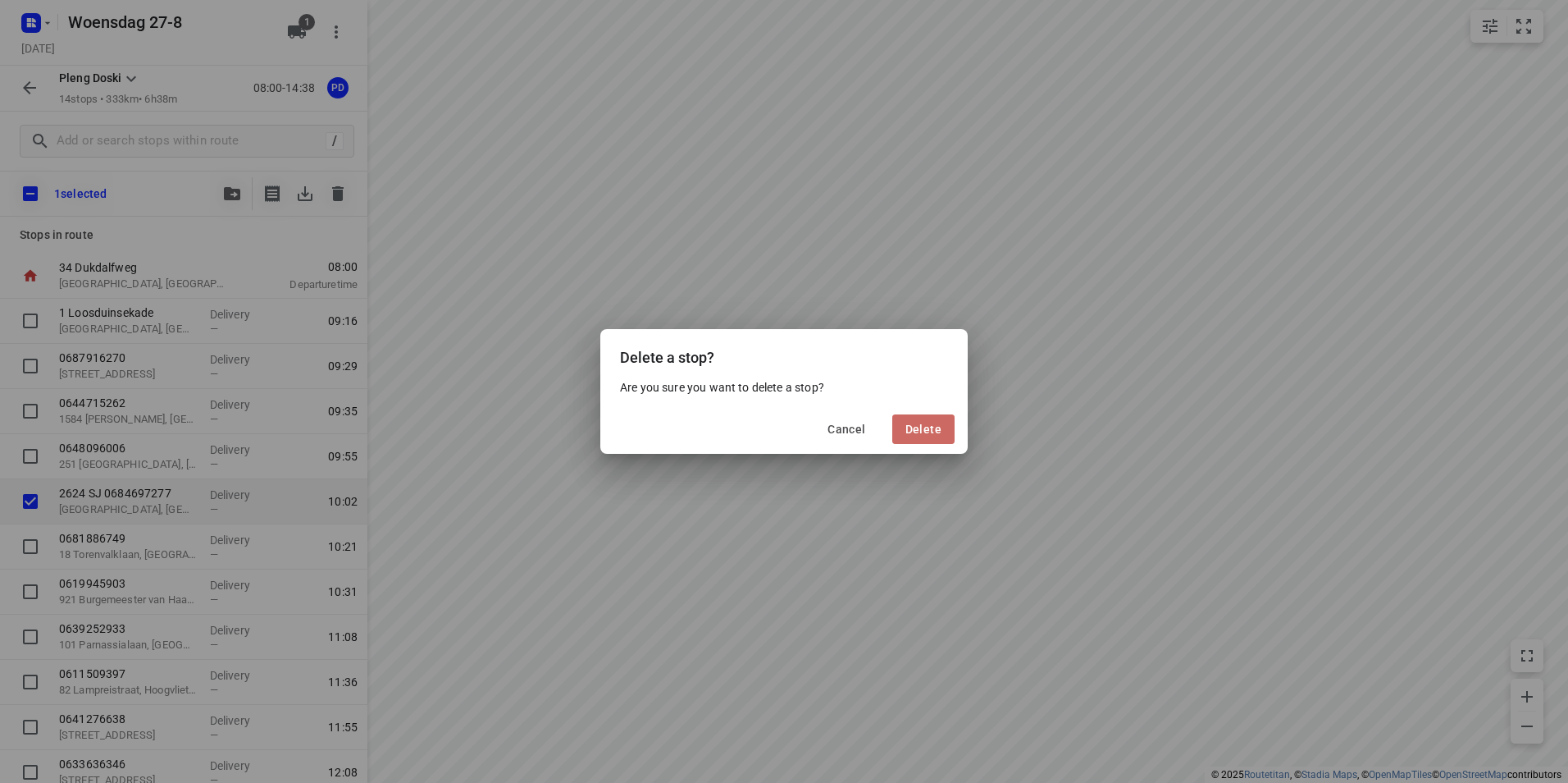
click at [924, 431] on span "Delete" at bounding box center [923, 429] width 36 height 13
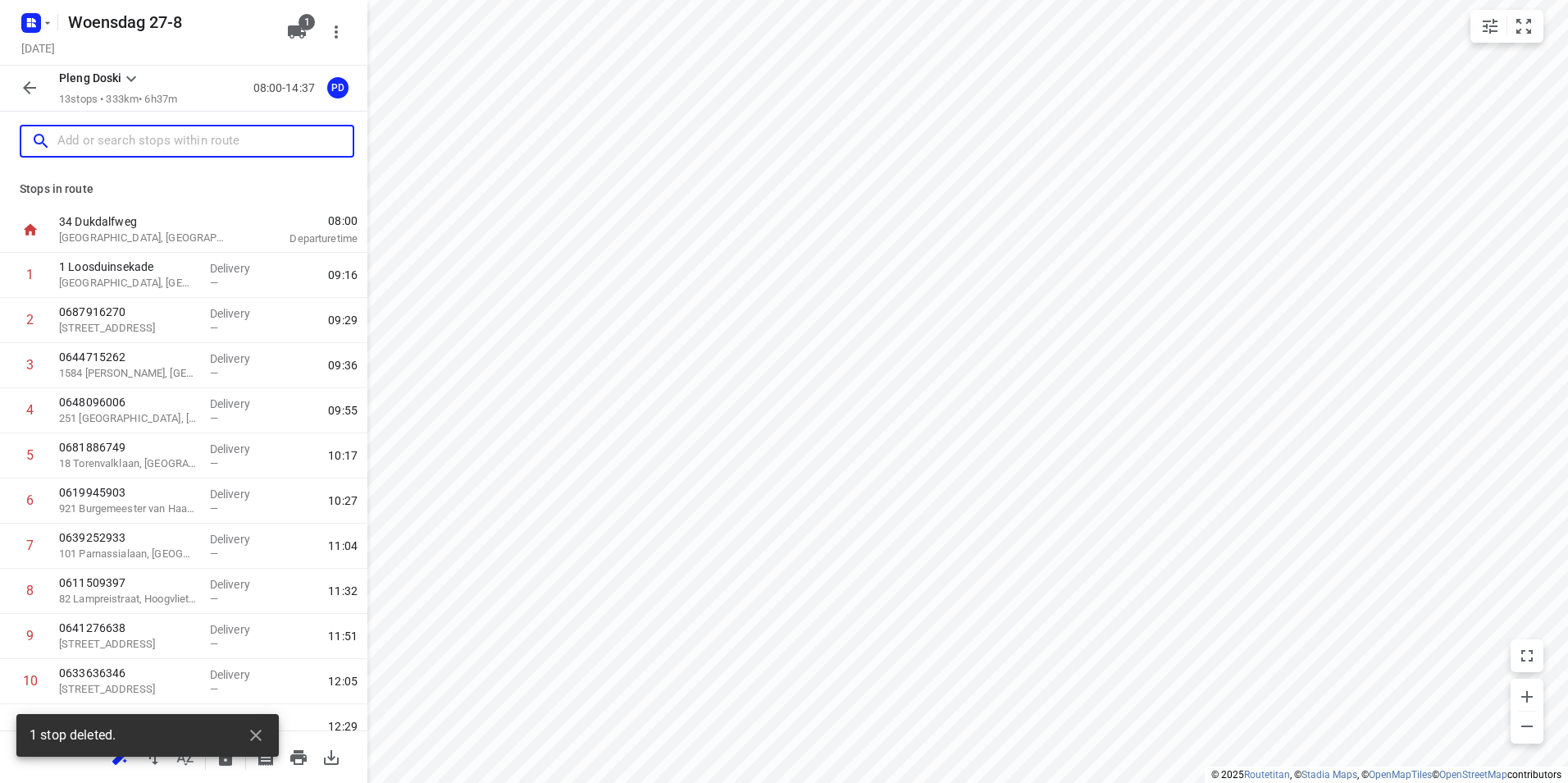
click at [203, 139] on input "text" at bounding box center [205, 141] width 295 height 25
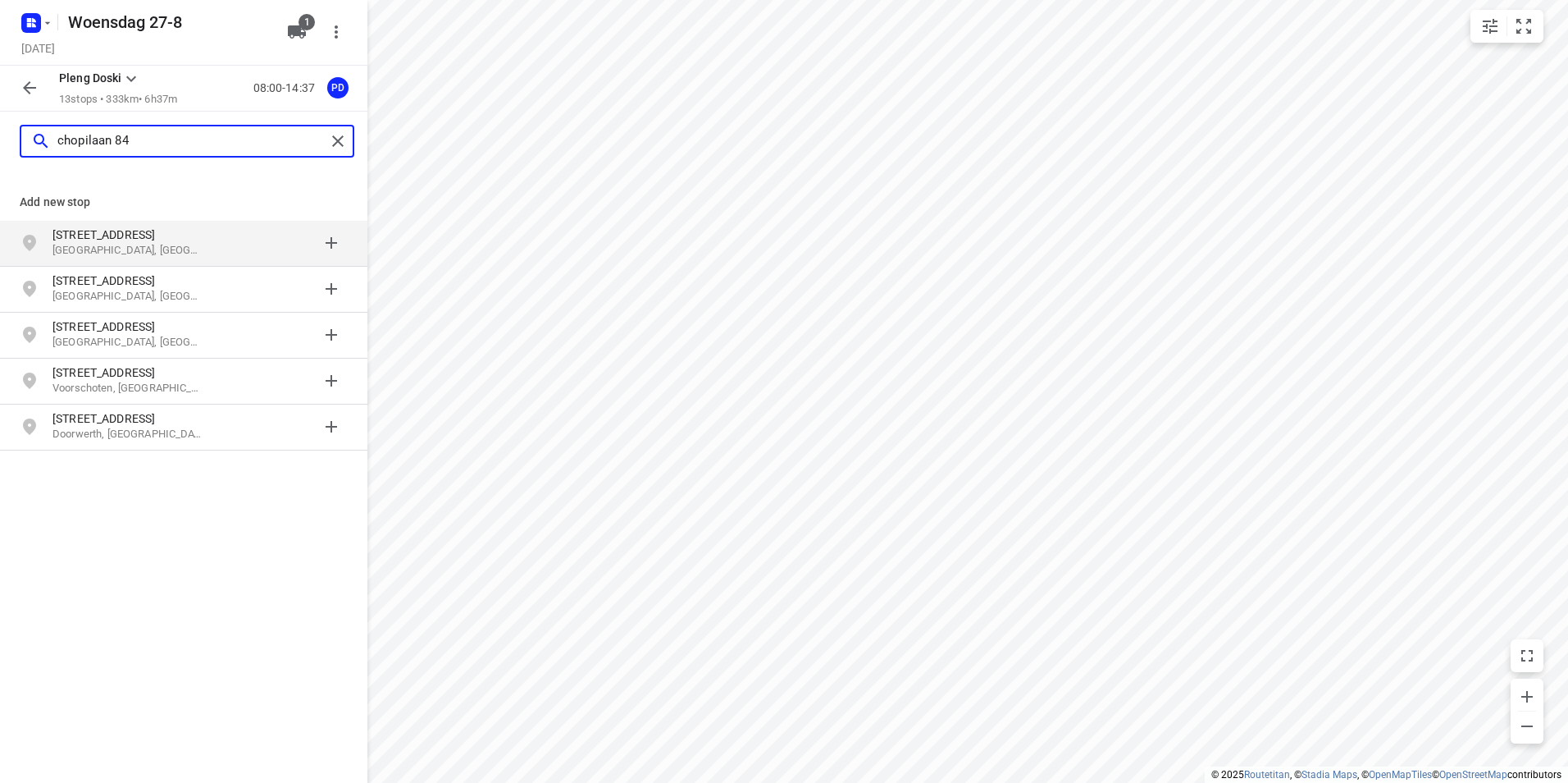
type input "chopilaan 84"
click at [155, 246] on p "[GEOGRAPHIC_DATA], [GEOGRAPHIC_DATA]" at bounding box center [128, 250] width 150 height 16
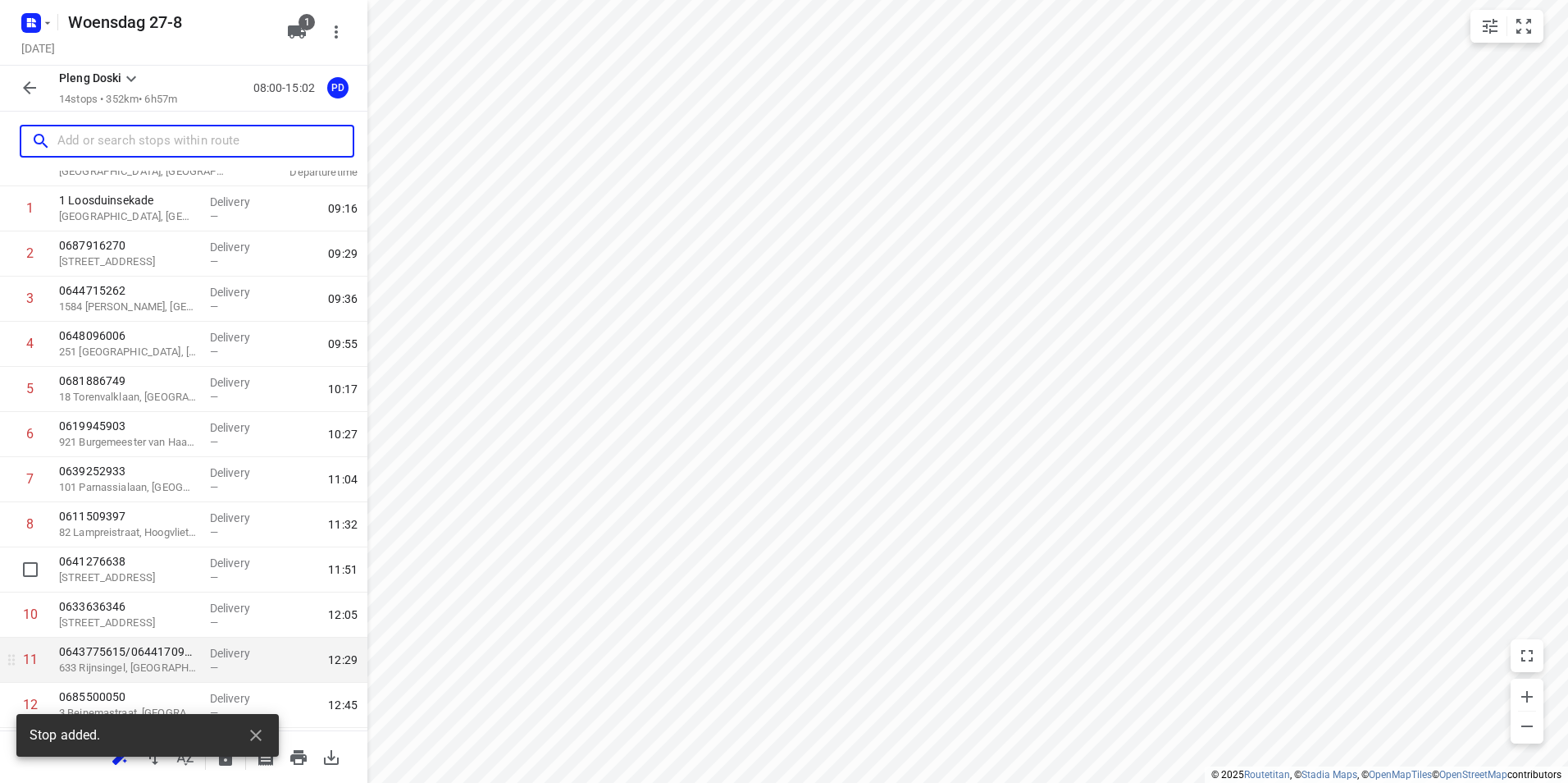
scroll to position [200, 0]
click at [141, 667] on p "[GEOGRAPHIC_DATA], [GEOGRAPHIC_DATA]" at bounding box center [128, 670] width 137 height 16
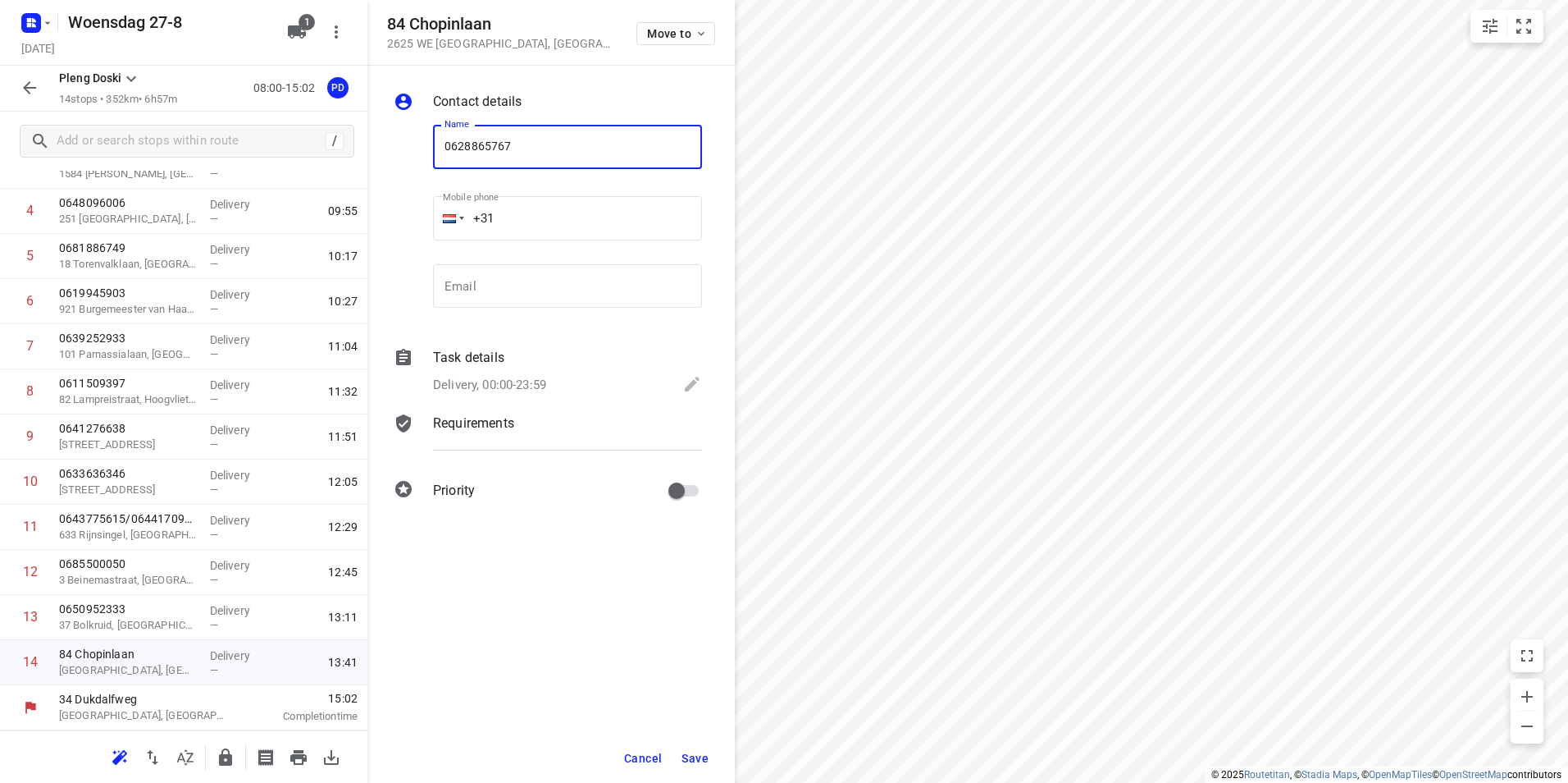
type input "0628865767"
click at [692, 753] on span "Save" at bounding box center [694, 759] width 27 height 13
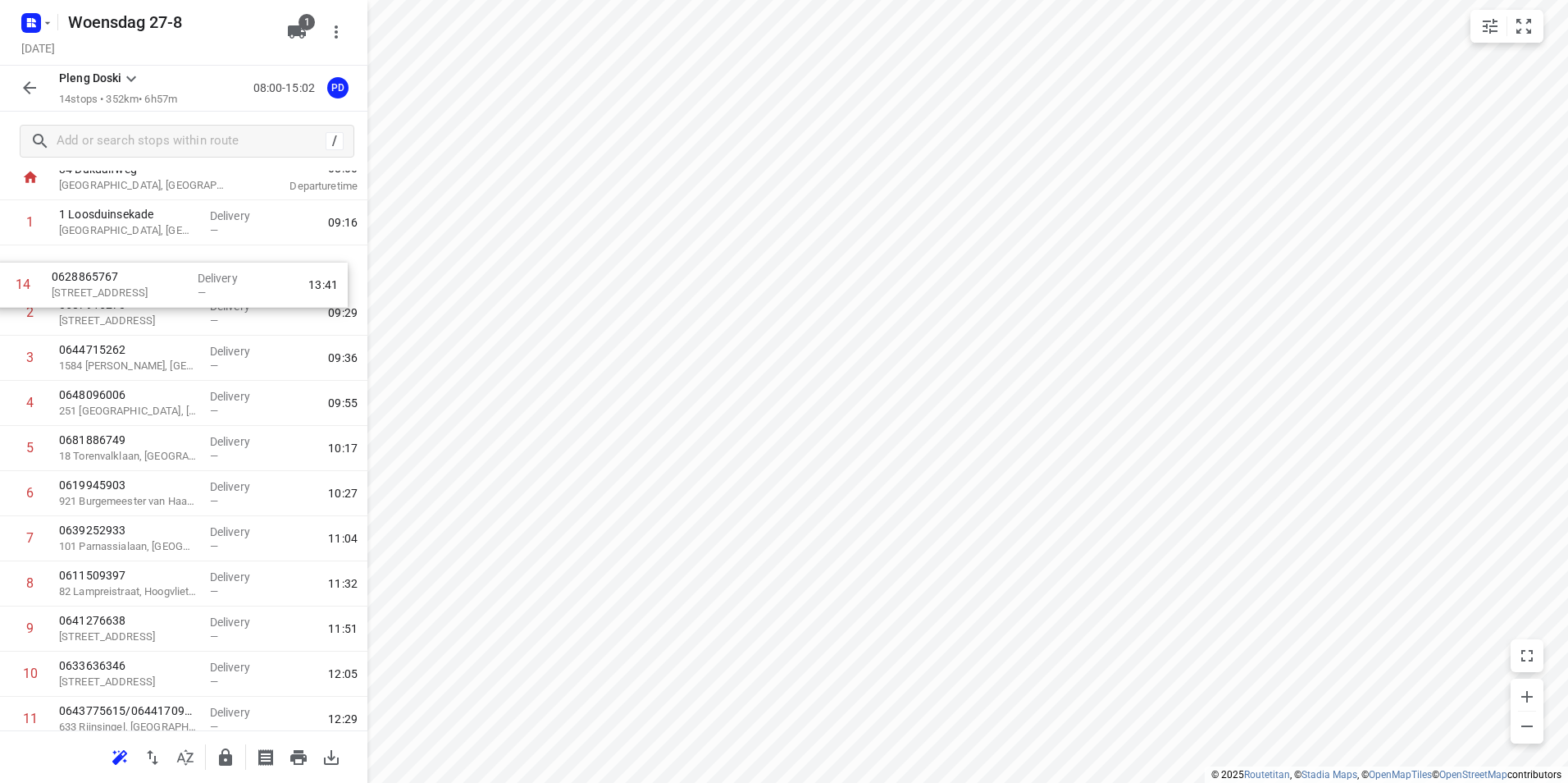
scroll to position [47, 0]
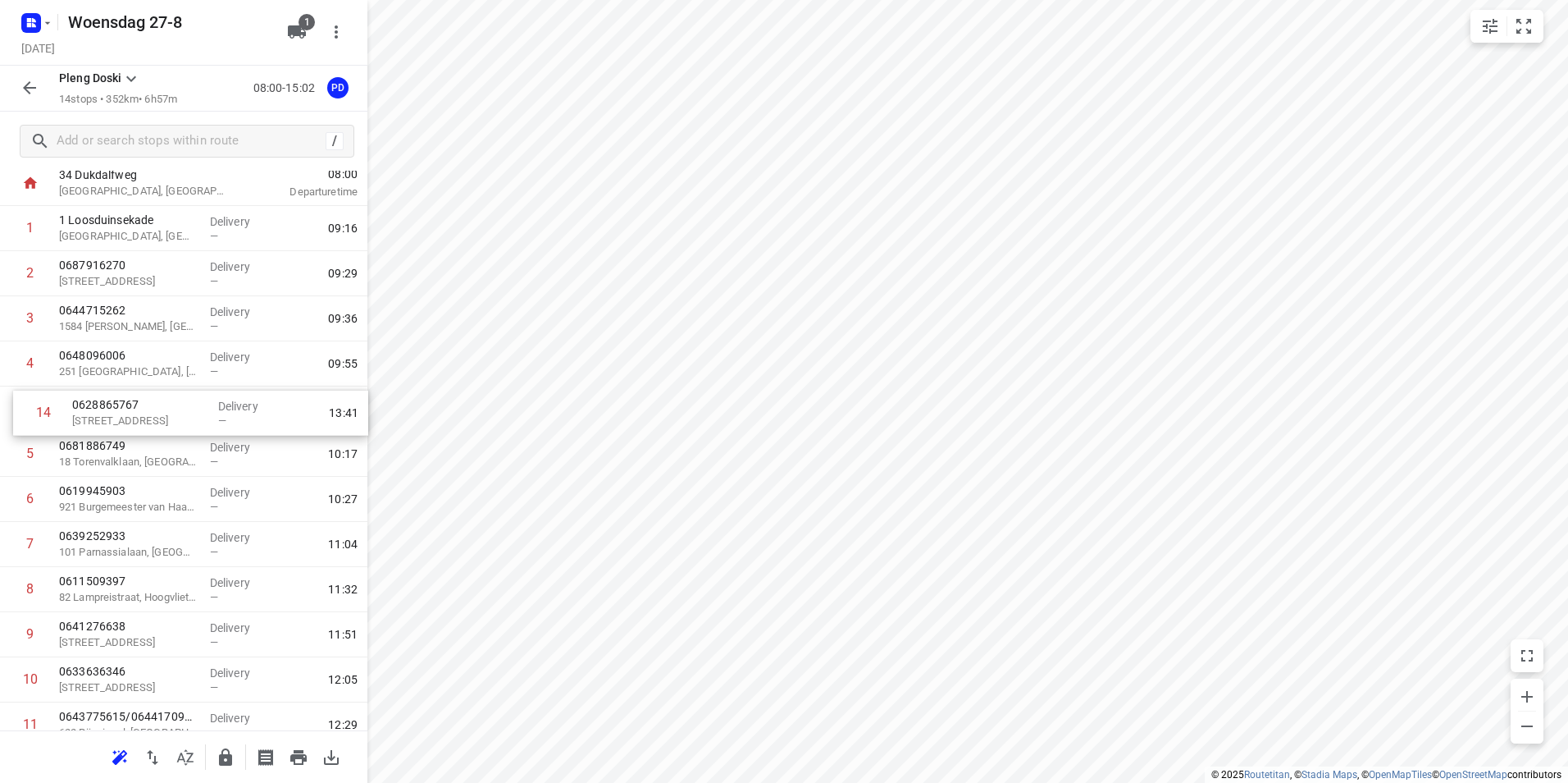
drag, startPoint x: 111, startPoint y: 671, endPoint x: 125, endPoint y: 416, distance: 255.4
click at [125, 416] on div "1 1 Loosduinsekade [GEOGRAPHIC_DATA], [GEOGRAPHIC_DATA] Delivery — 09:16 2 0687…" at bounding box center [183, 521] width 368 height 631
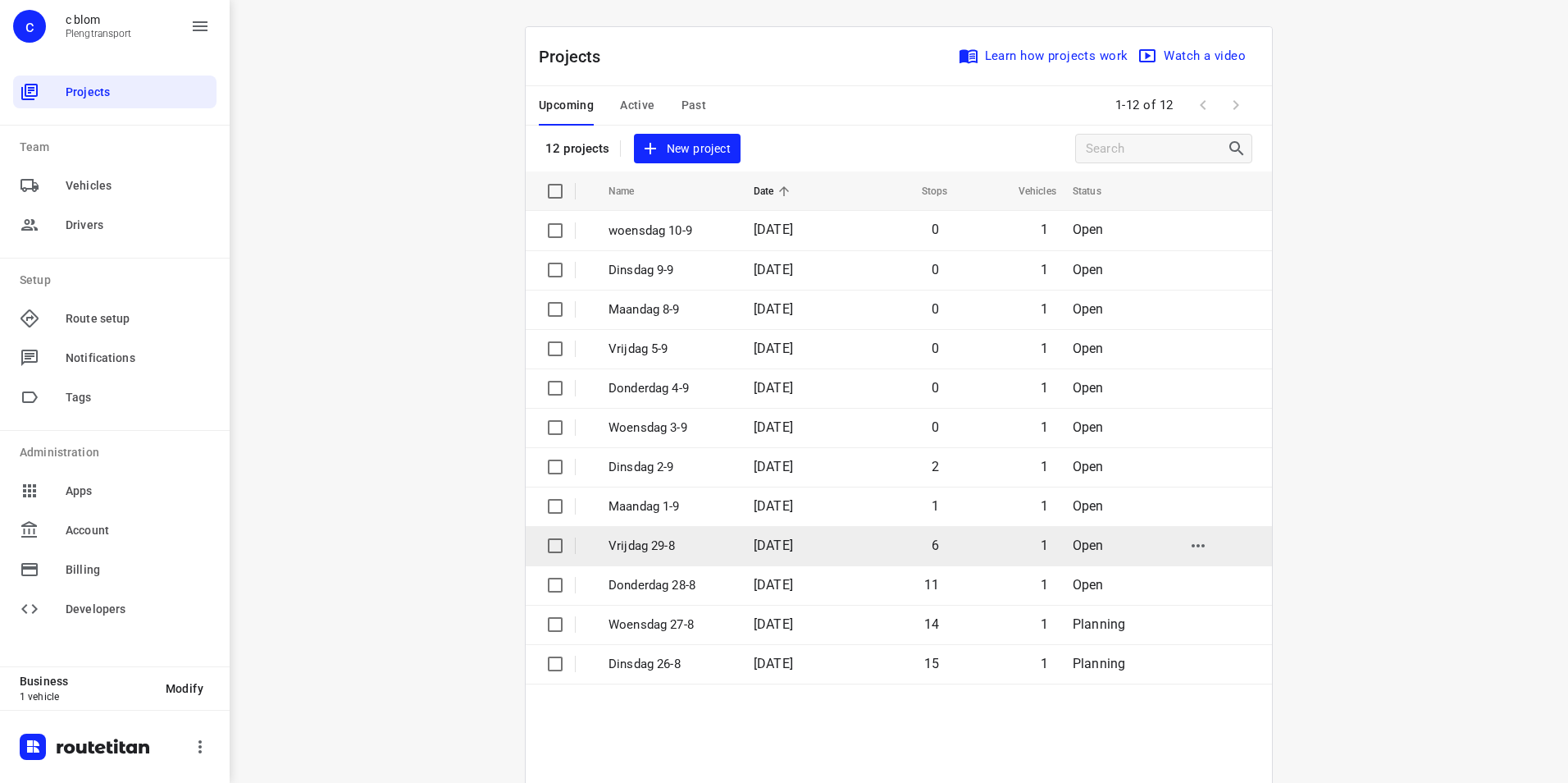
click at [706, 551] on p "Vrijdag 29-8" at bounding box center [669, 546] width 120 height 19
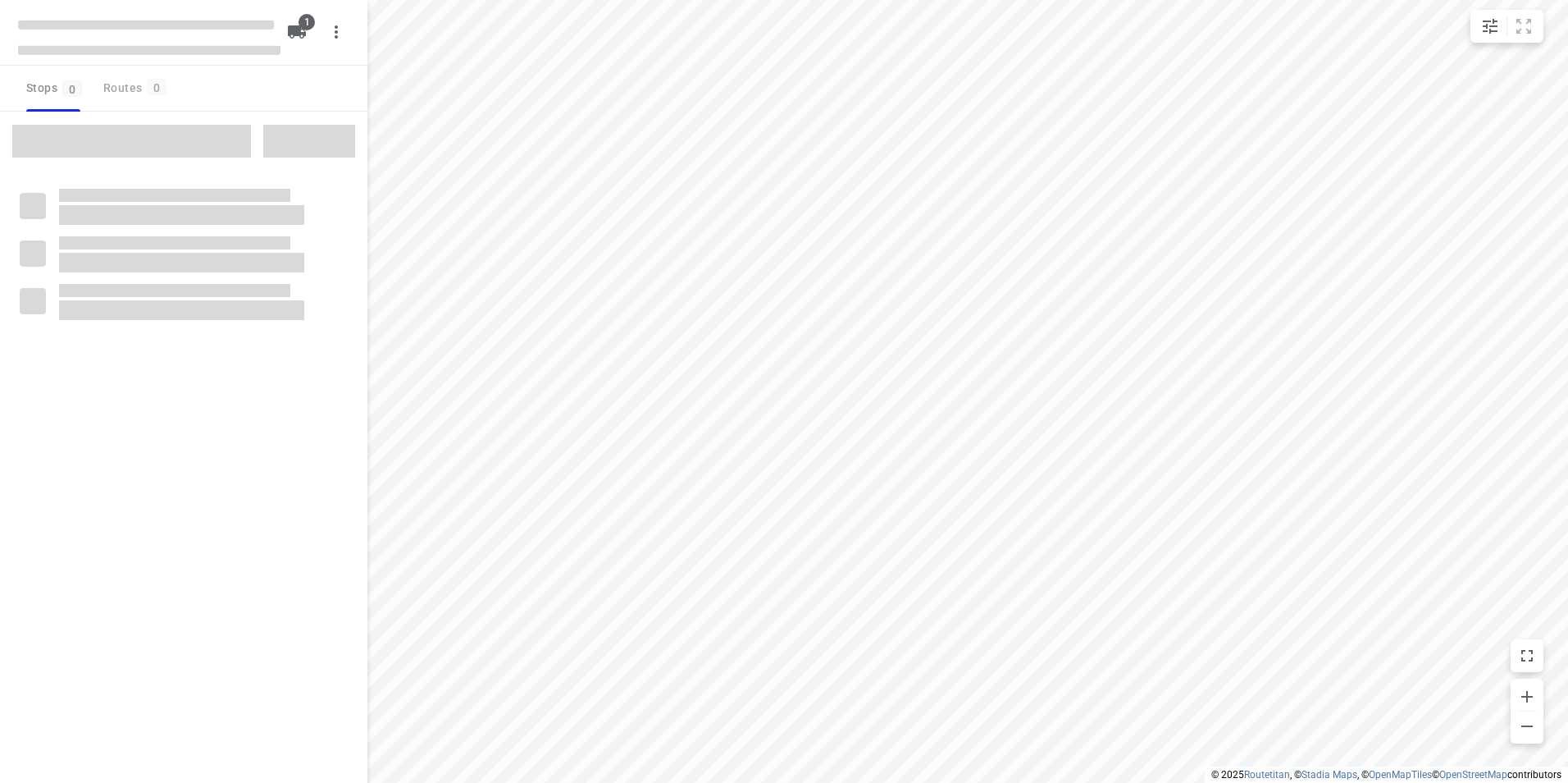
type input "distance"
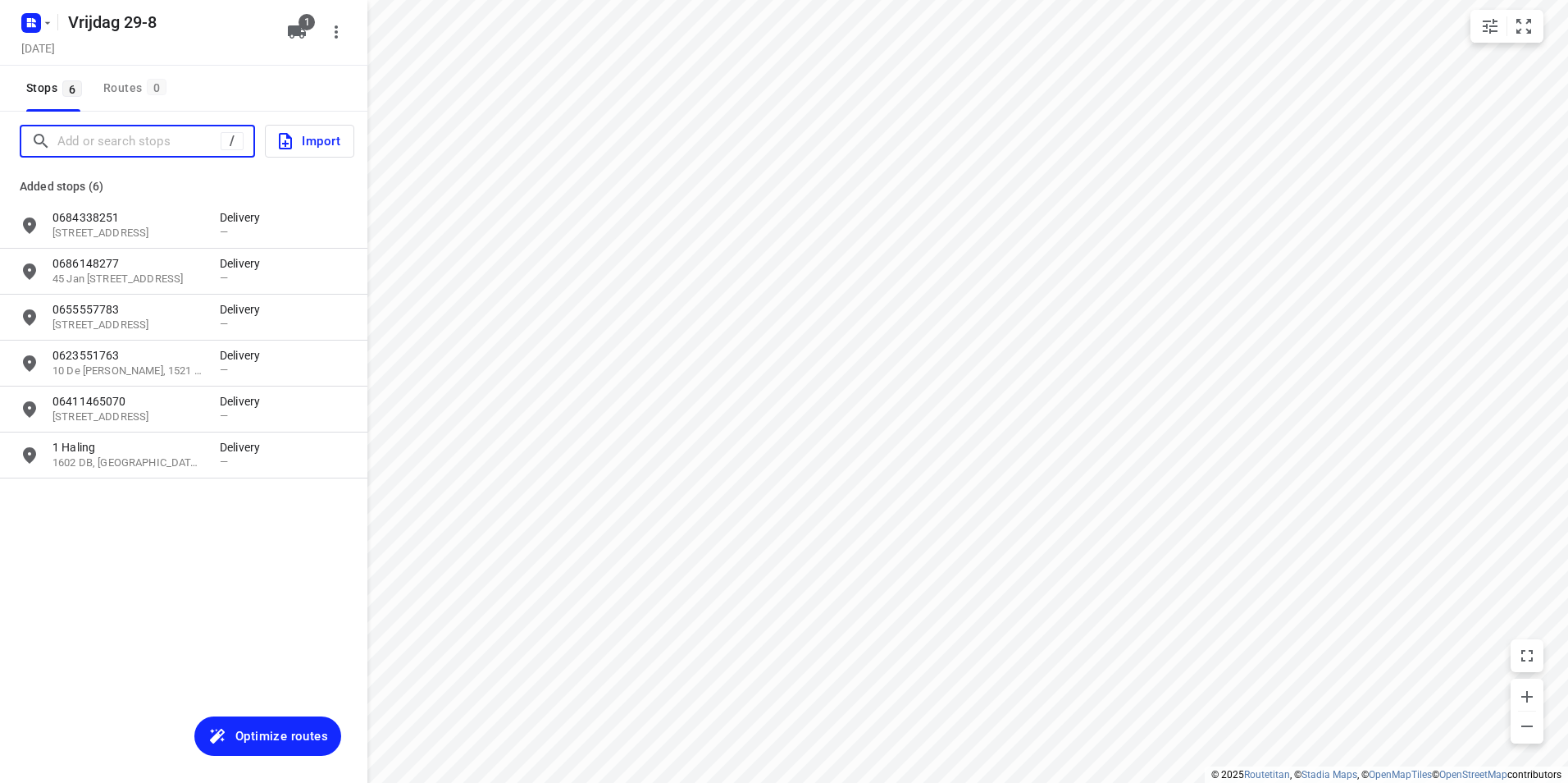
click at [127, 140] on input "Add or search stops" at bounding box center [138, 141] width 163 height 25
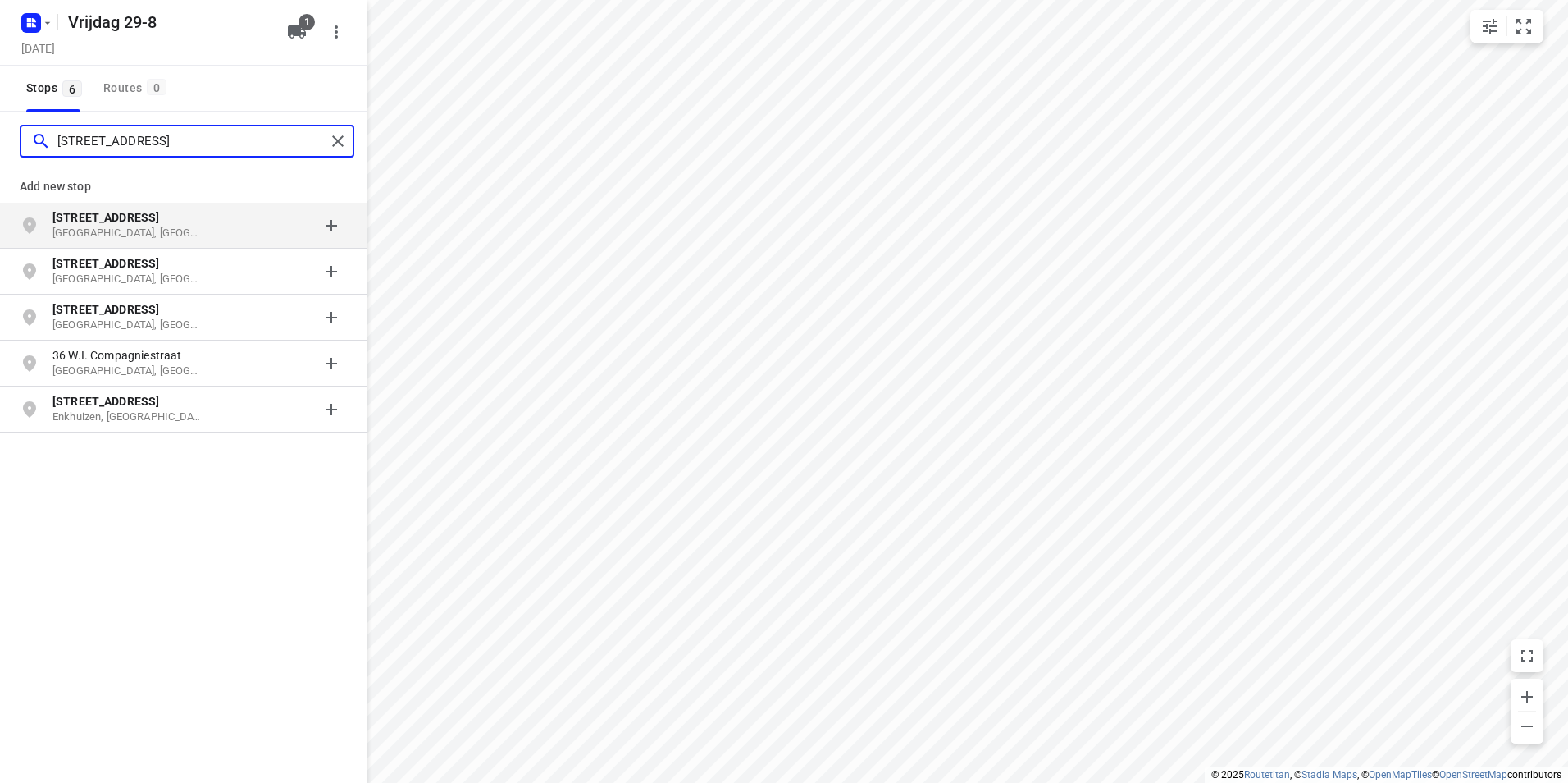
type input "[STREET_ADDRESS]"
click at [139, 215] on b "[STREET_ADDRESS]" at bounding box center [105, 217] width 106 height 13
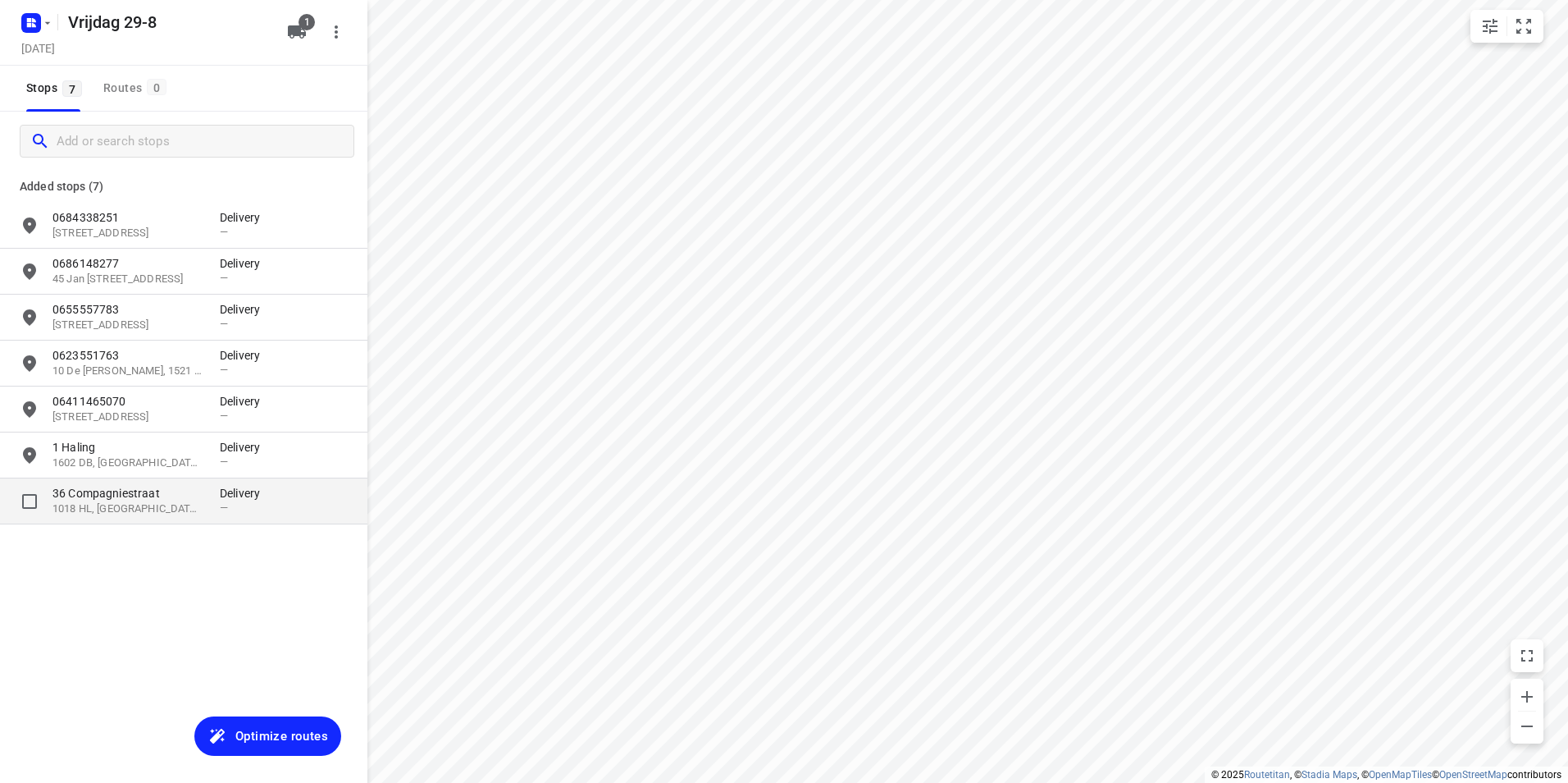
click at [153, 485] on p "36 Compagniestraat" at bounding box center [128, 492] width 150 height 16
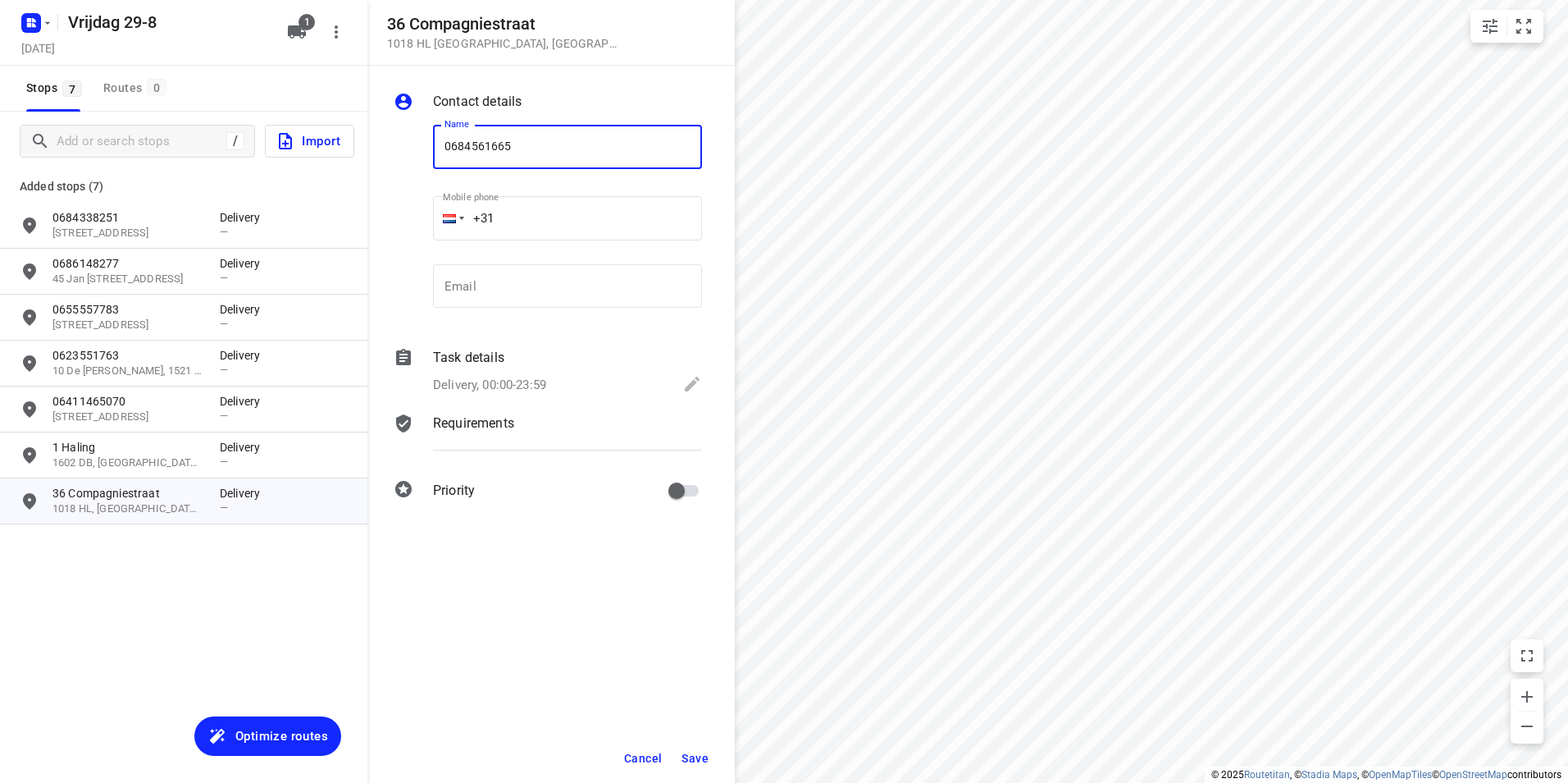
type input "0684561665"
click at [701, 746] on button "Save" at bounding box center [694, 758] width 40 height 29
